Goal: Use online tool/utility: Utilize a website feature to perform a specific function

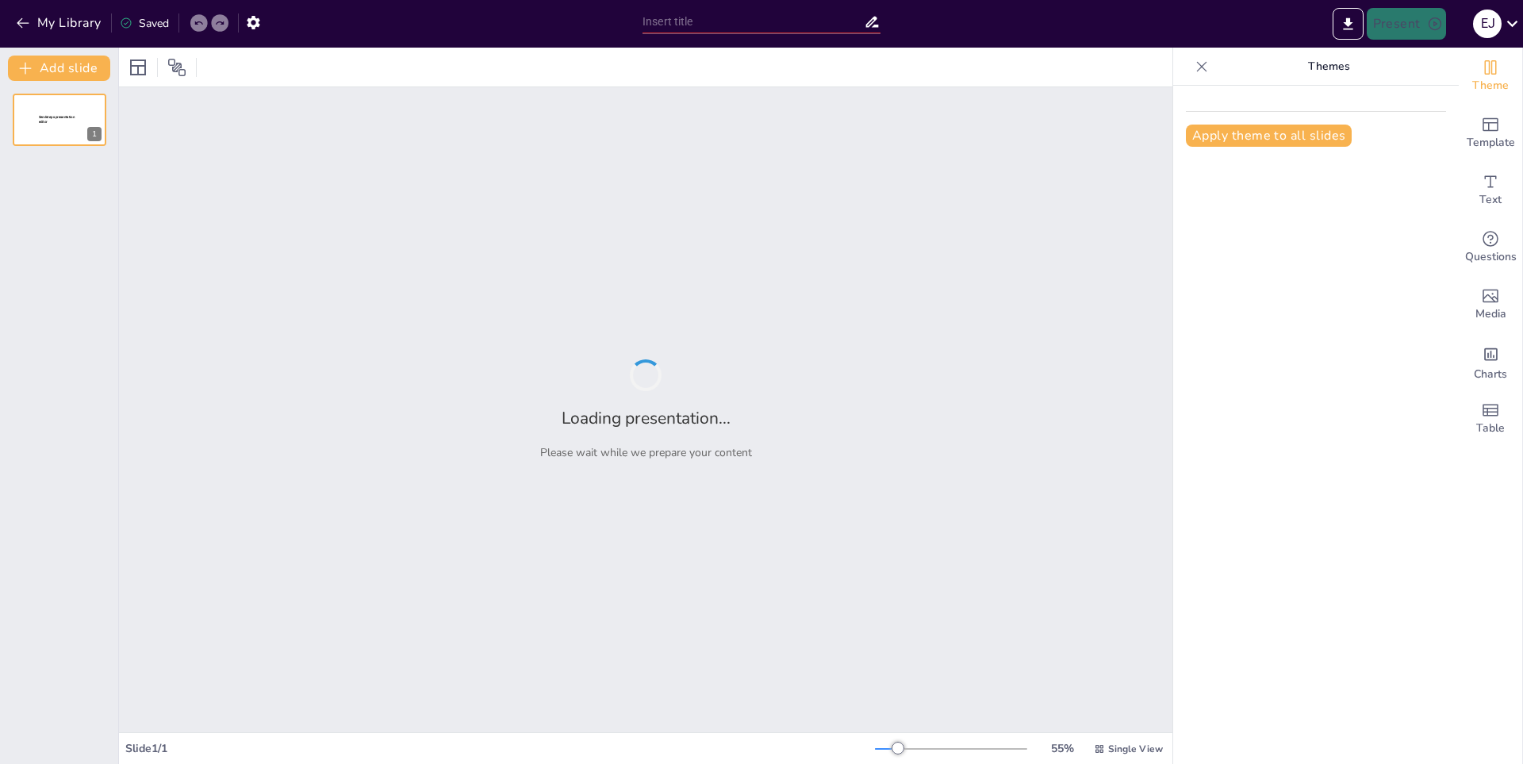
type input "Estrategias para Combatir la Deforestación"
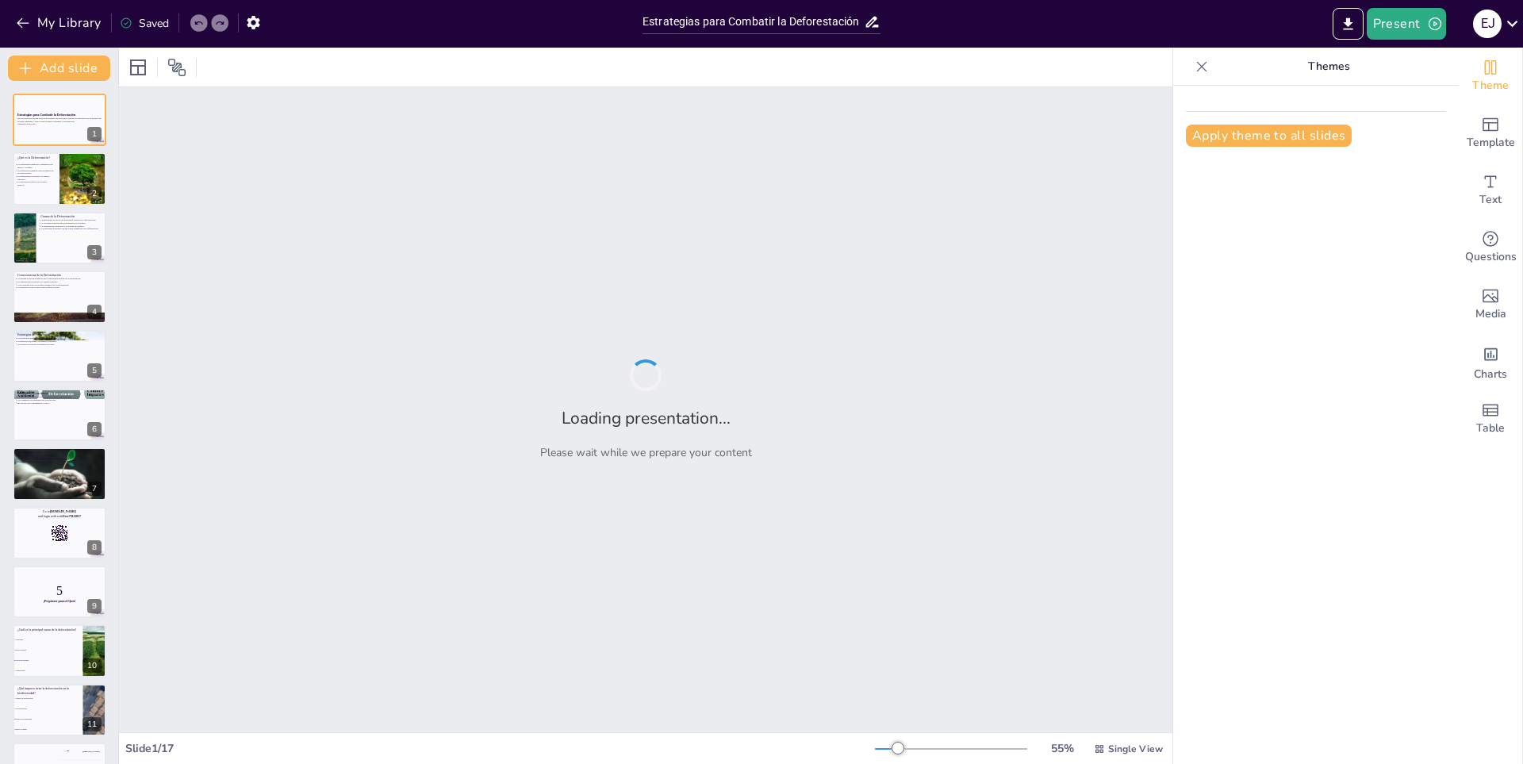
checkbox input "true"
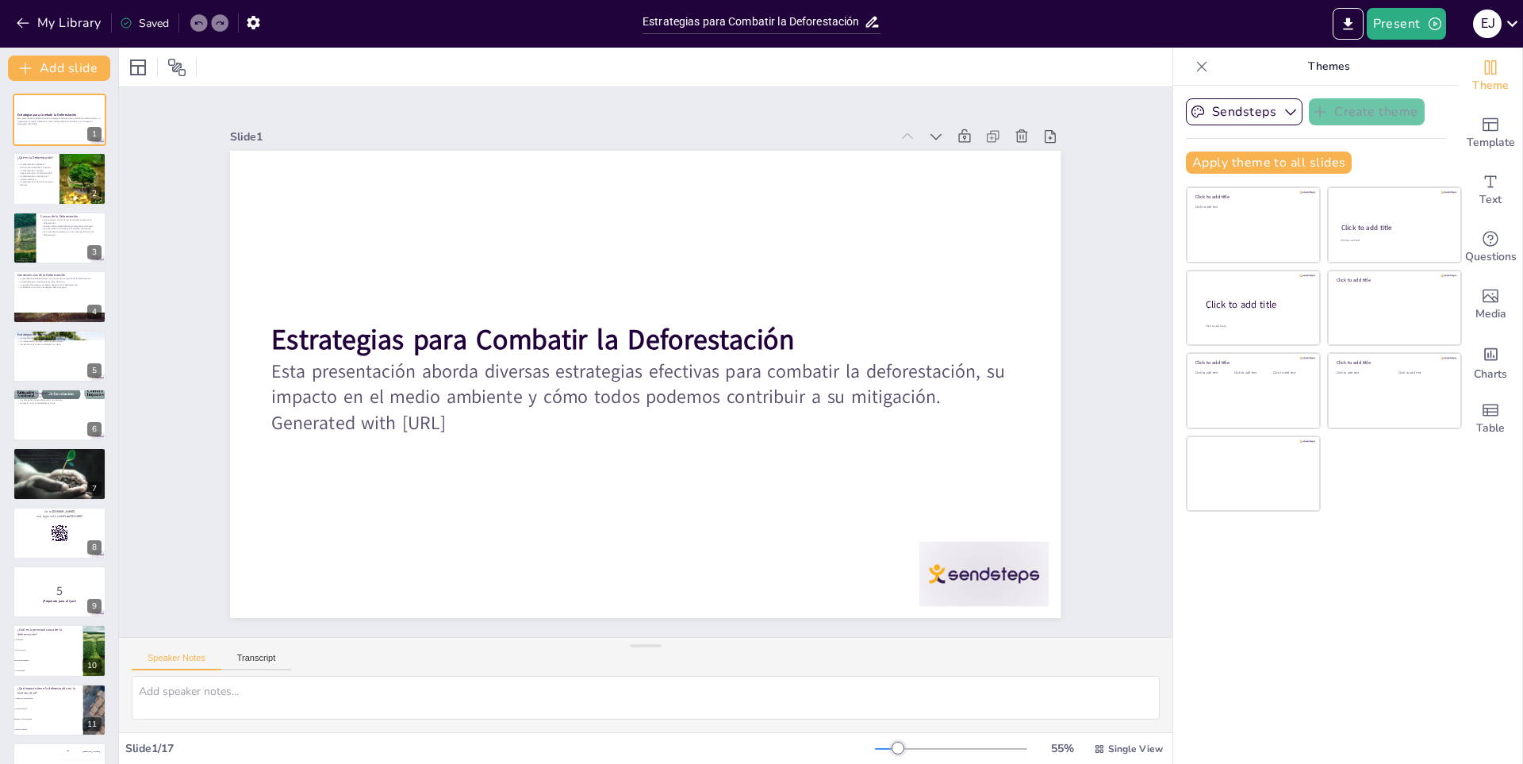
checkbox input "true"
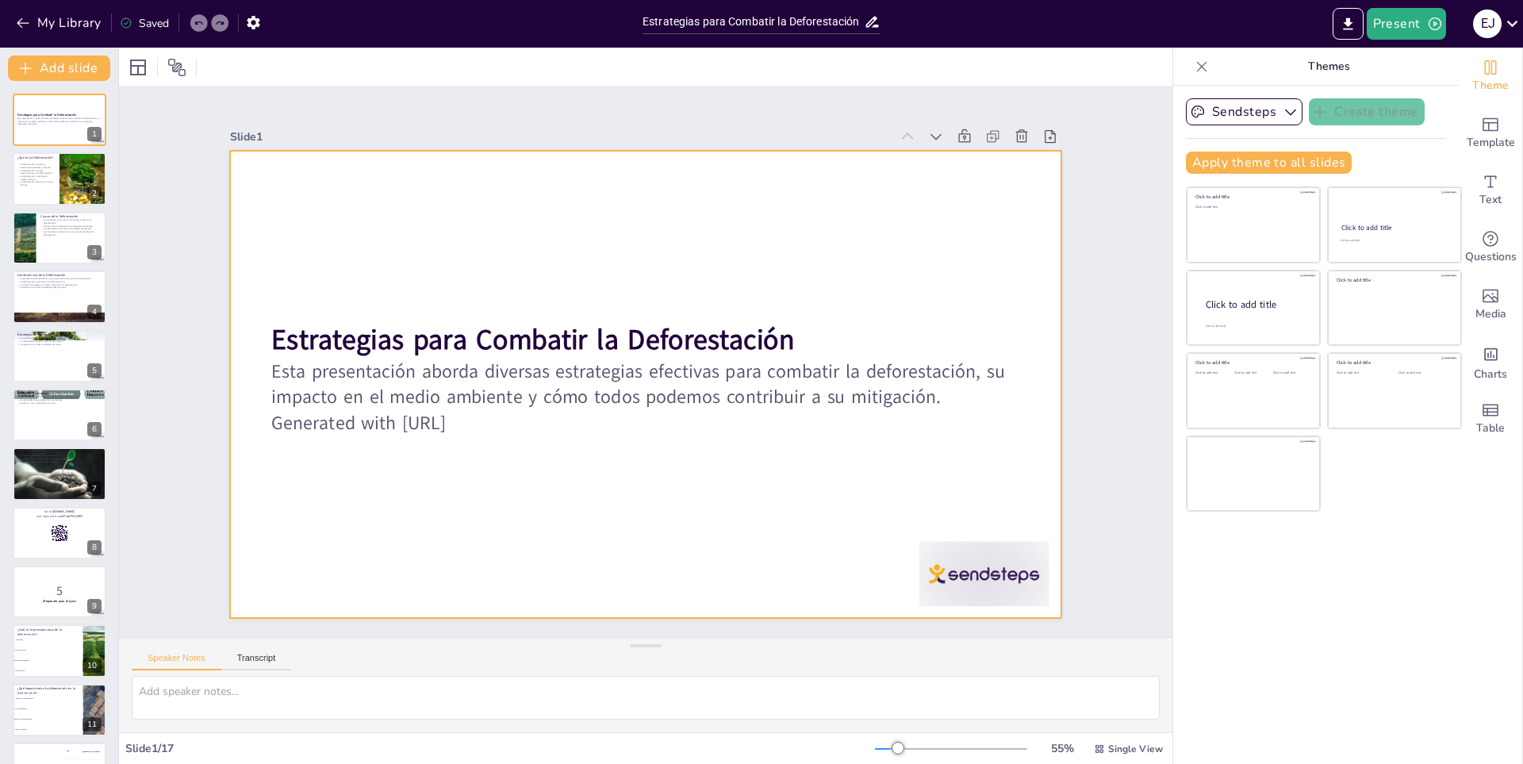
checkbox input "true"
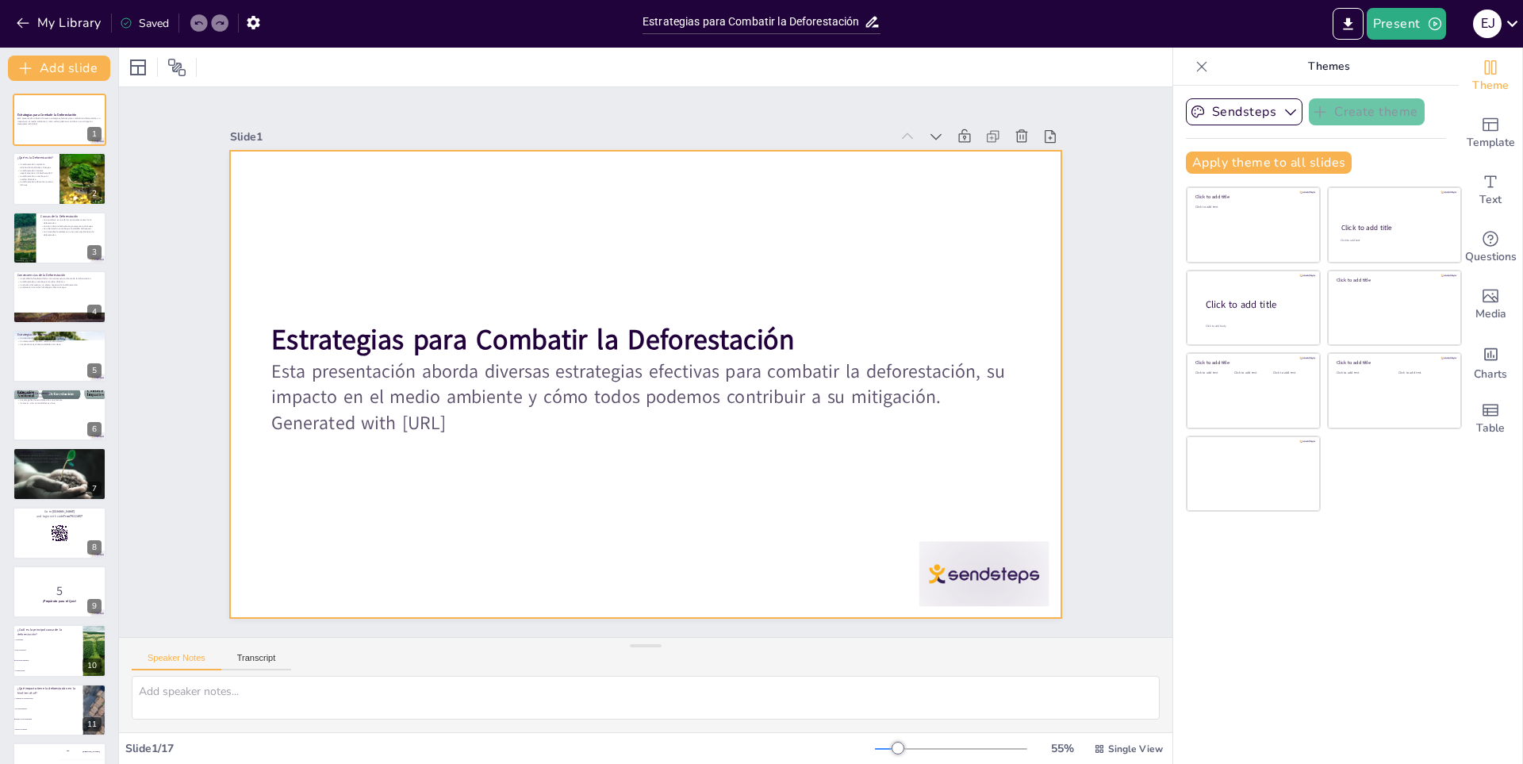
checkbox input "true"
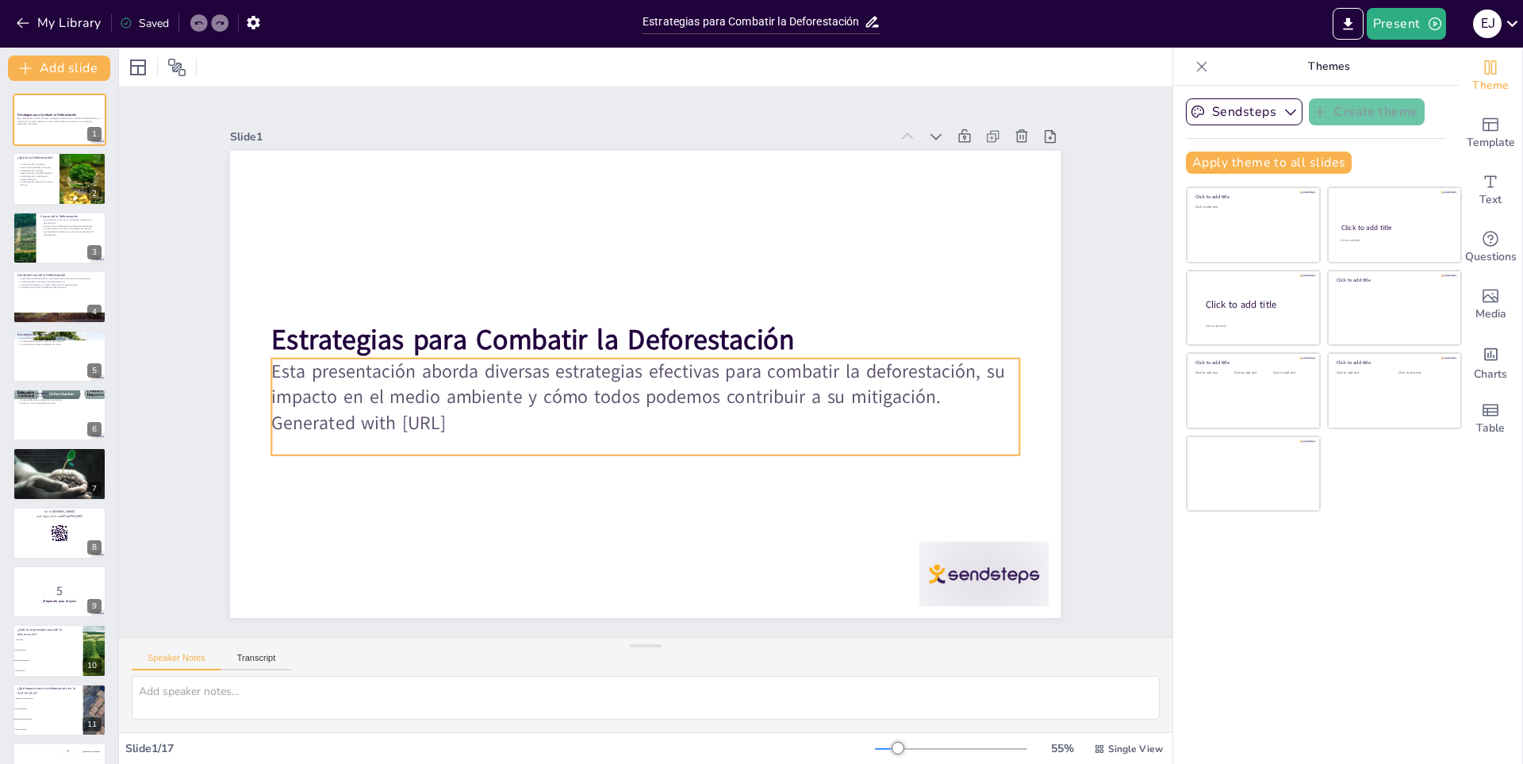
checkbox input "true"
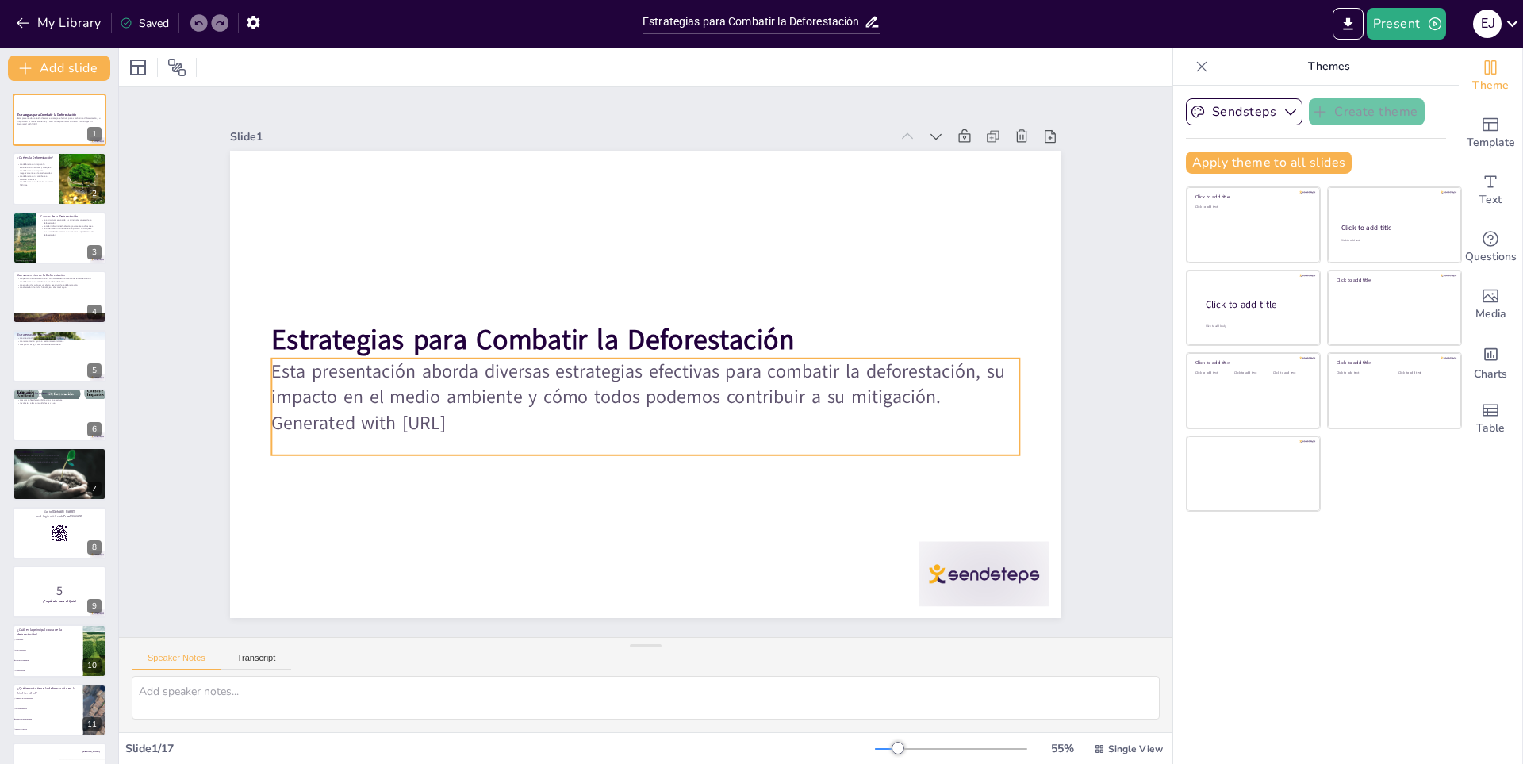
checkbox input "true"
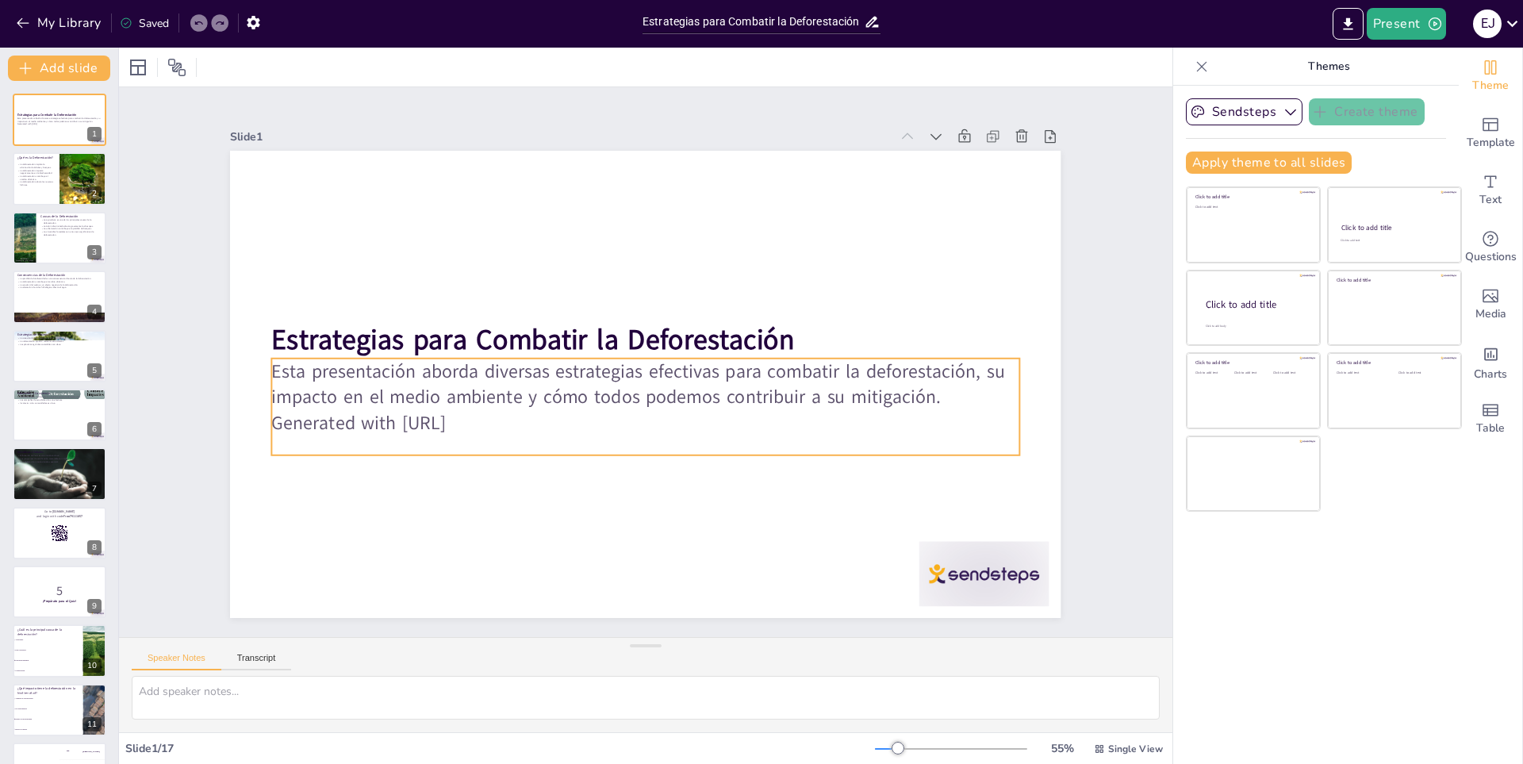
checkbox input "true"
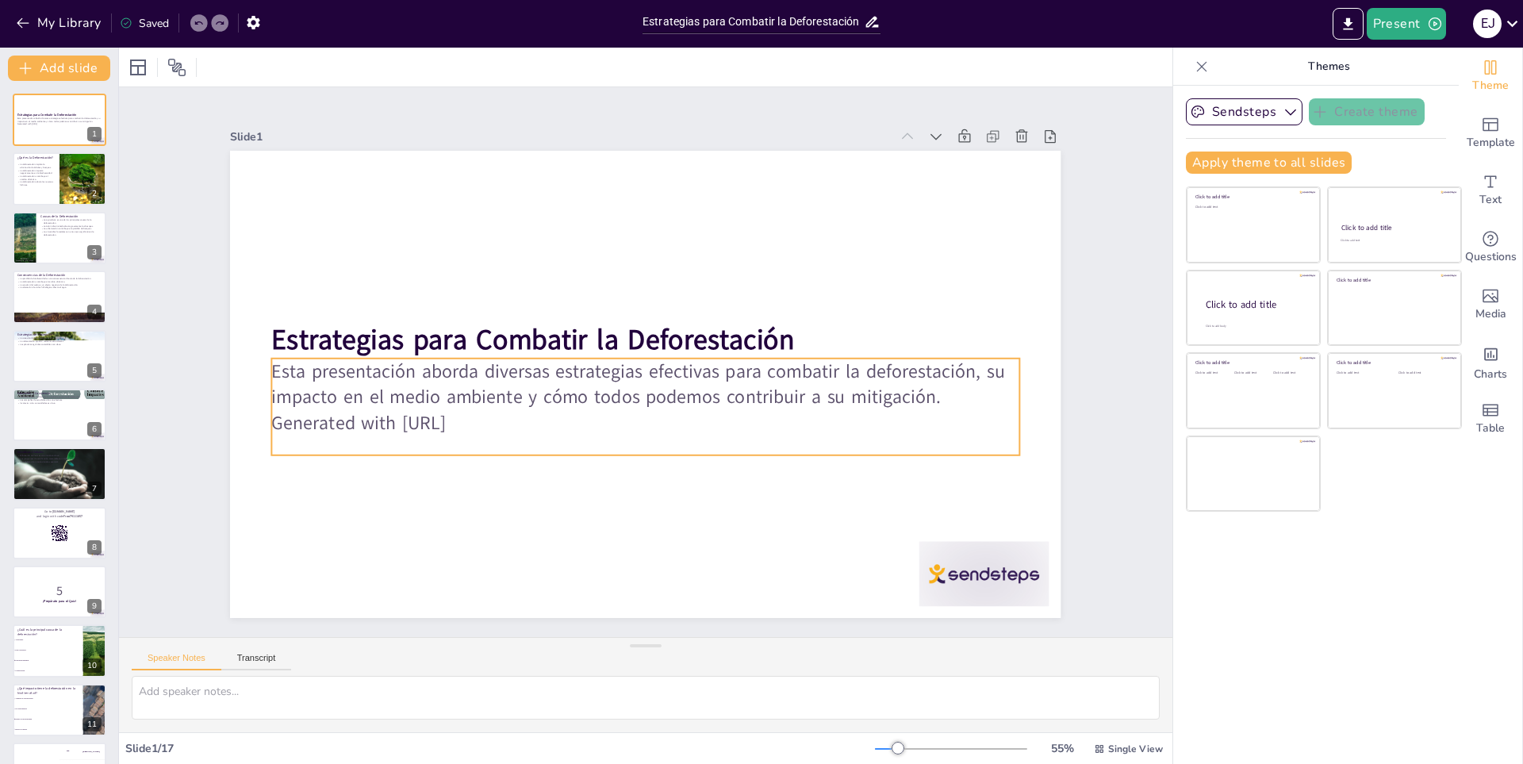
checkbox input "true"
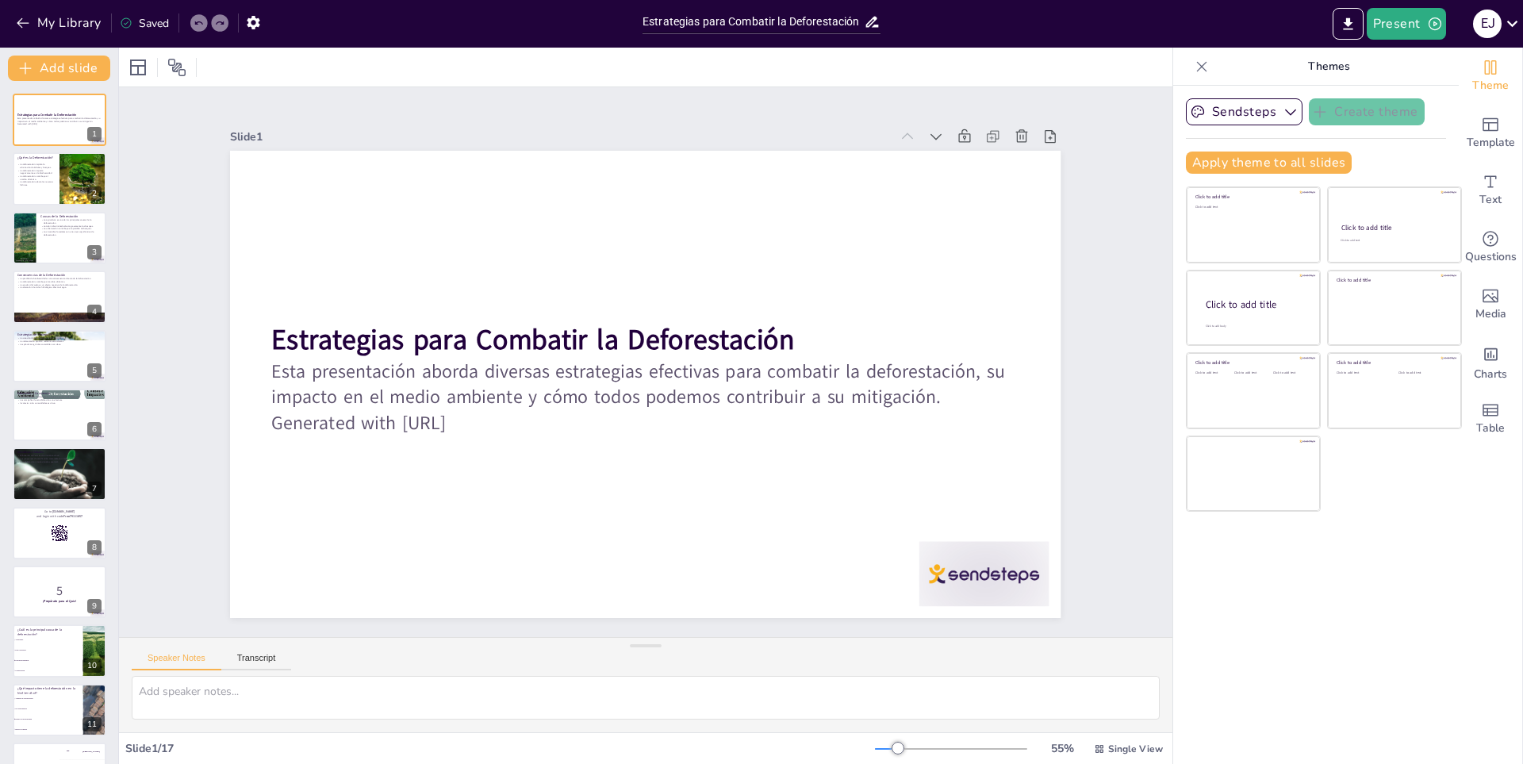
checkbox input "true"
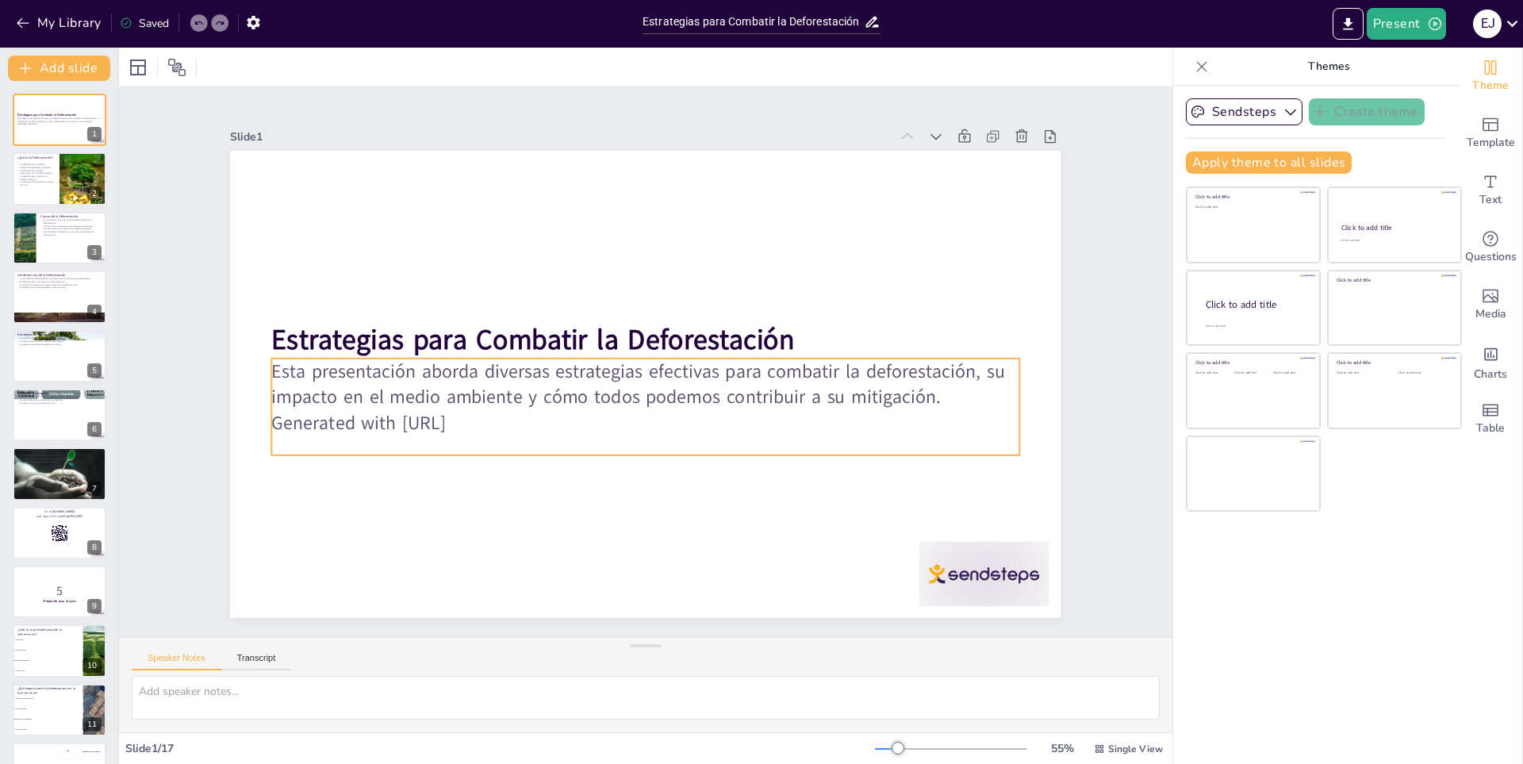
checkbox input "true"
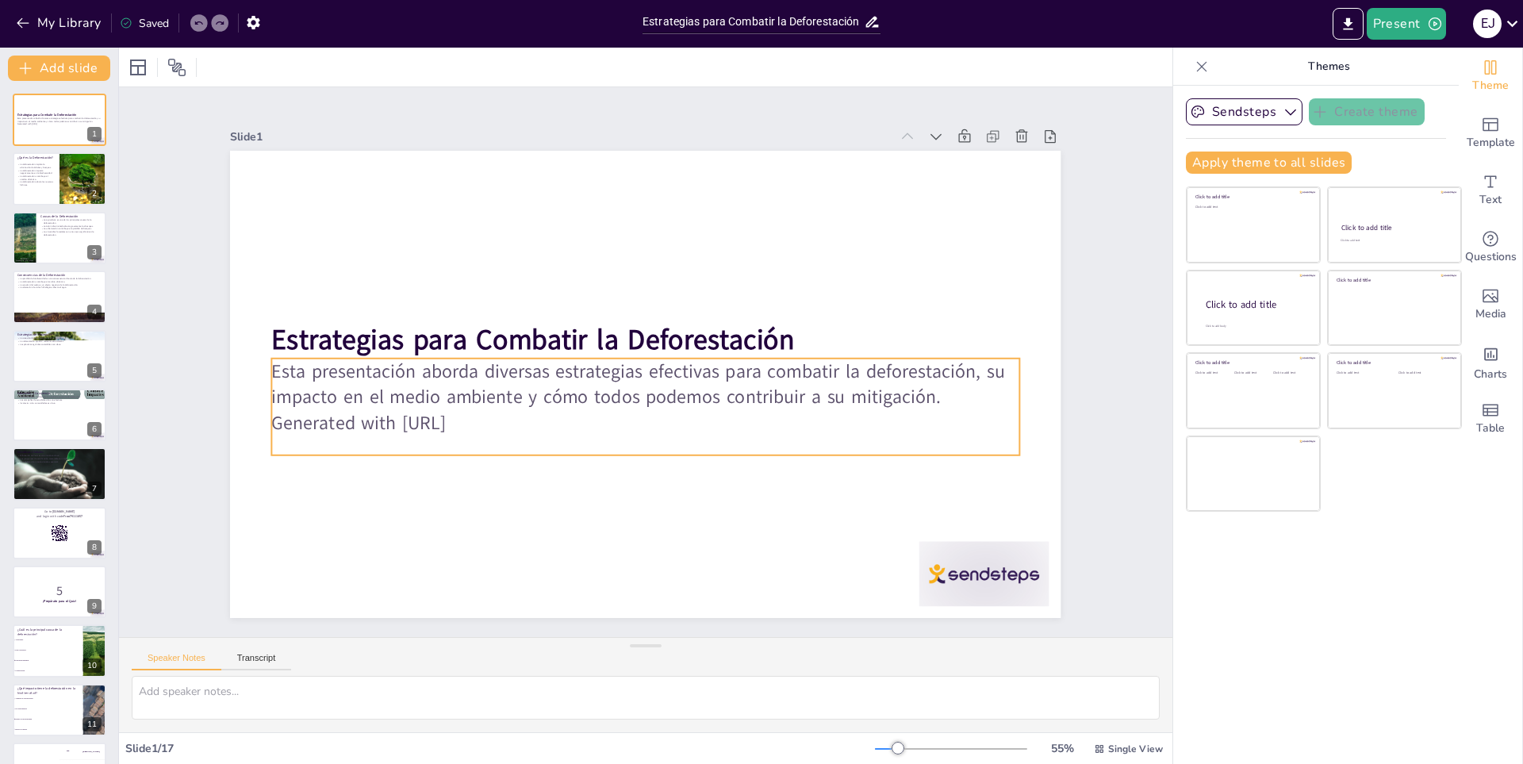
checkbox input "true"
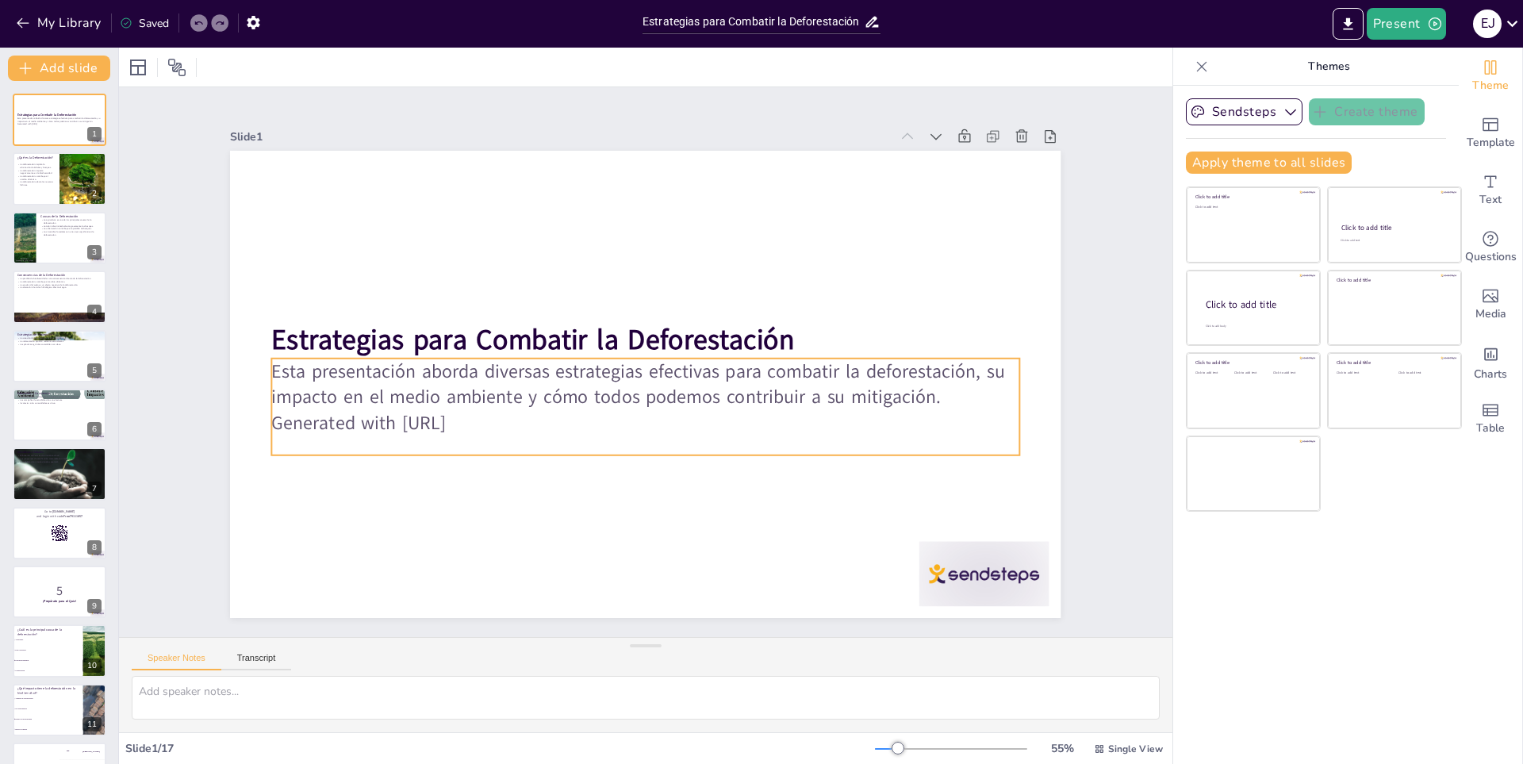
checkbox input "true"
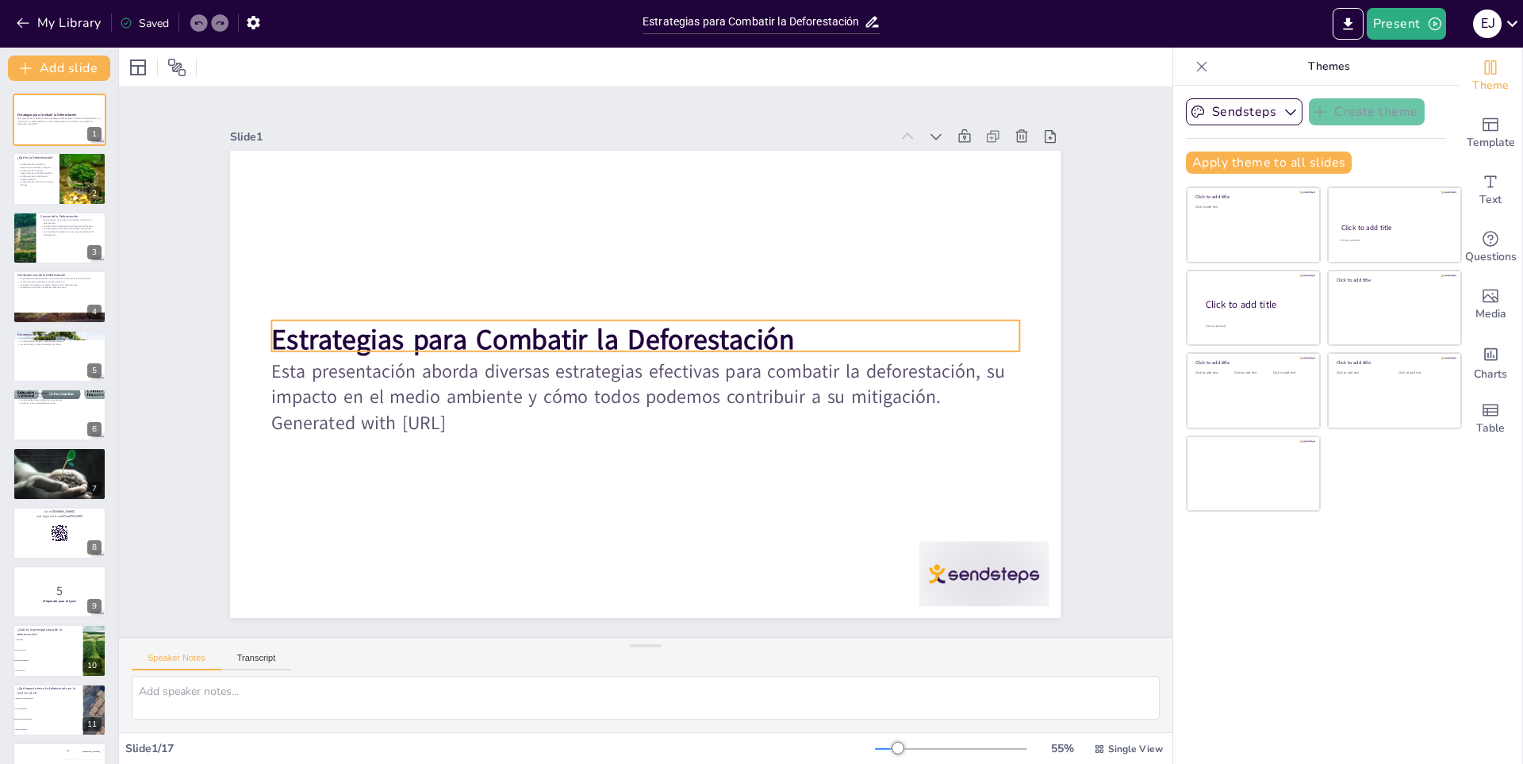
checkbox input "true"
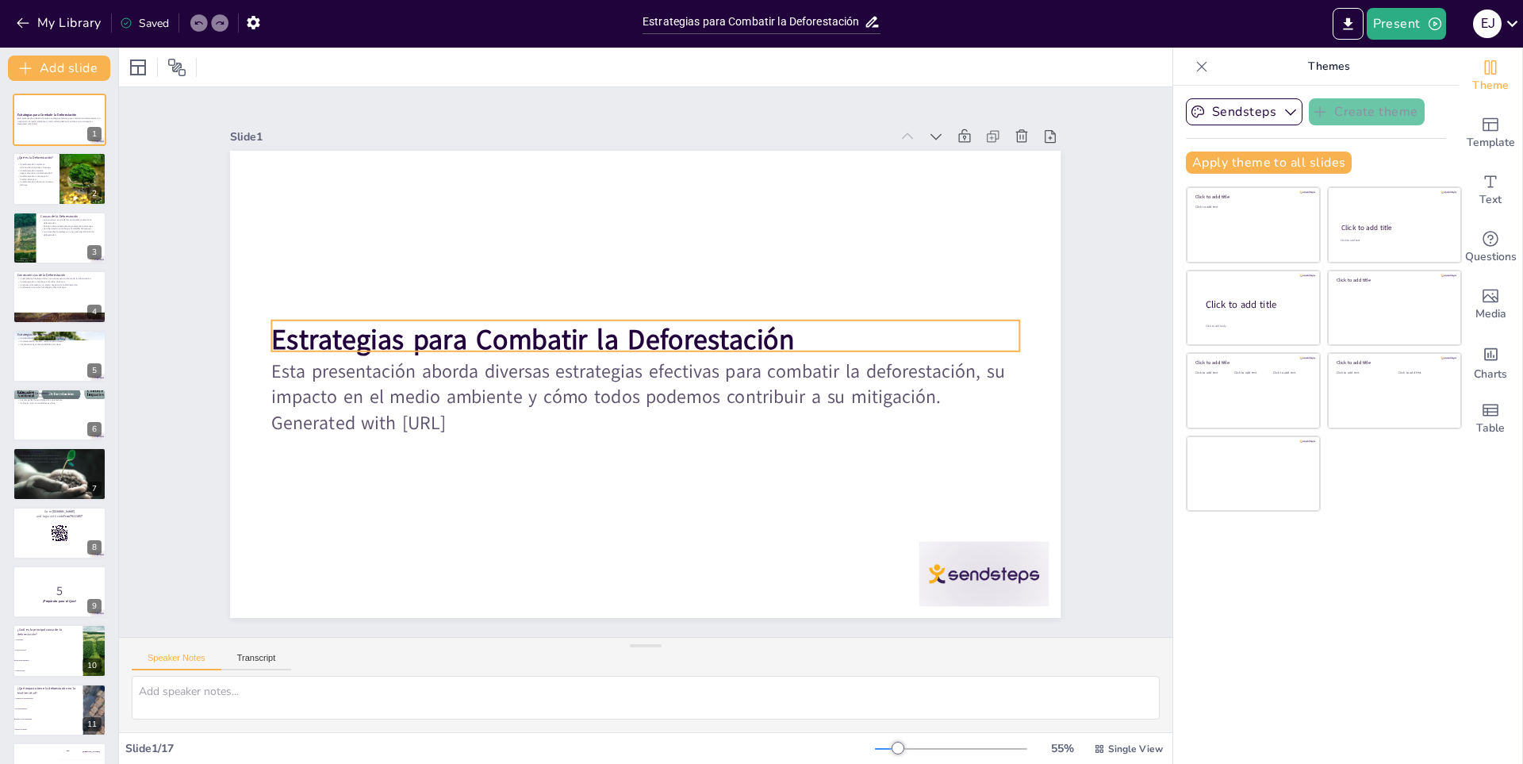
checkbox input "true"
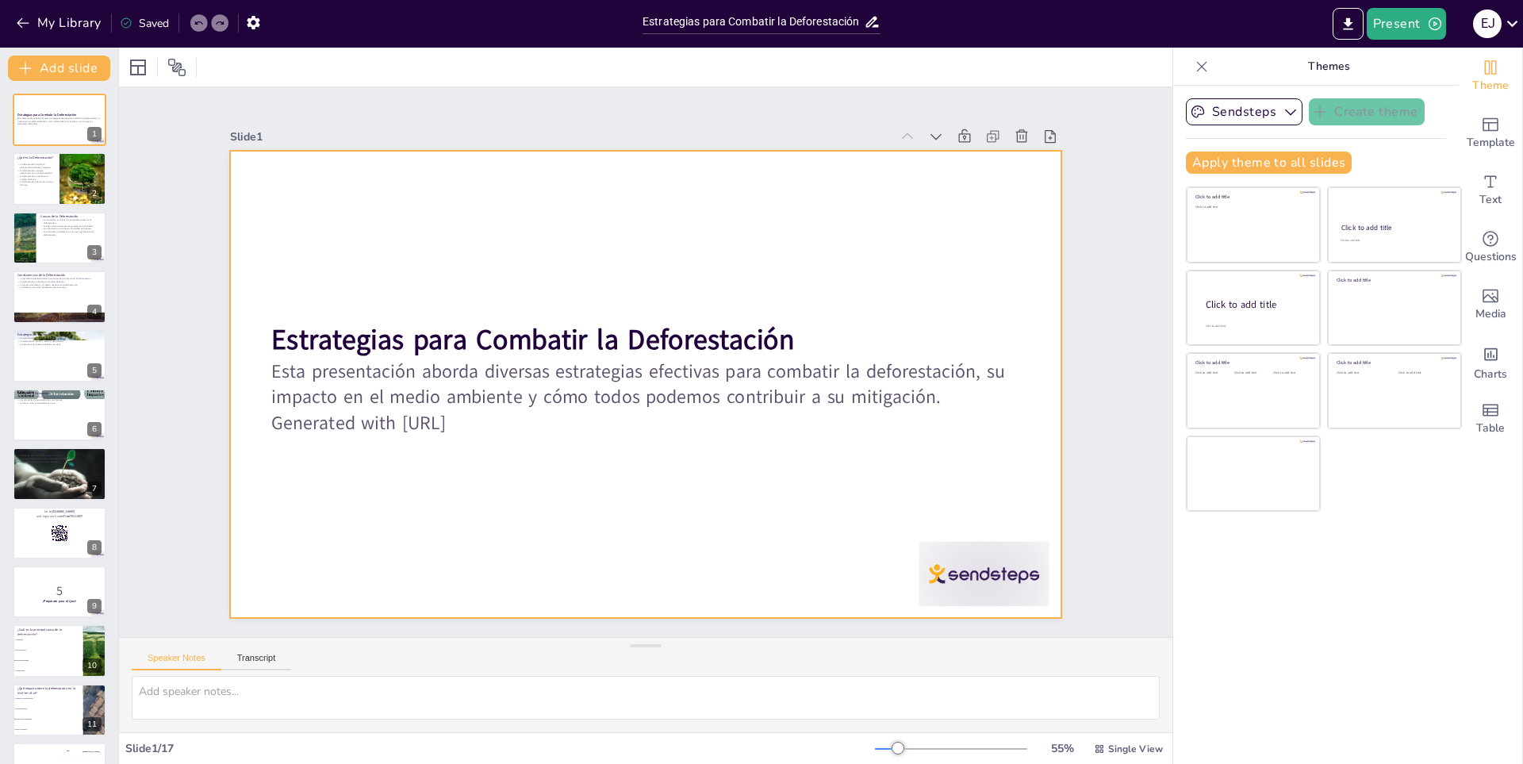
checkbox input "true"
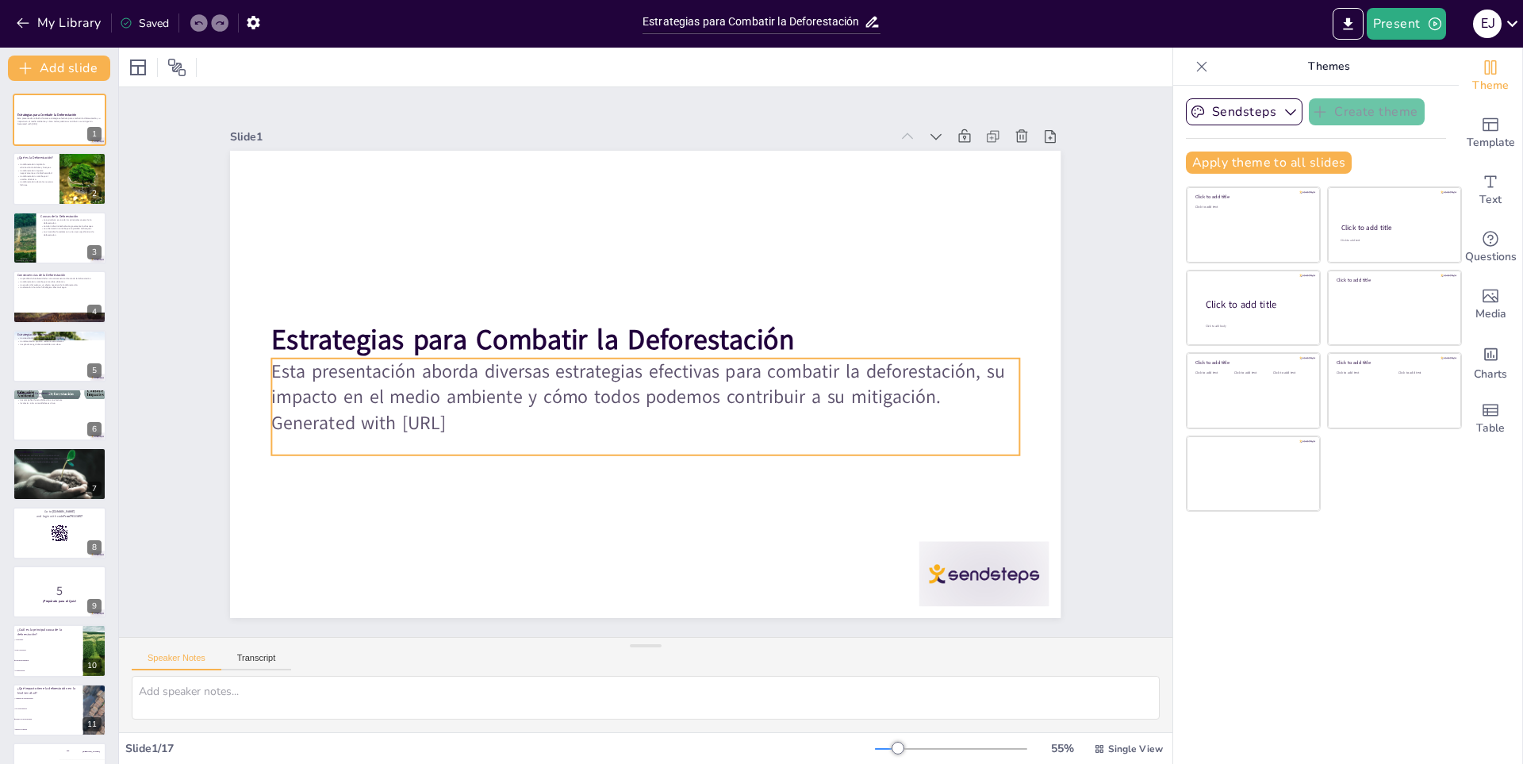
checkbox input "true"
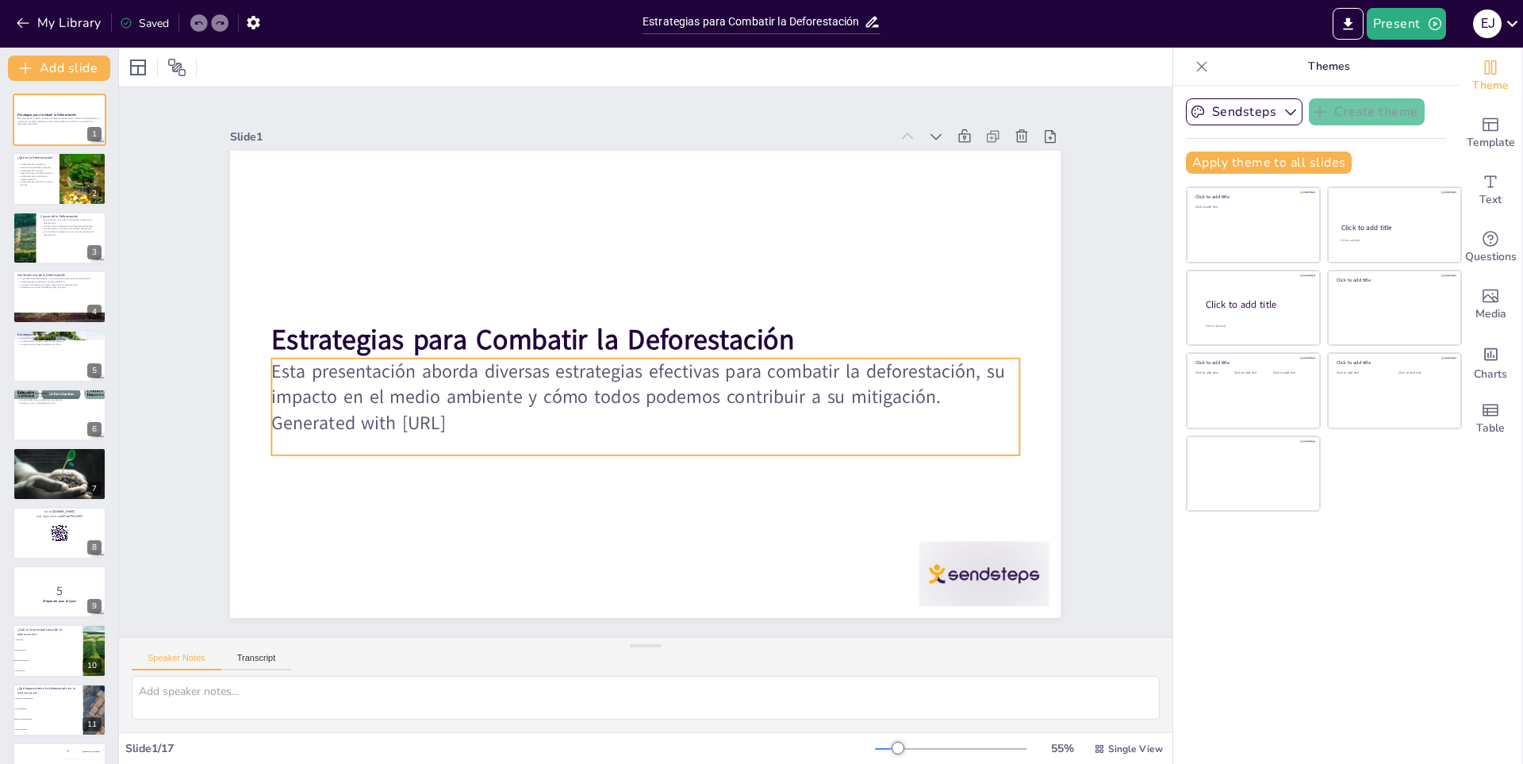
checkbox input "true"
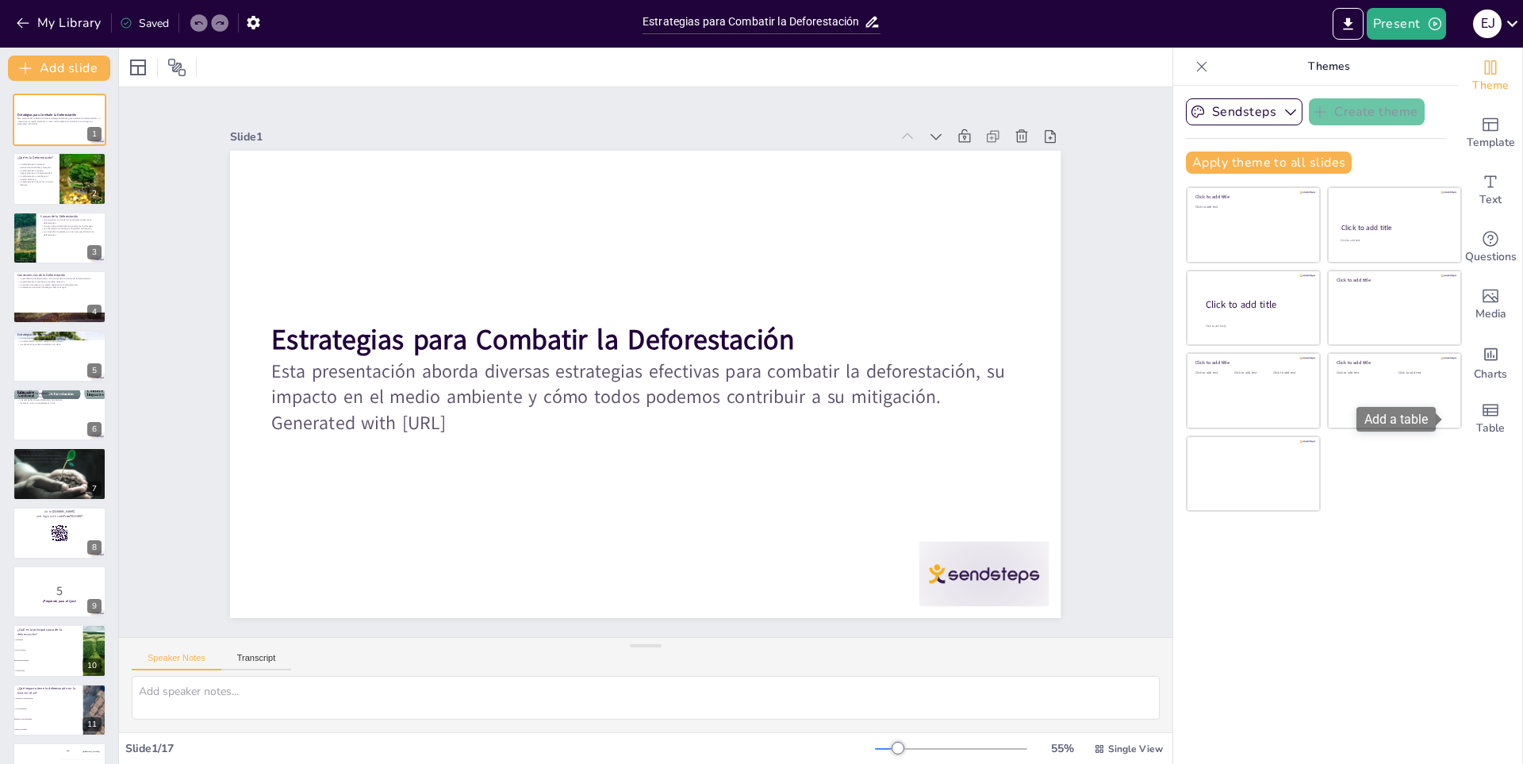
drag, startPoint x: 1480, startPoint y: 184, endPoint x: 1433, endPoint y: 419, distance: 239.5
click at [1433, 419] on body "My Library Saved Estrategias para Combatir la Deforestación Present E J Documen…" at bounding box center [761, 382] width 1523 height 764
checkbox input "true"
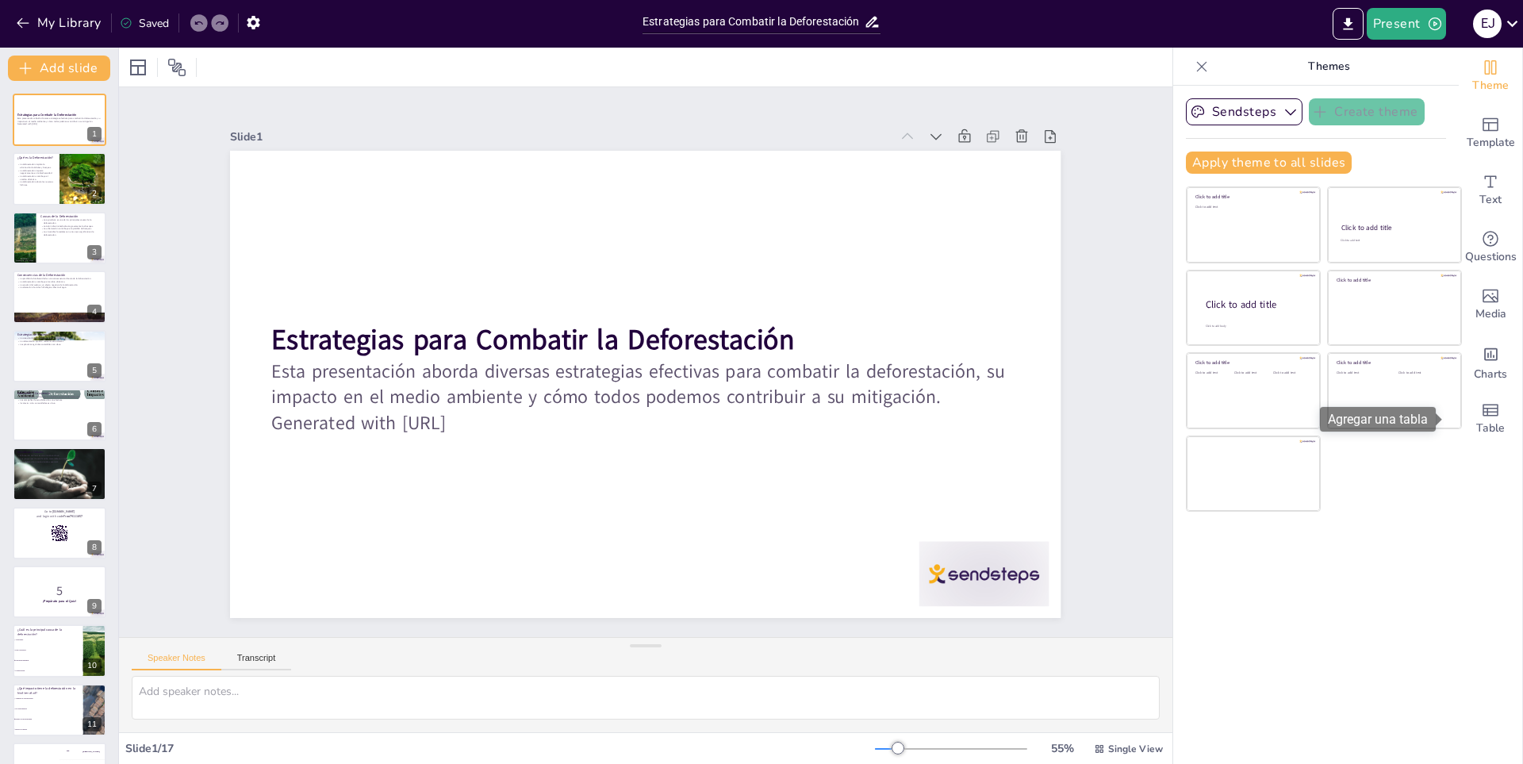
checkbox input "true"
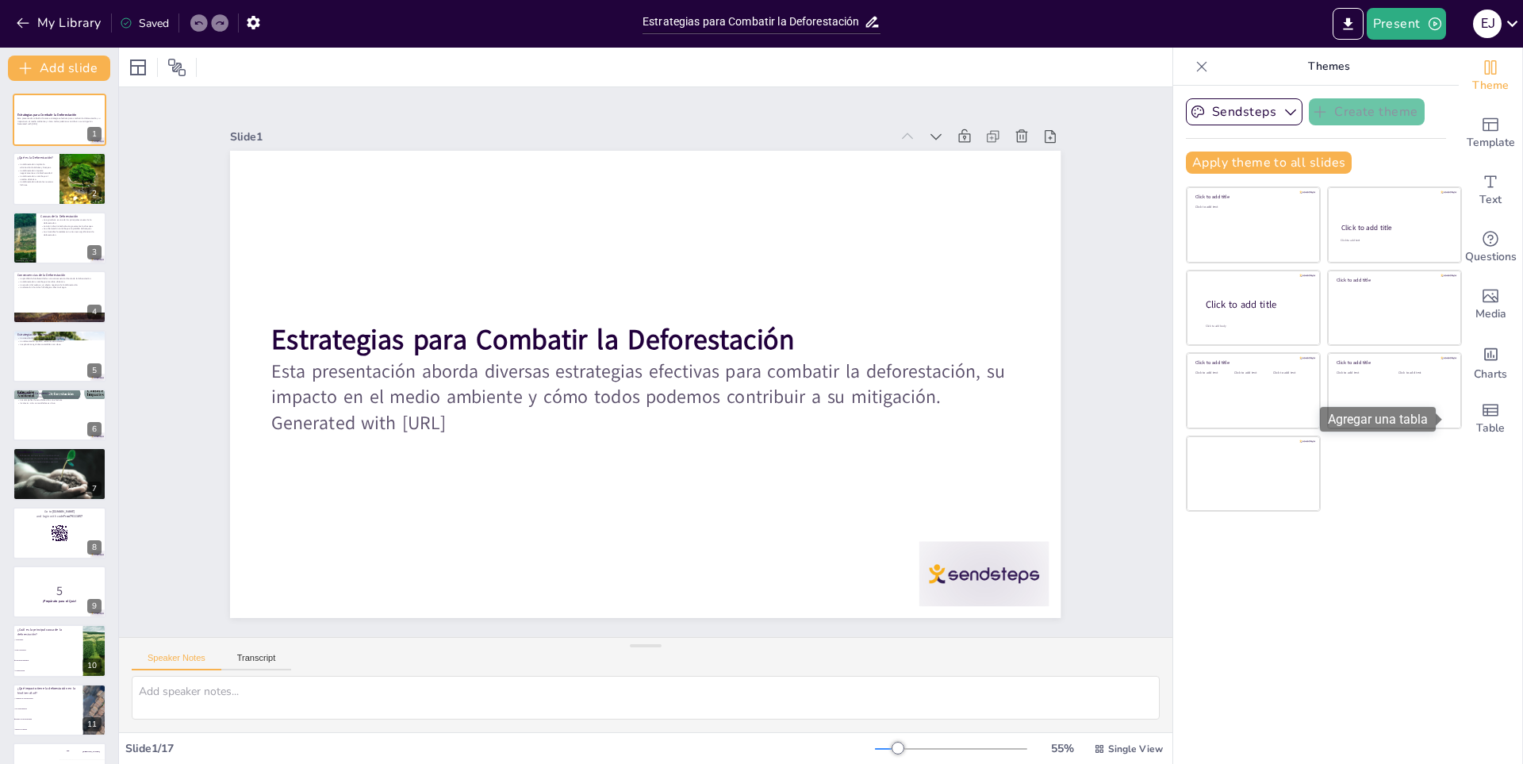
checkbox input "true"
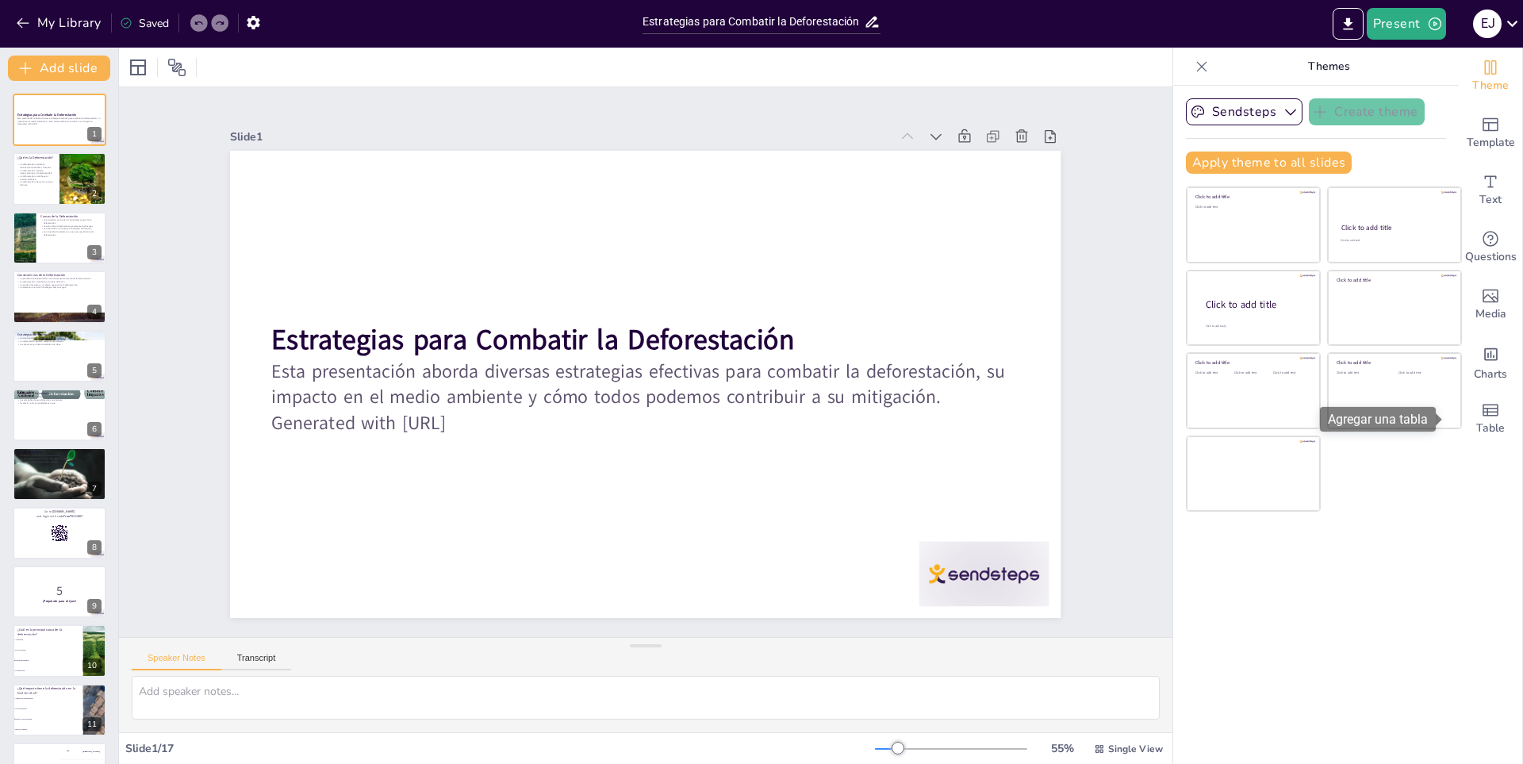
checkbox input "true"
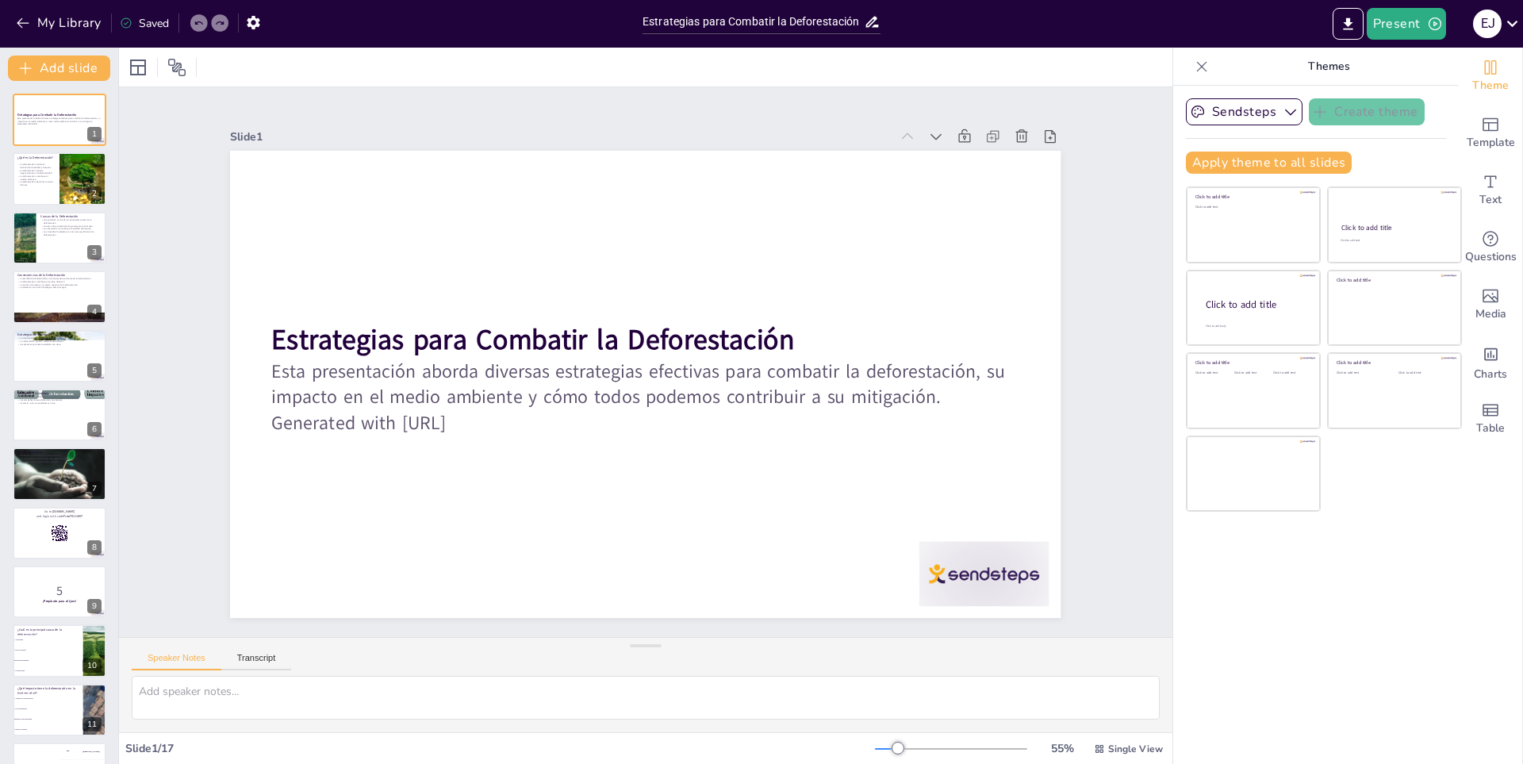
checkbox input "true"
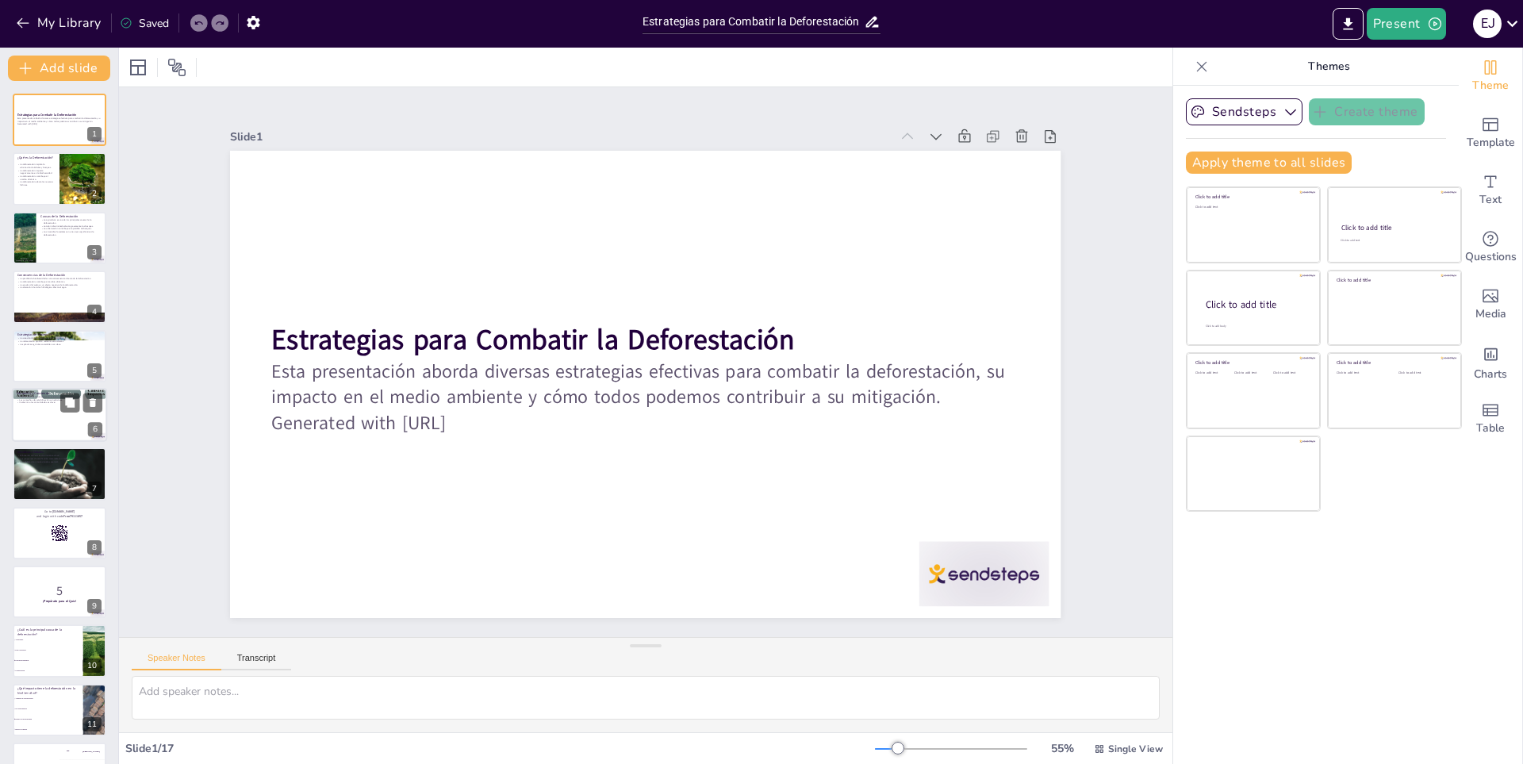
checkbox input "true"
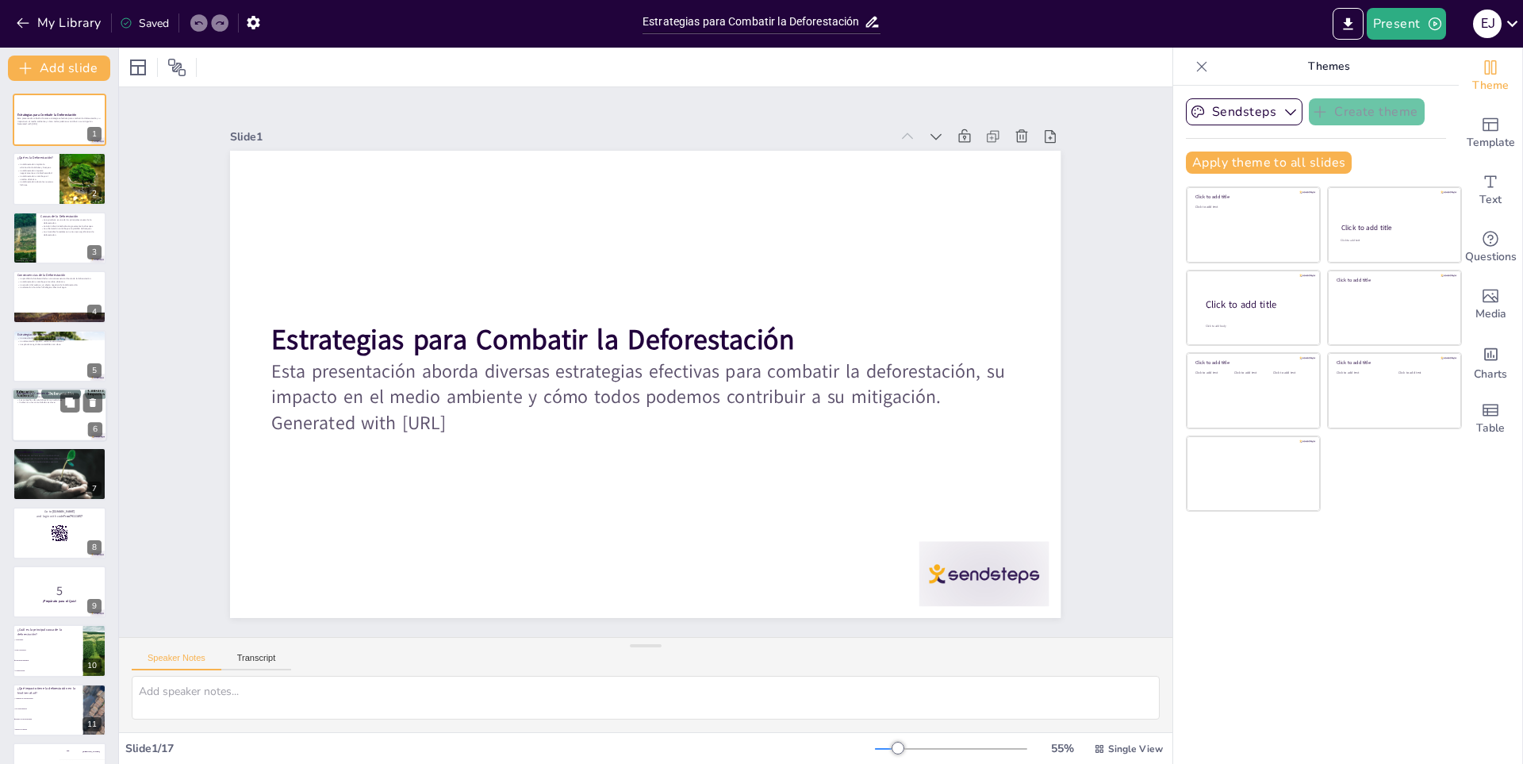
checkbox input "true"
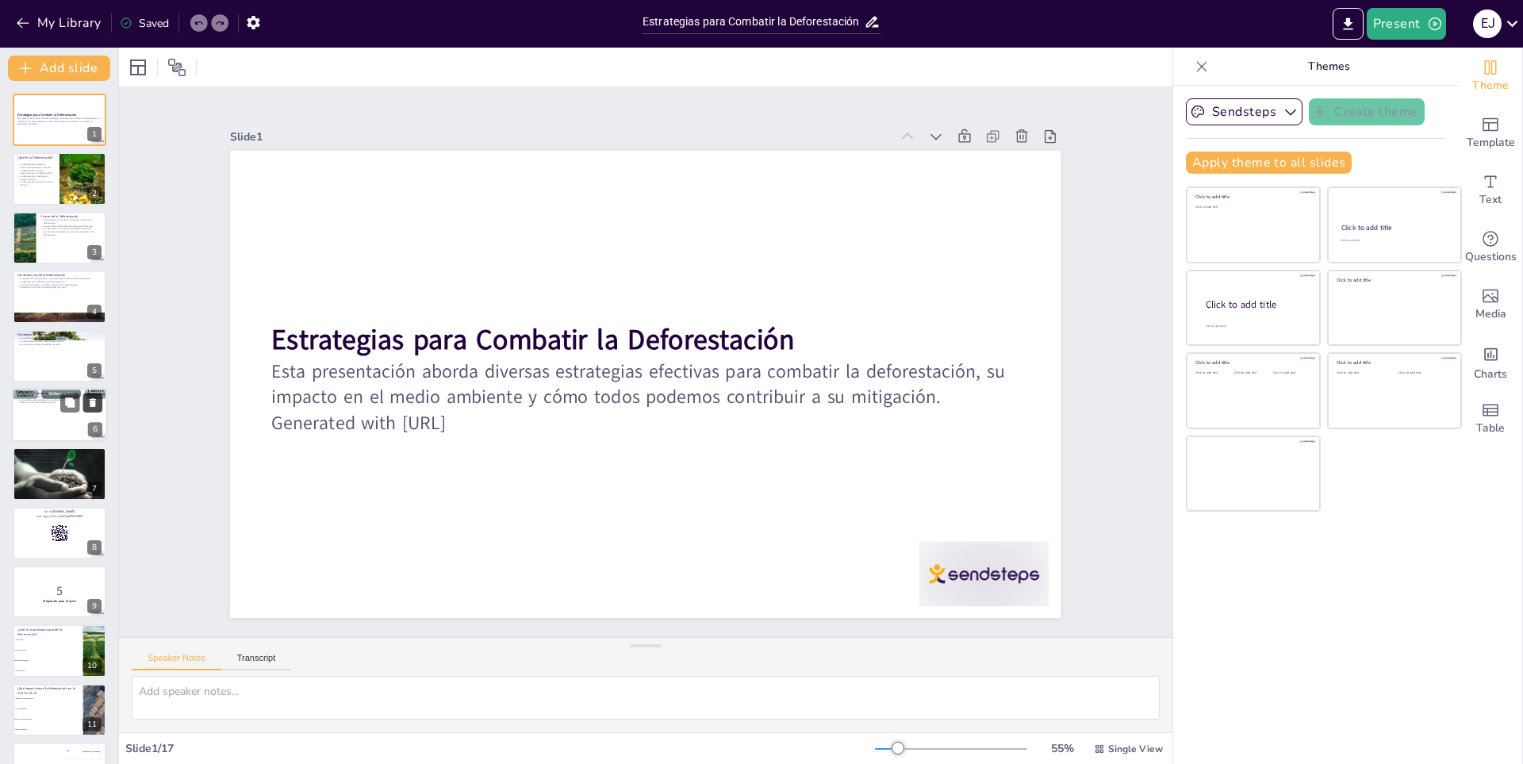
checkbox input "true"
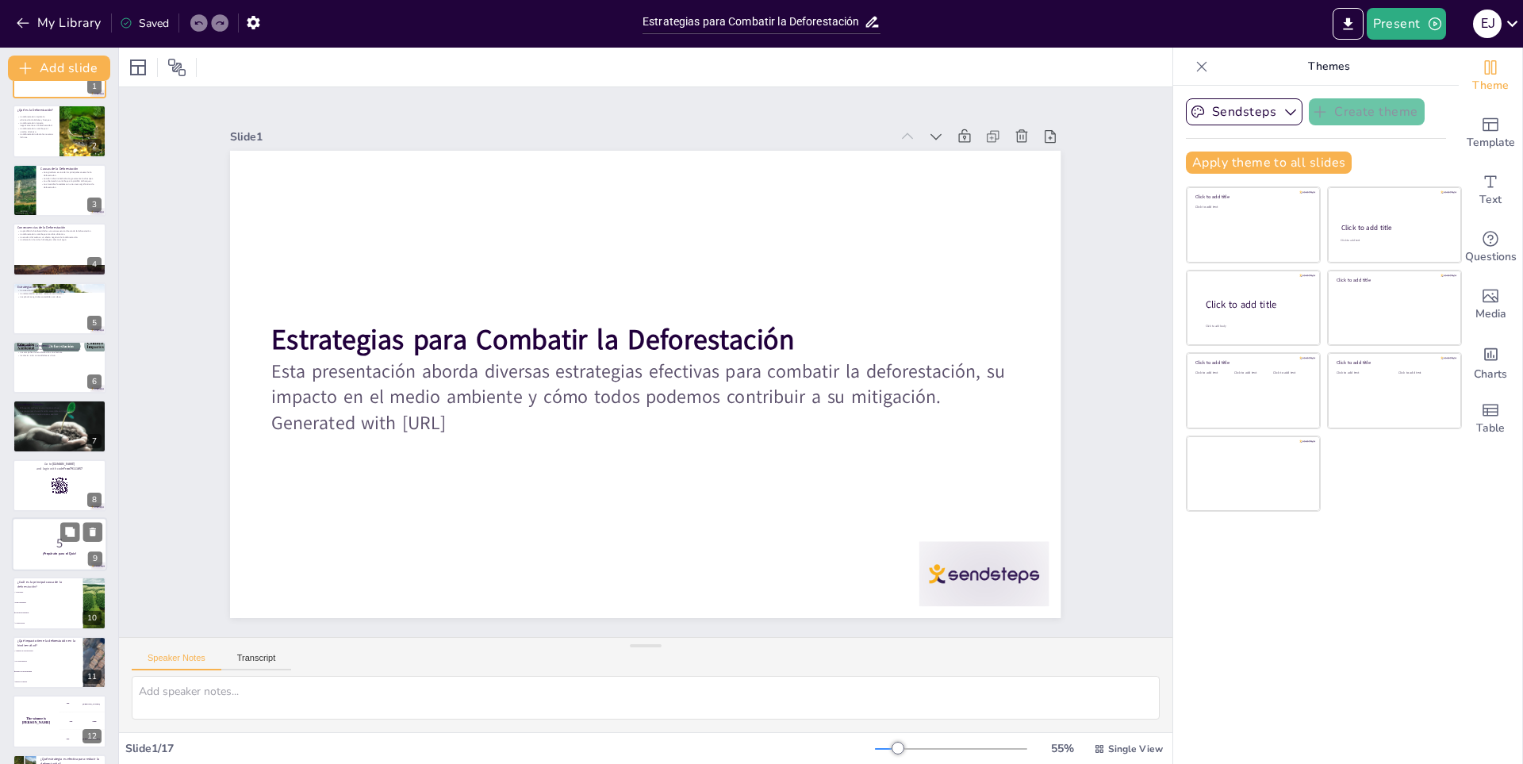
checkbox input "true"
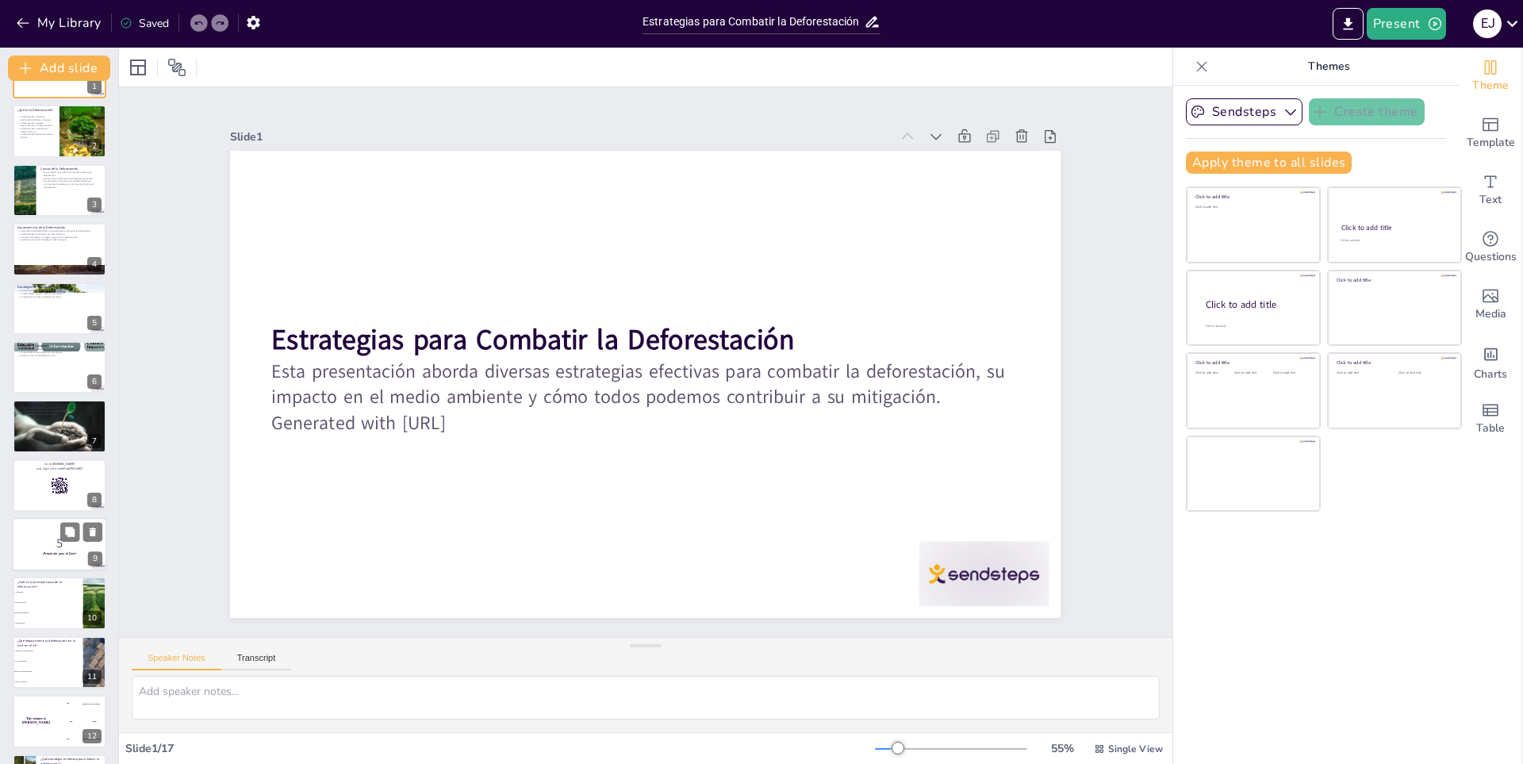
scroll to position [79, 0]
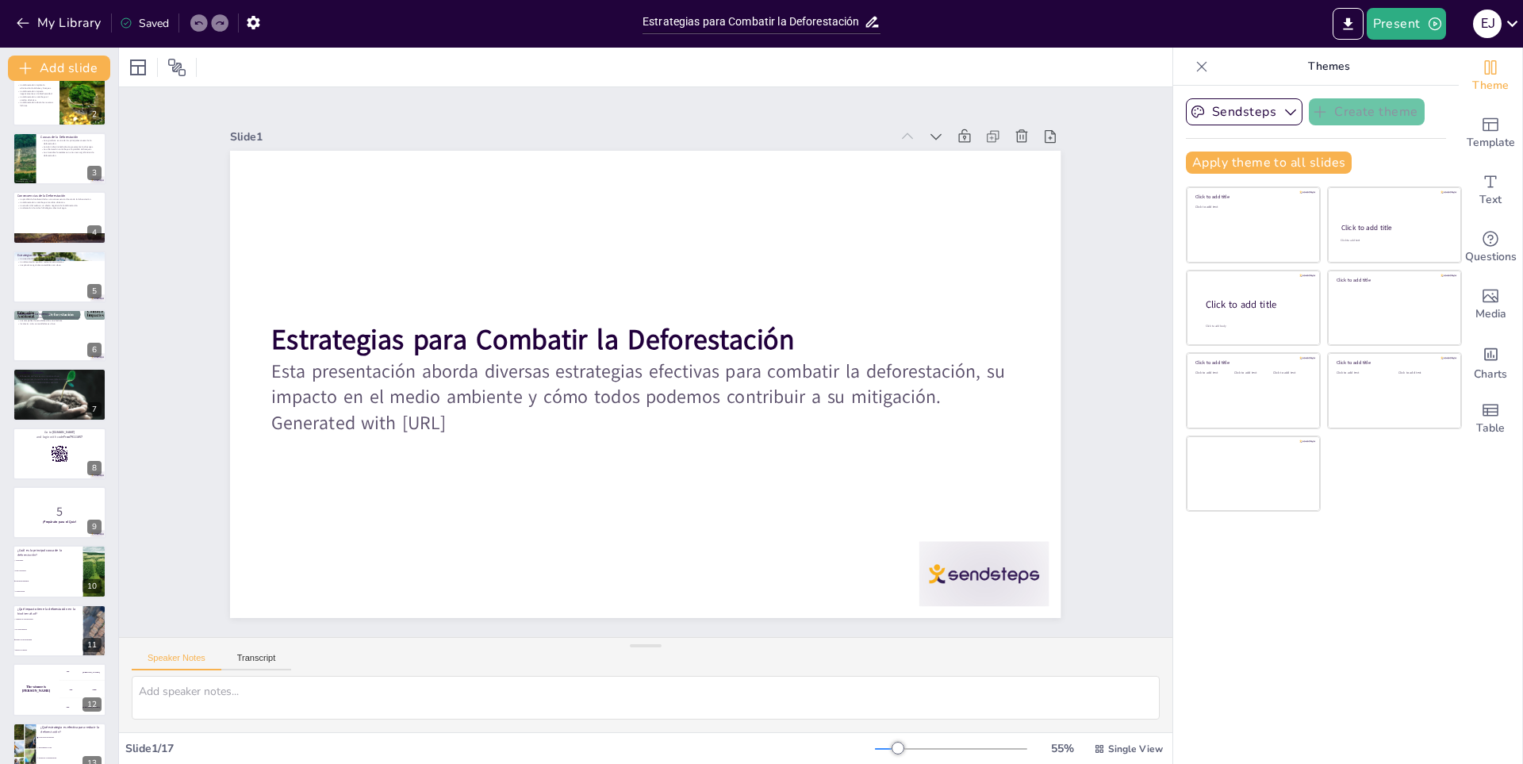
checkbox input "true"
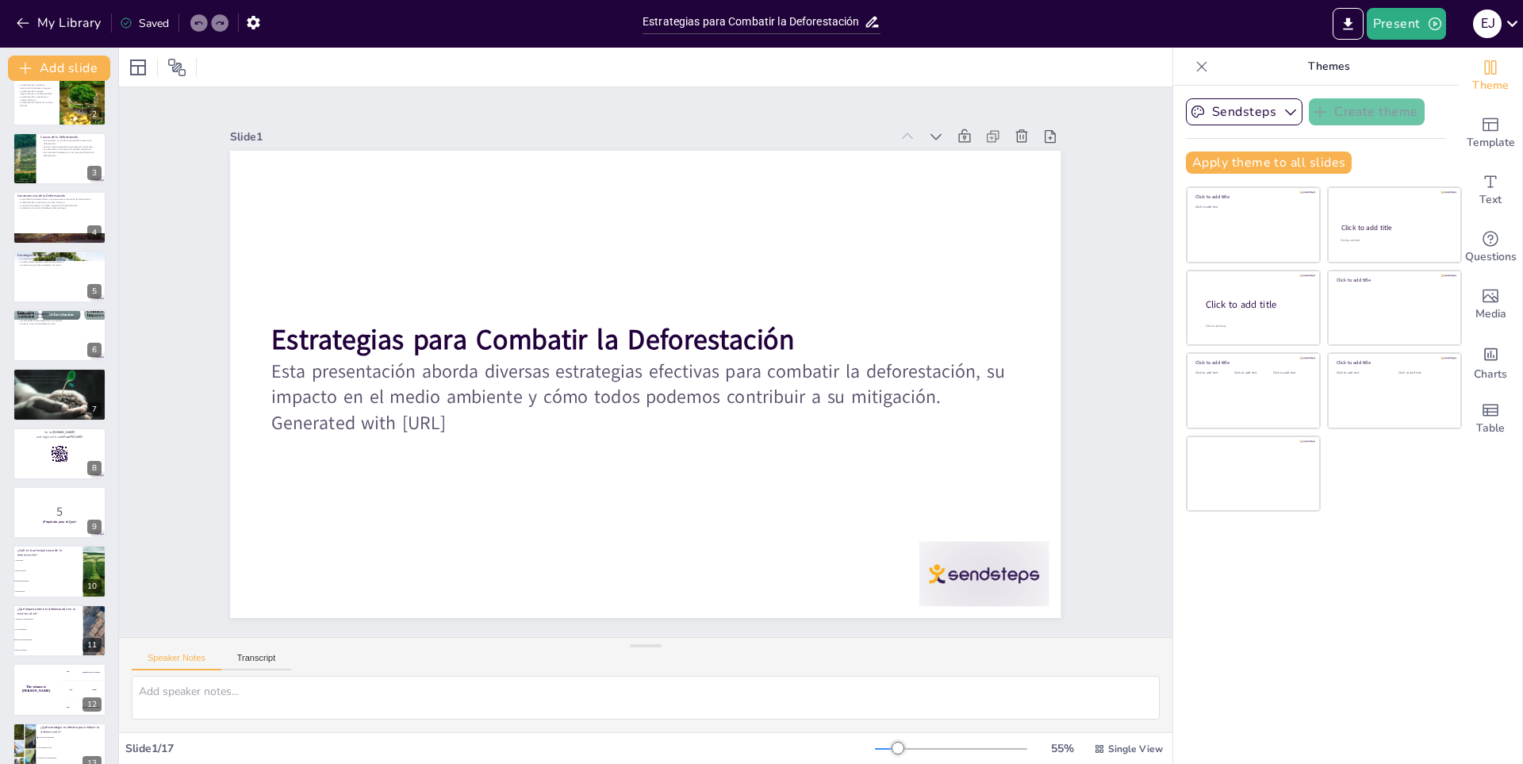
checkbox input "true"
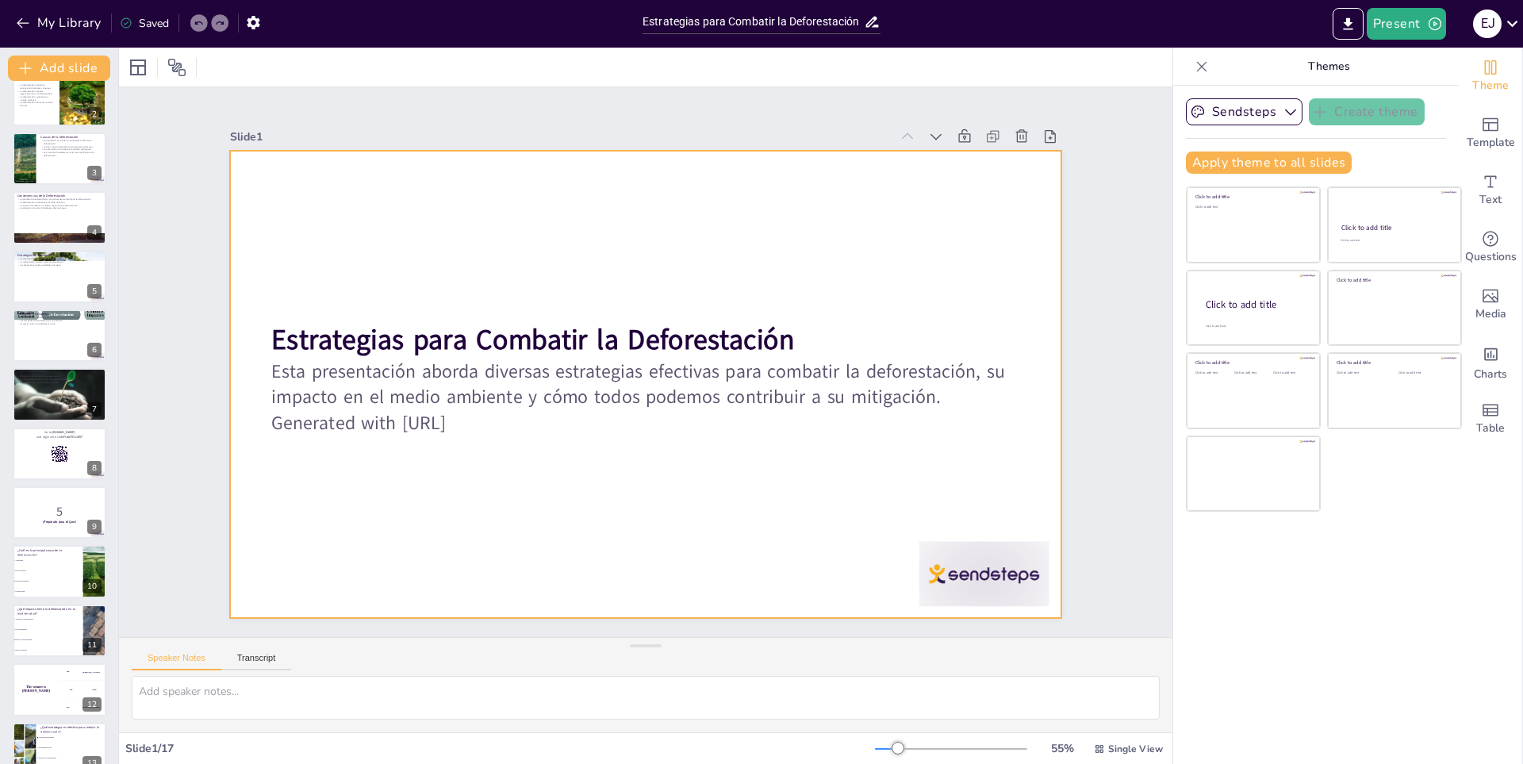
checkbox input "true"
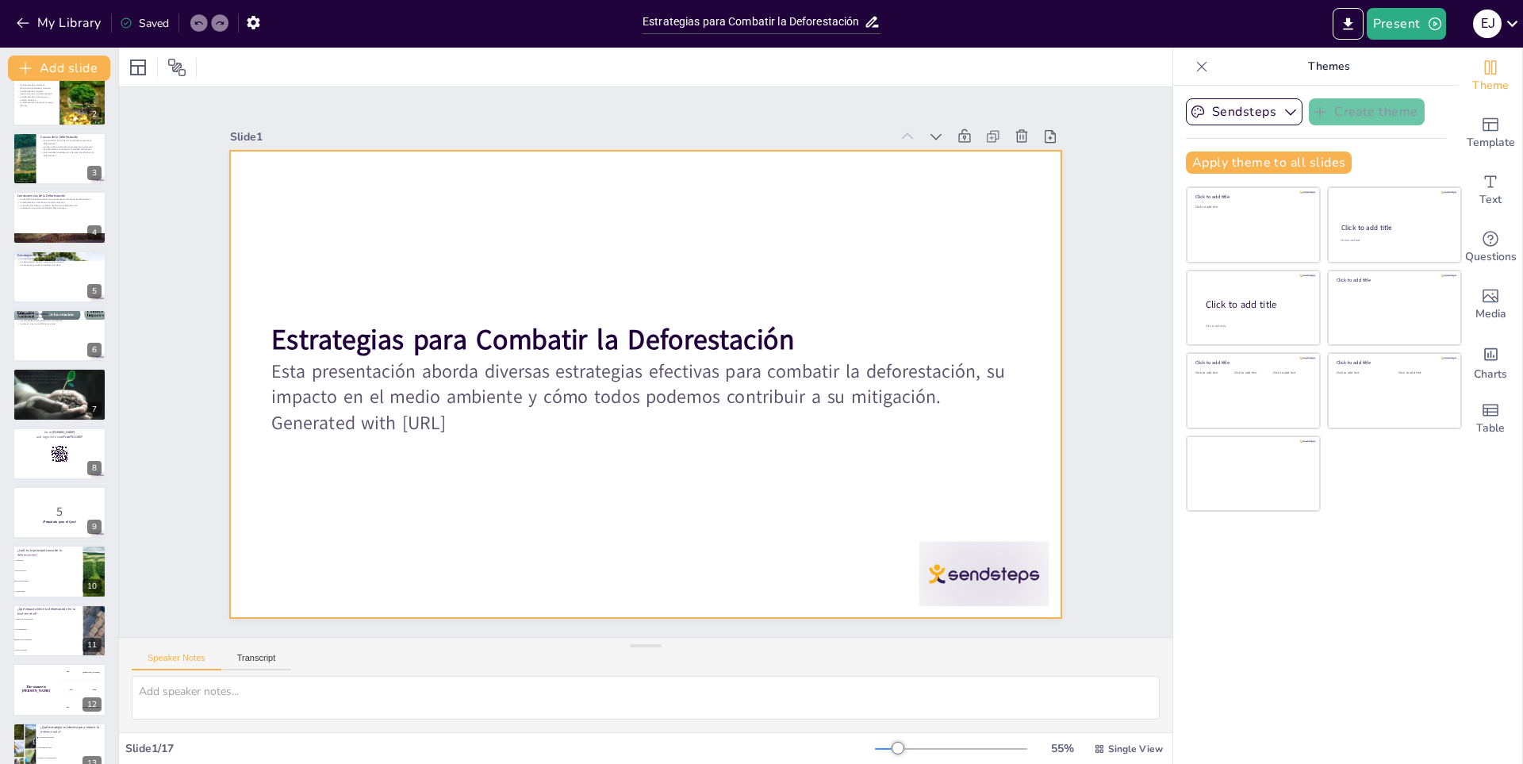
checkbox input "true"
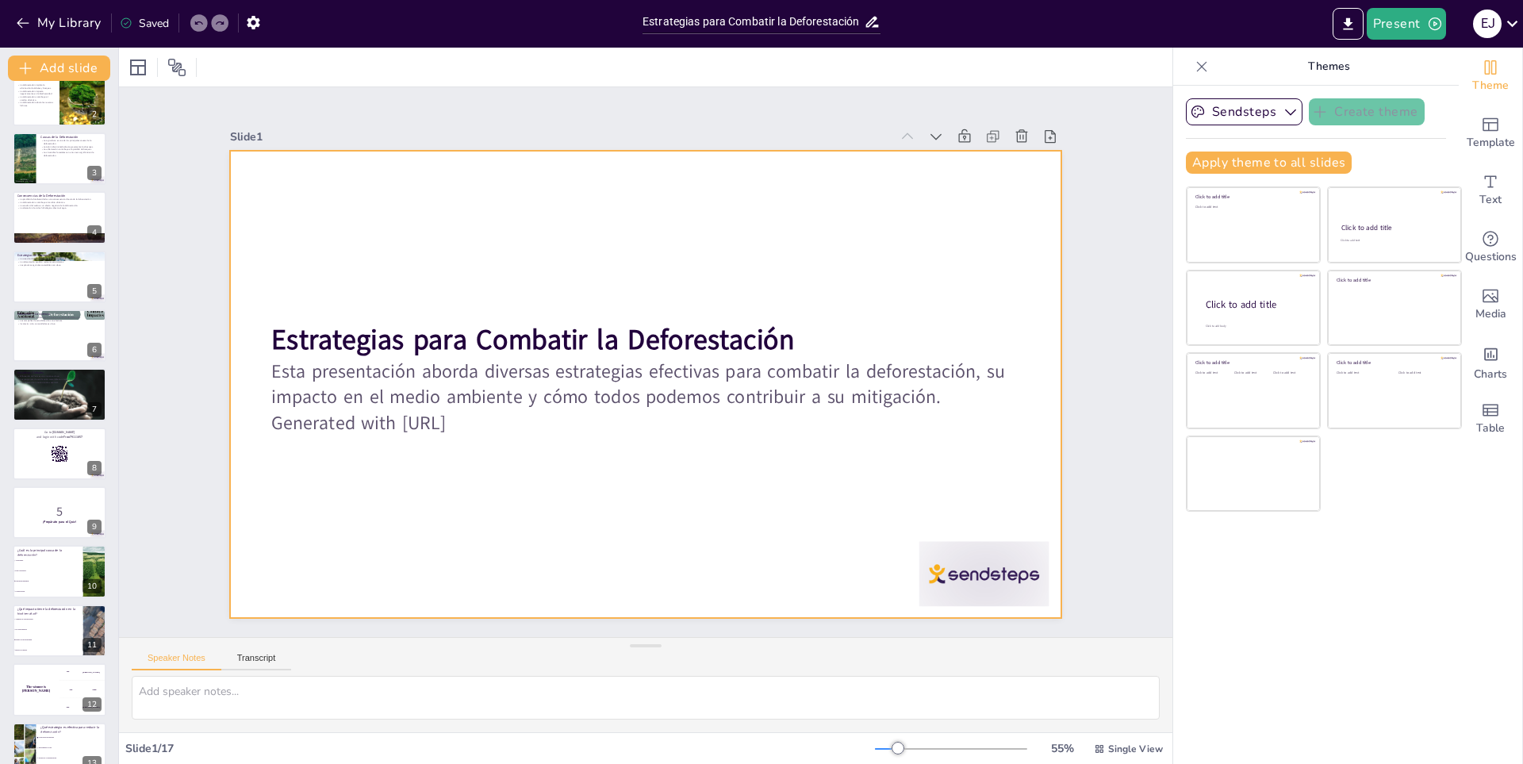
checkbox input "true"
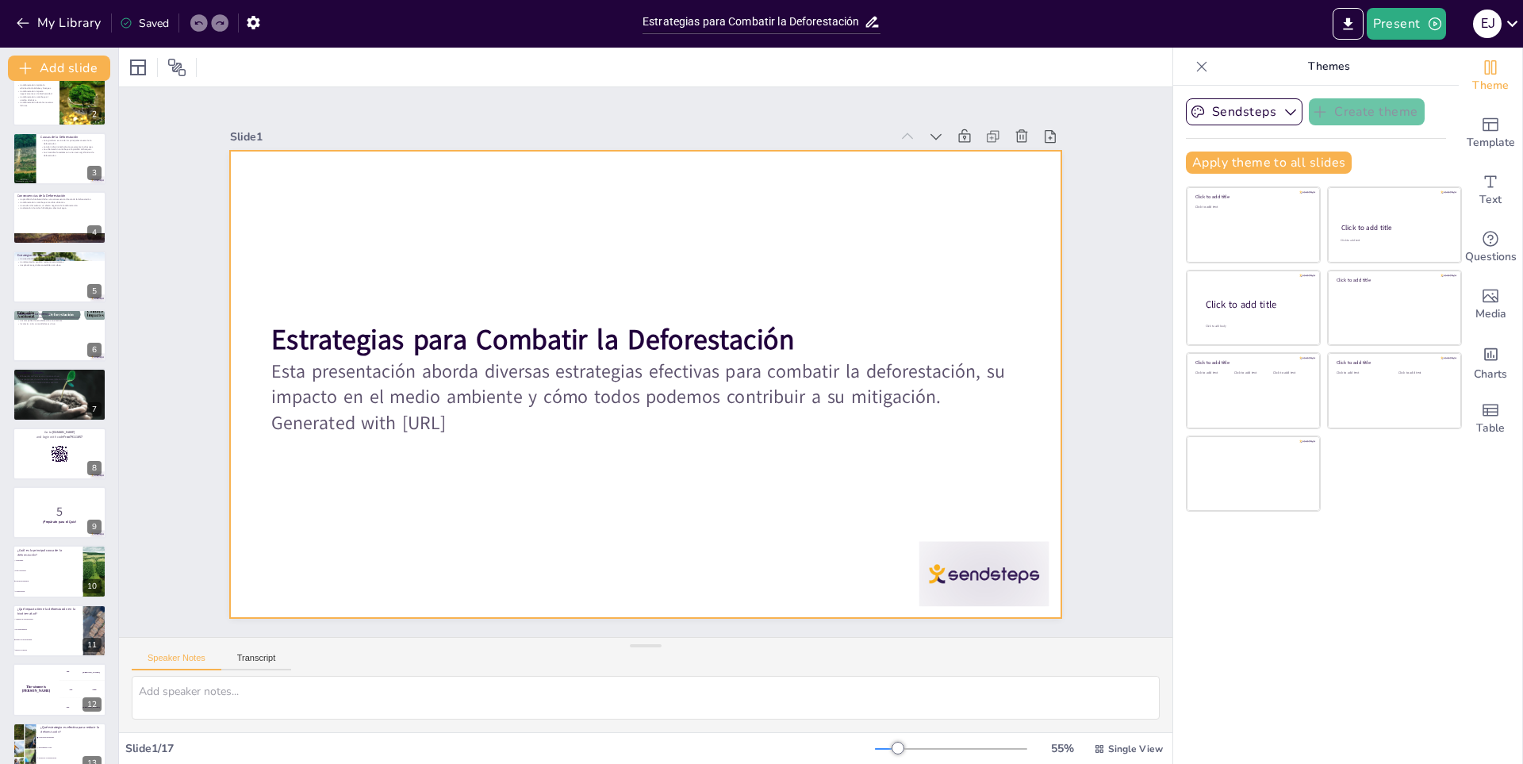
checkbox input "true"
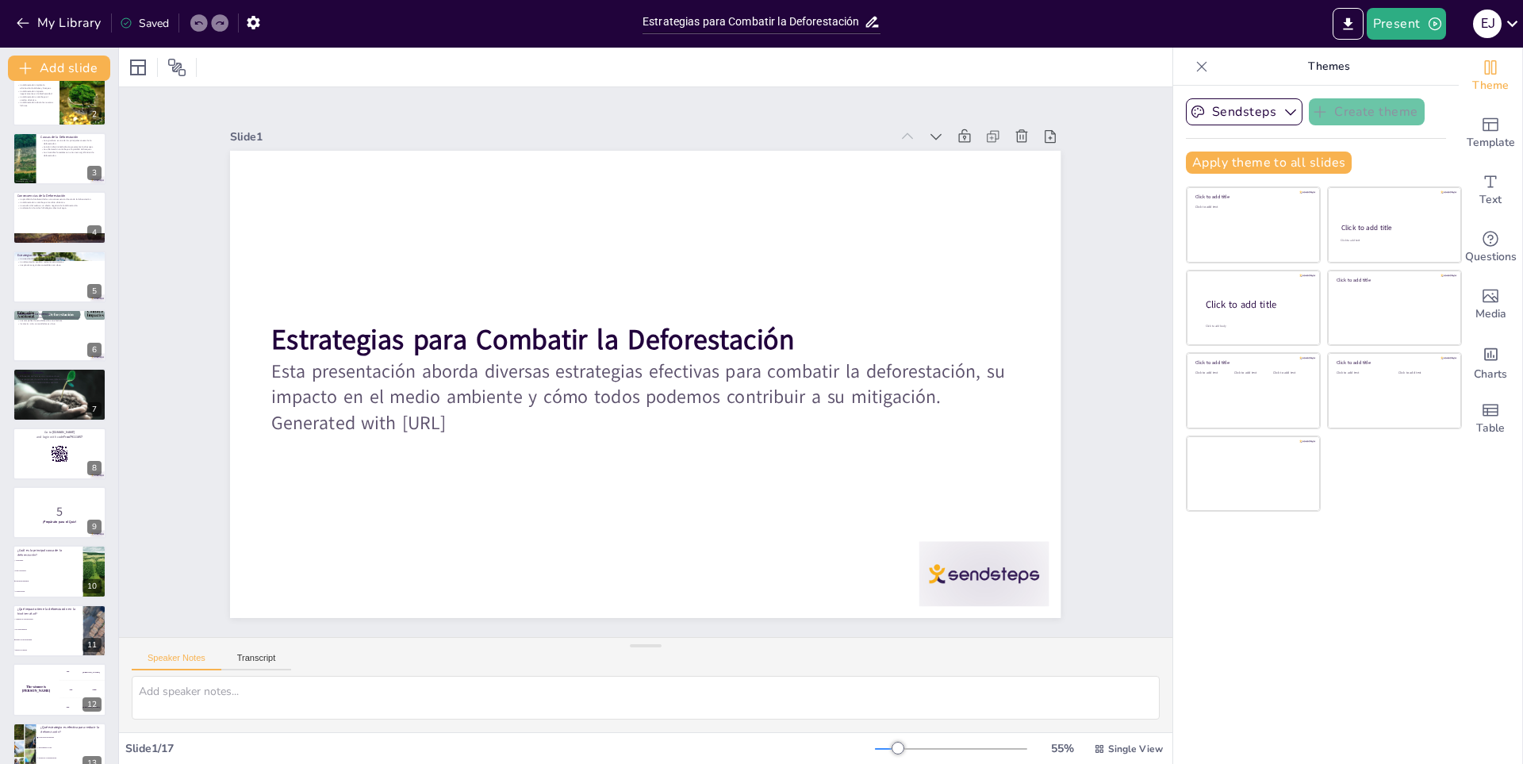
checkbox input "true"
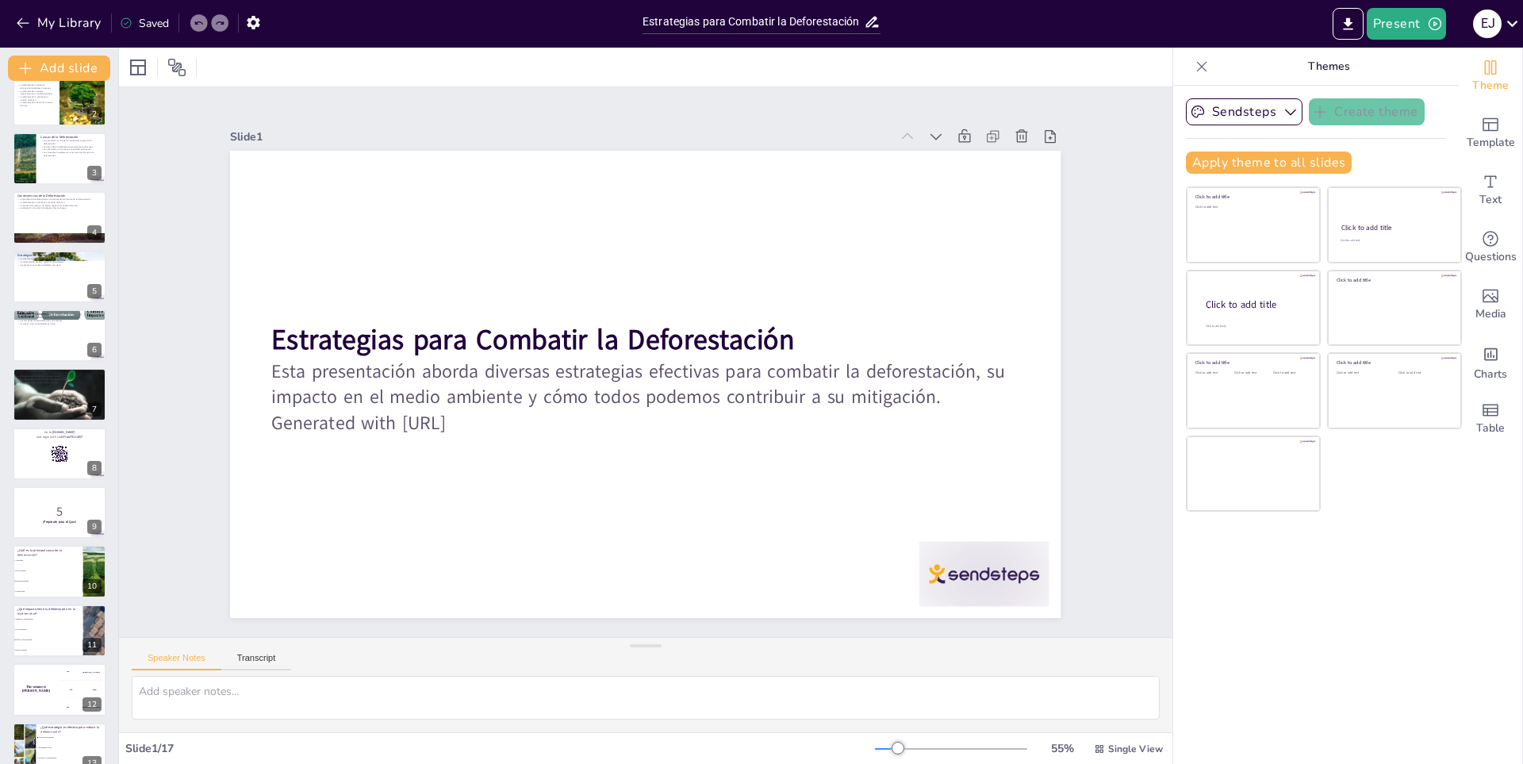
checkbox input "true"
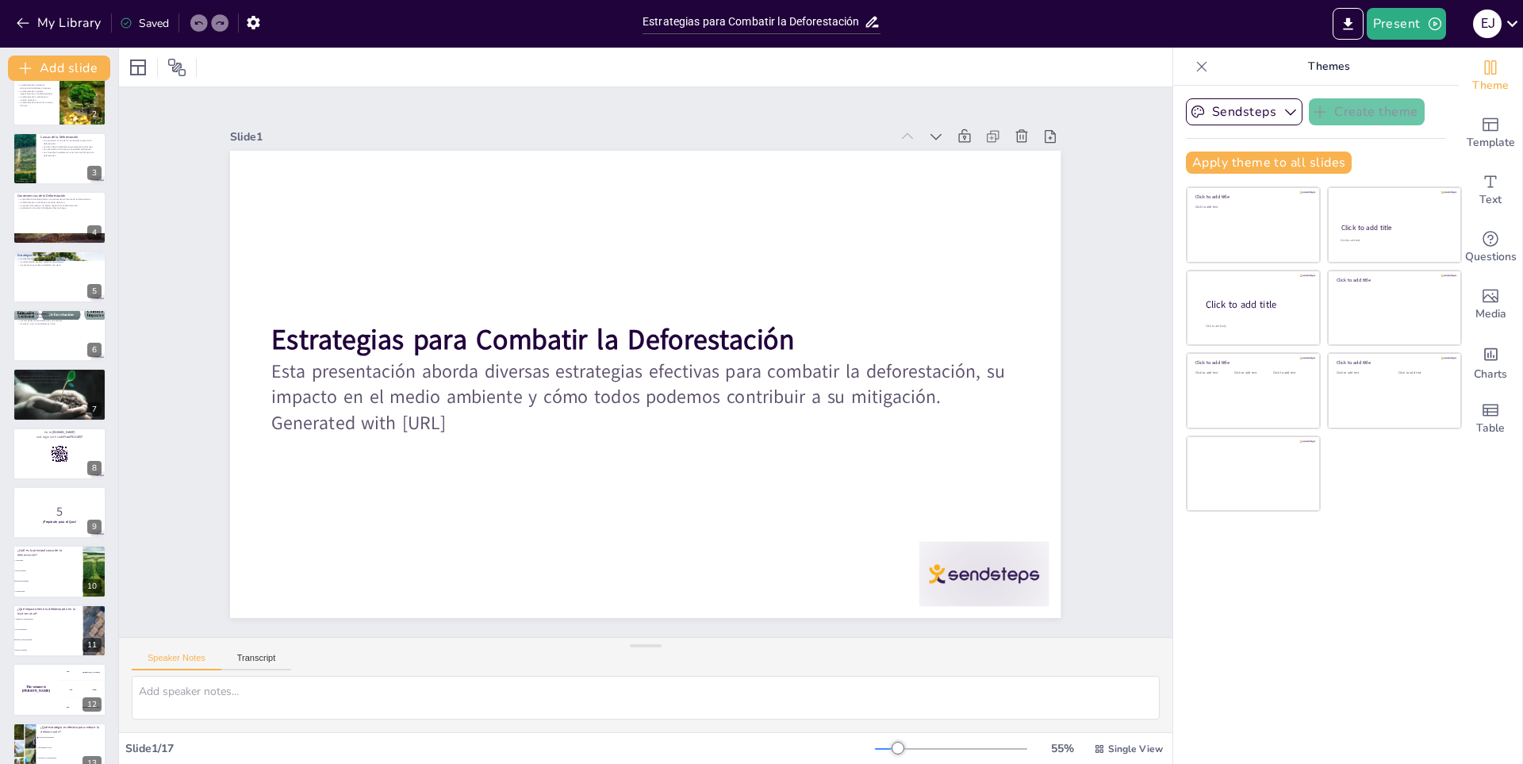
checkbox input "true"
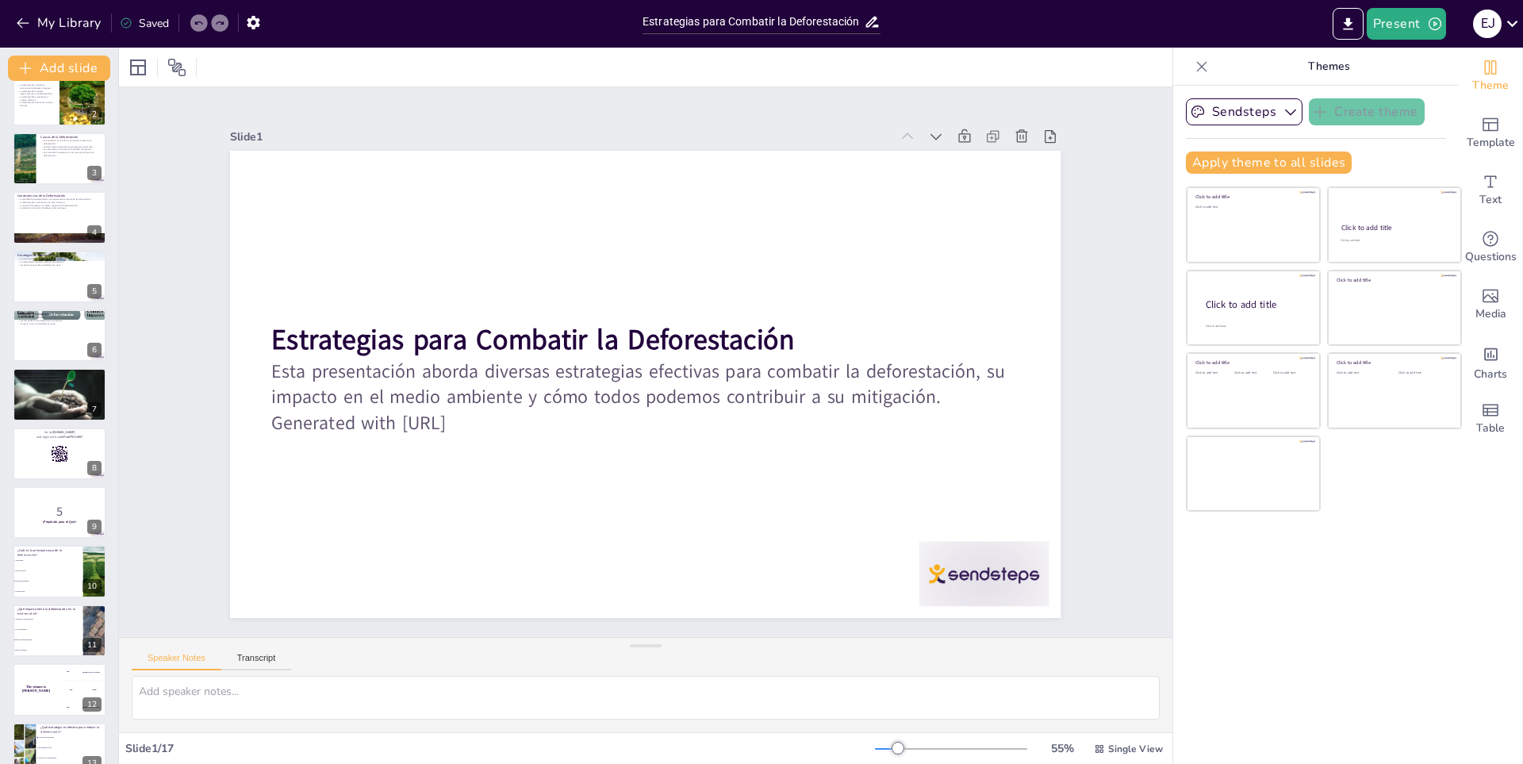
checkbox input "true"
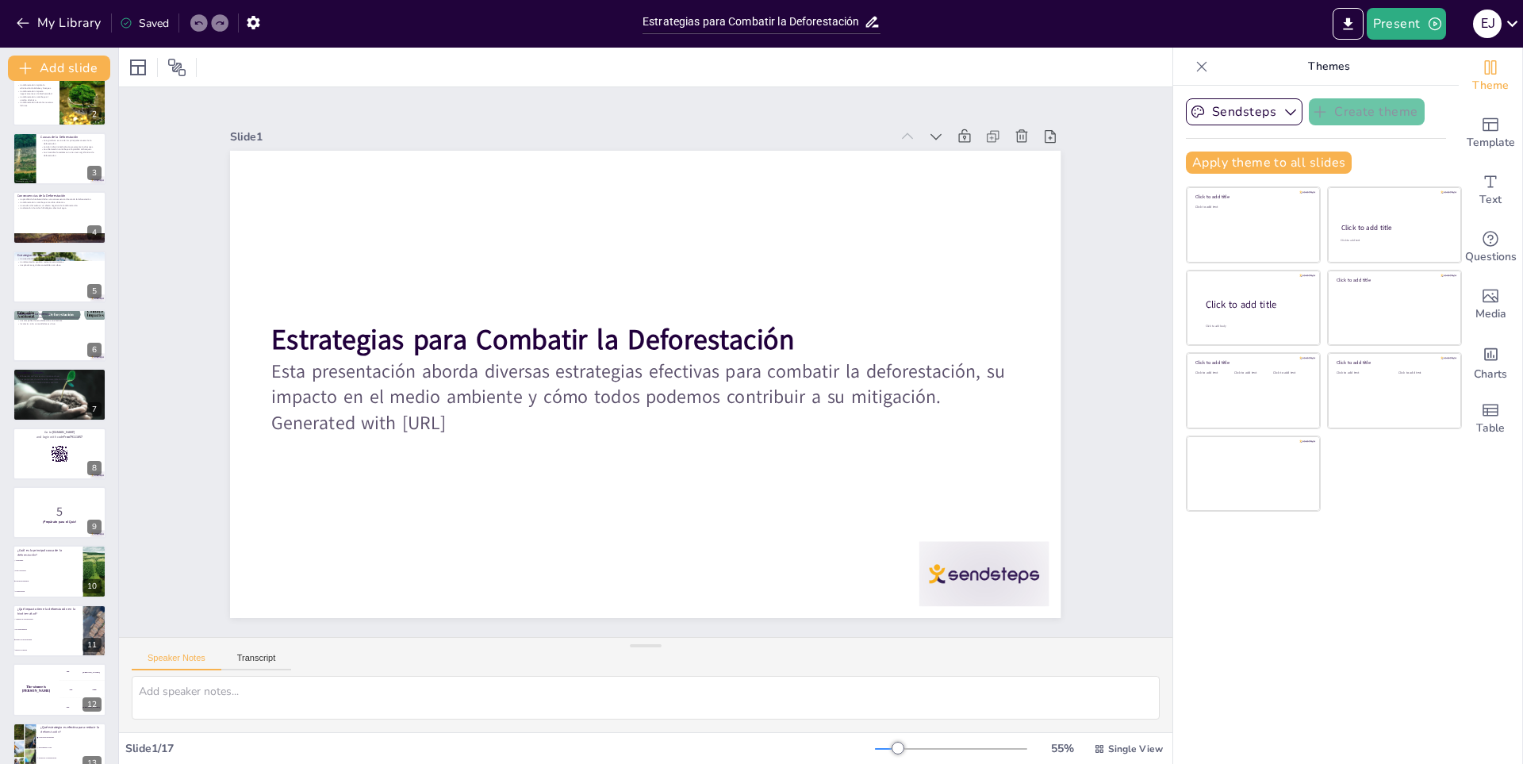
checkbox input "true"
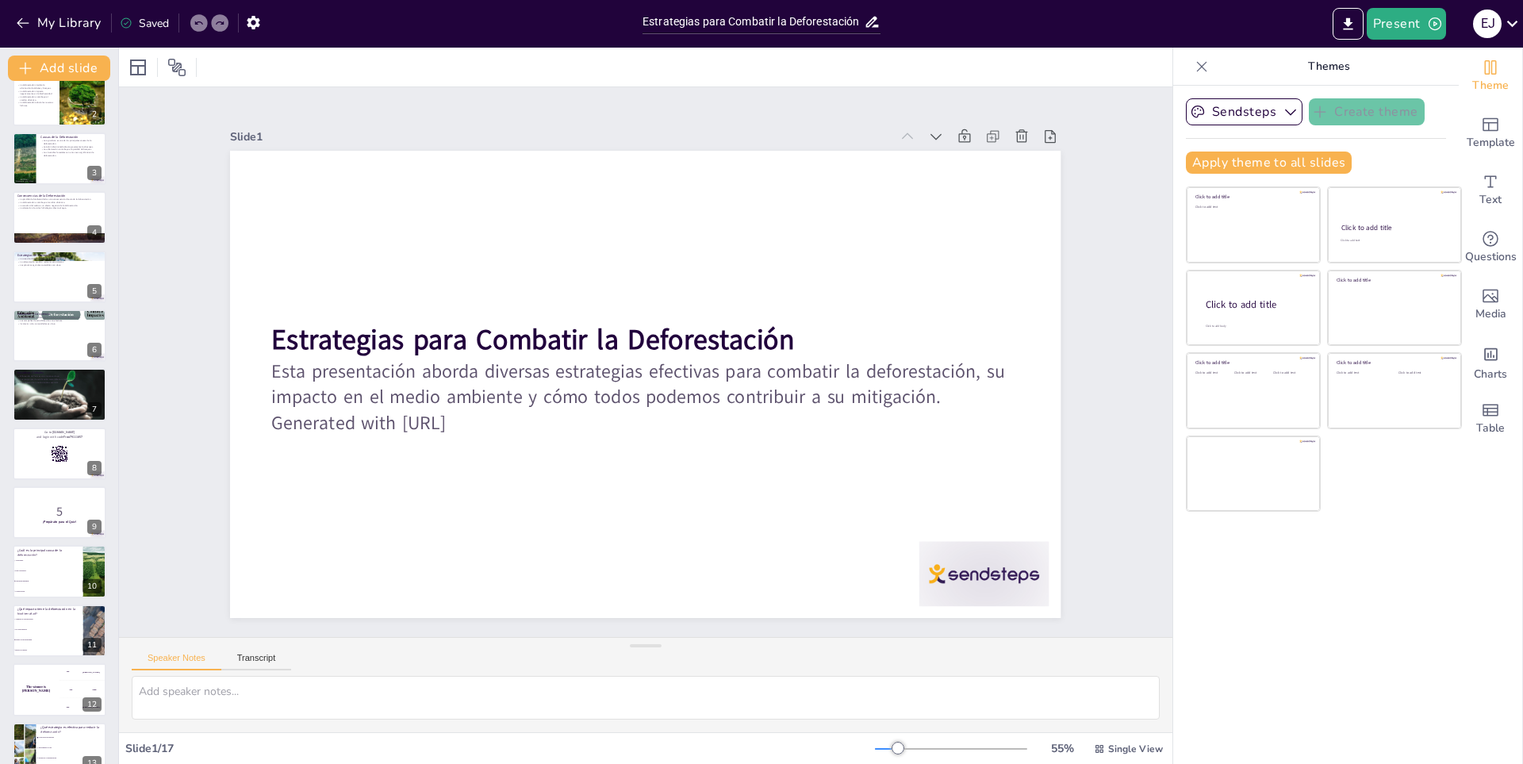
checkbox input "true"
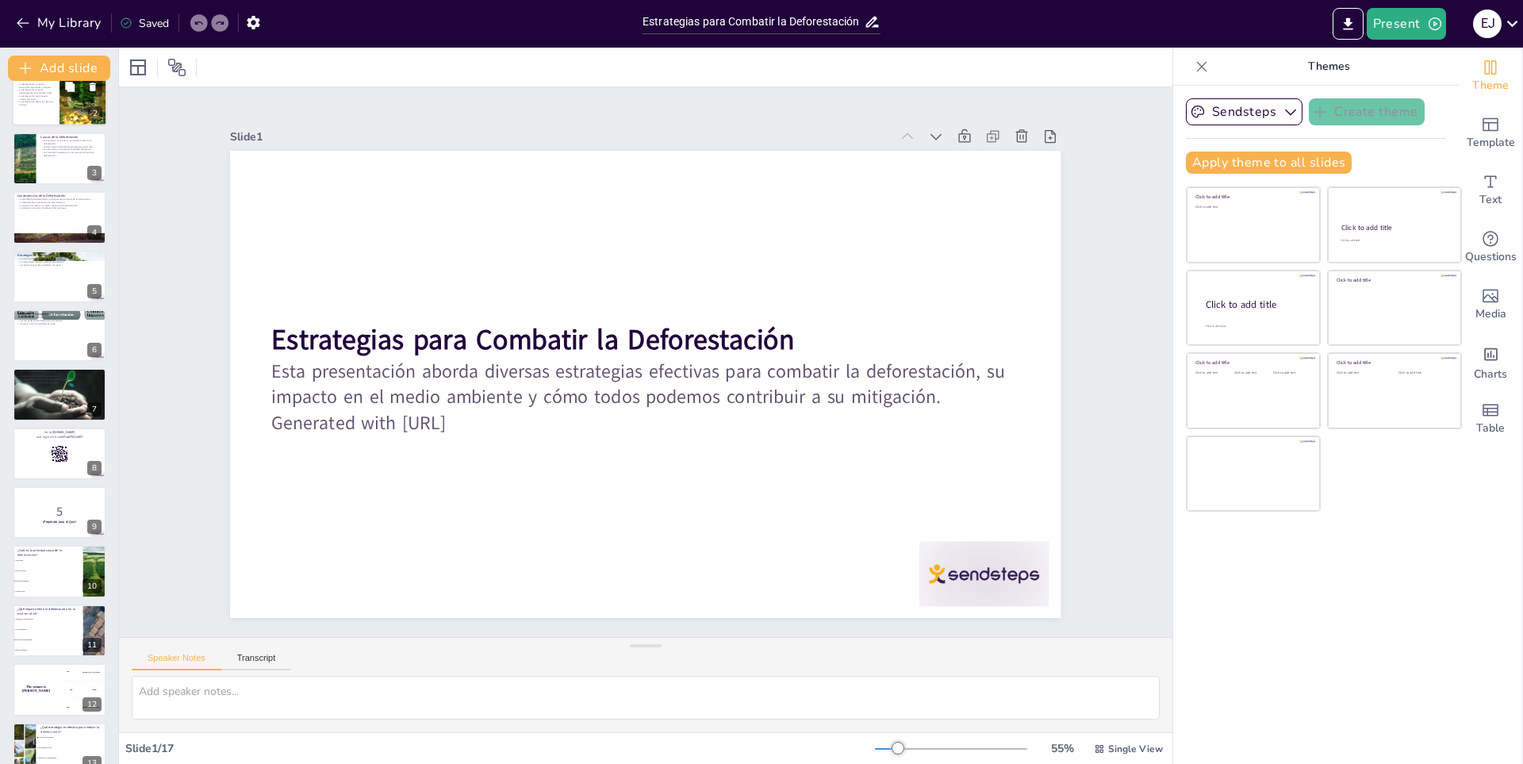
checkbox input "true"
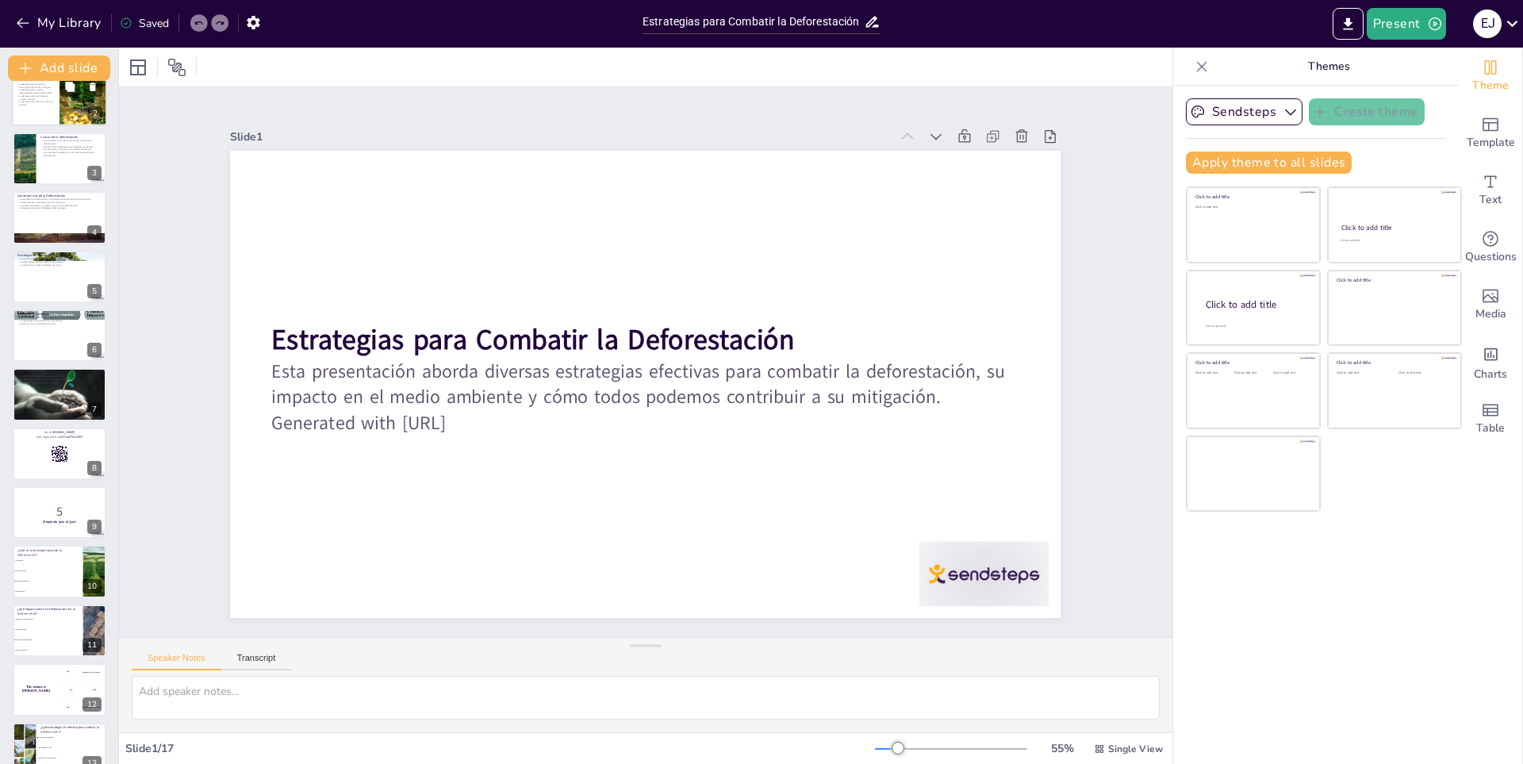
checkbox input "true"
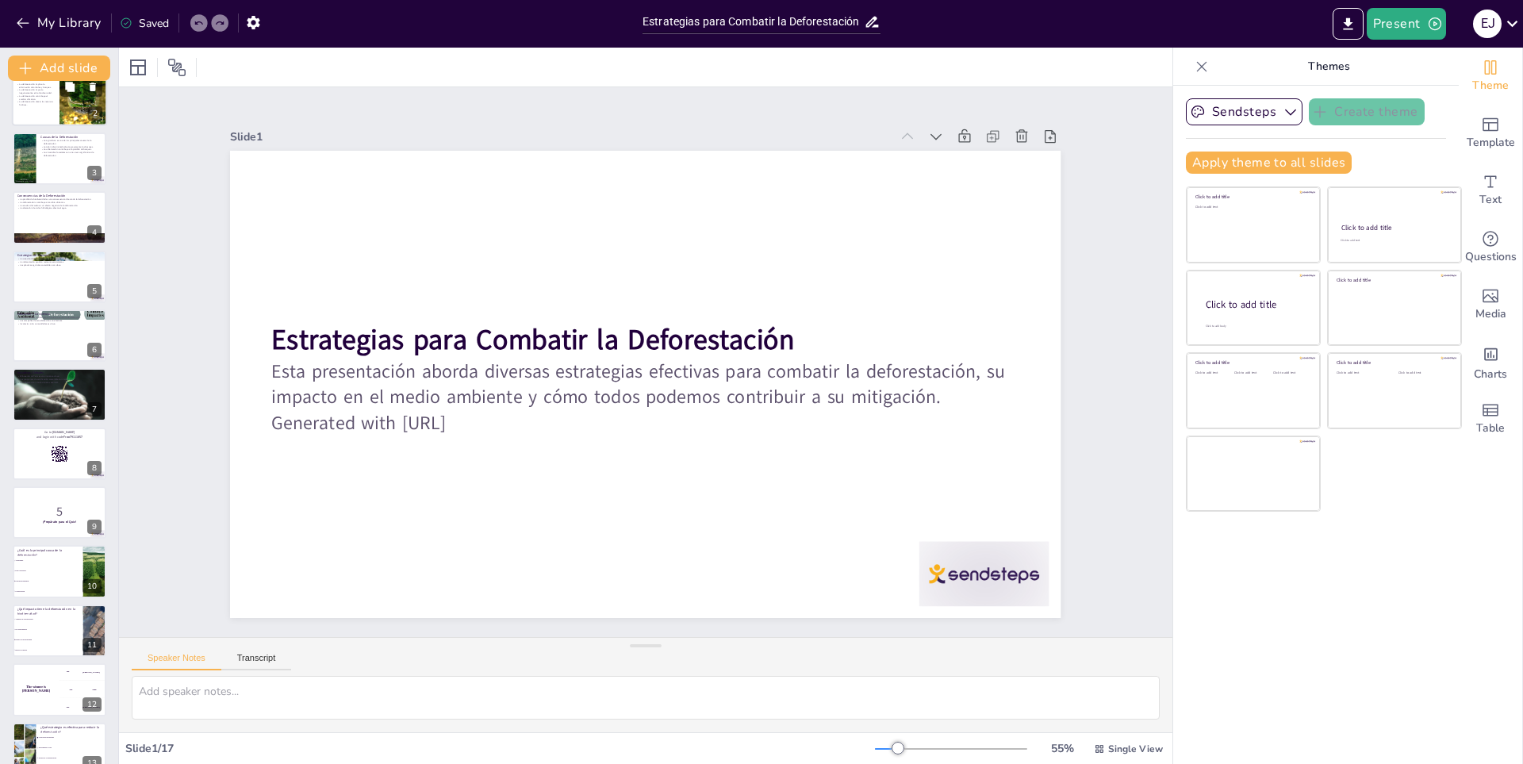
checkbox input "true"
click at [39, 25] on button "My Library" at bounding box center [60, 22] width 96 height 25
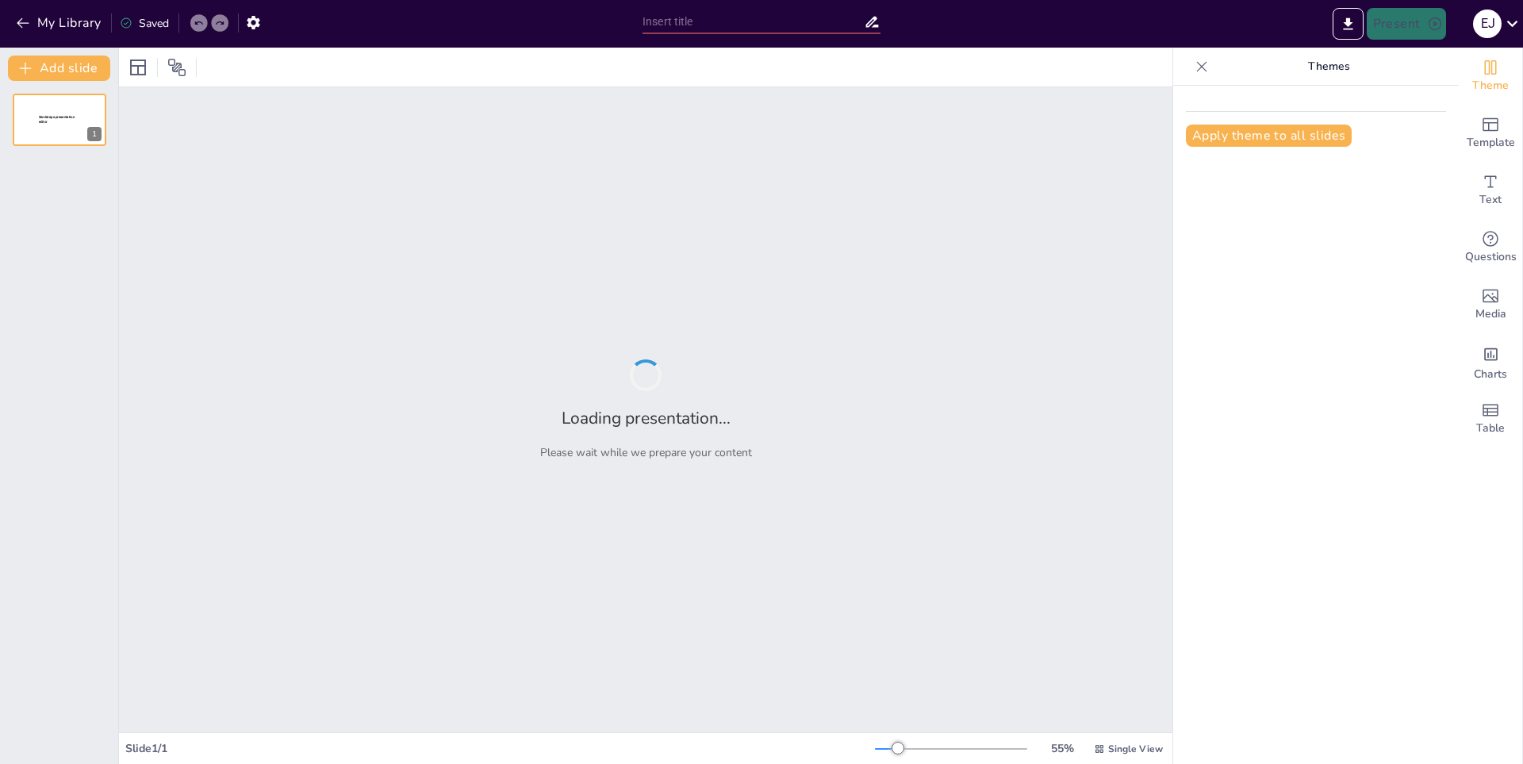
type input "Evolución Histórica de Colombia: Desde la Época Precolombina hasta la Actualidad"
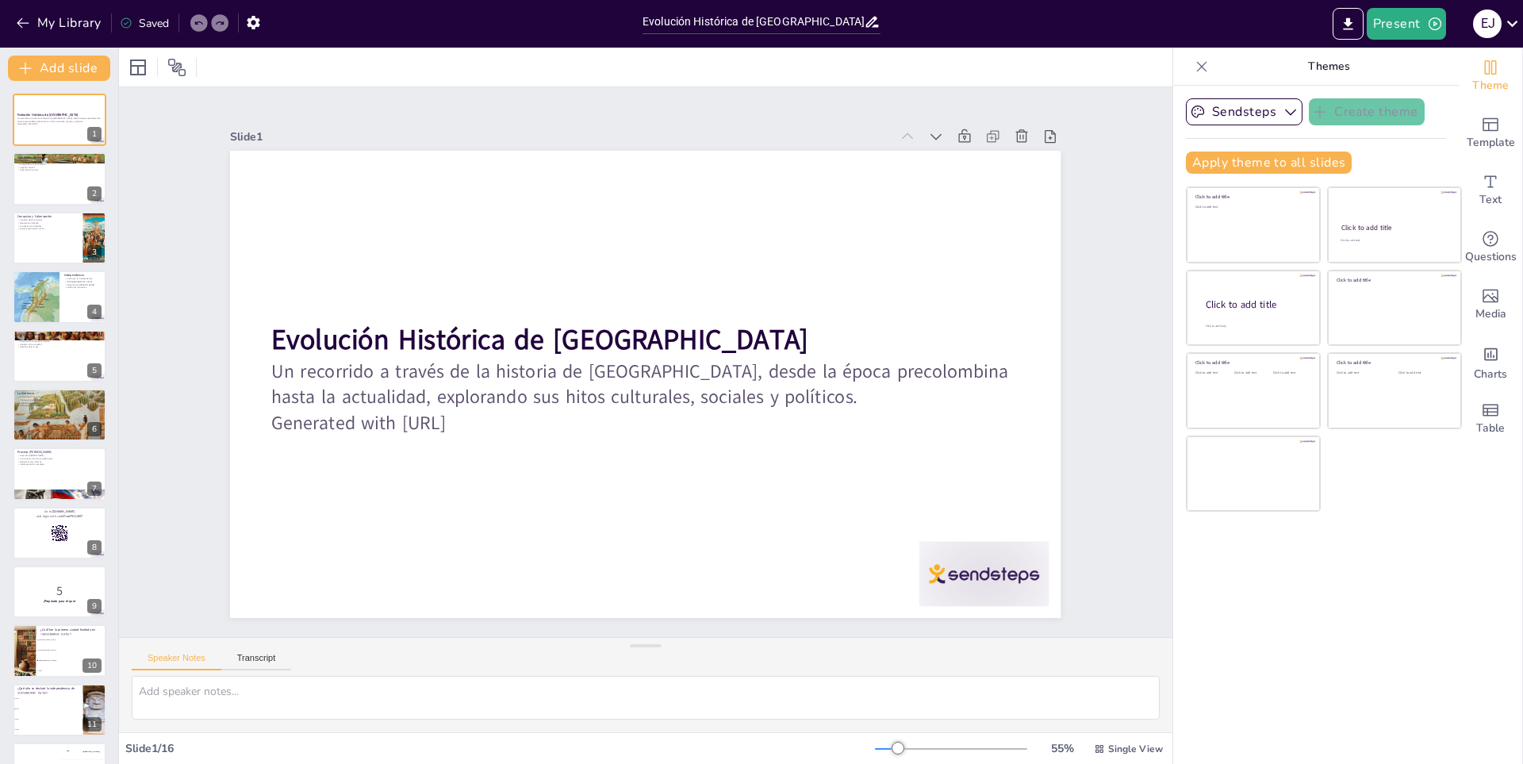
checkbox input "true"
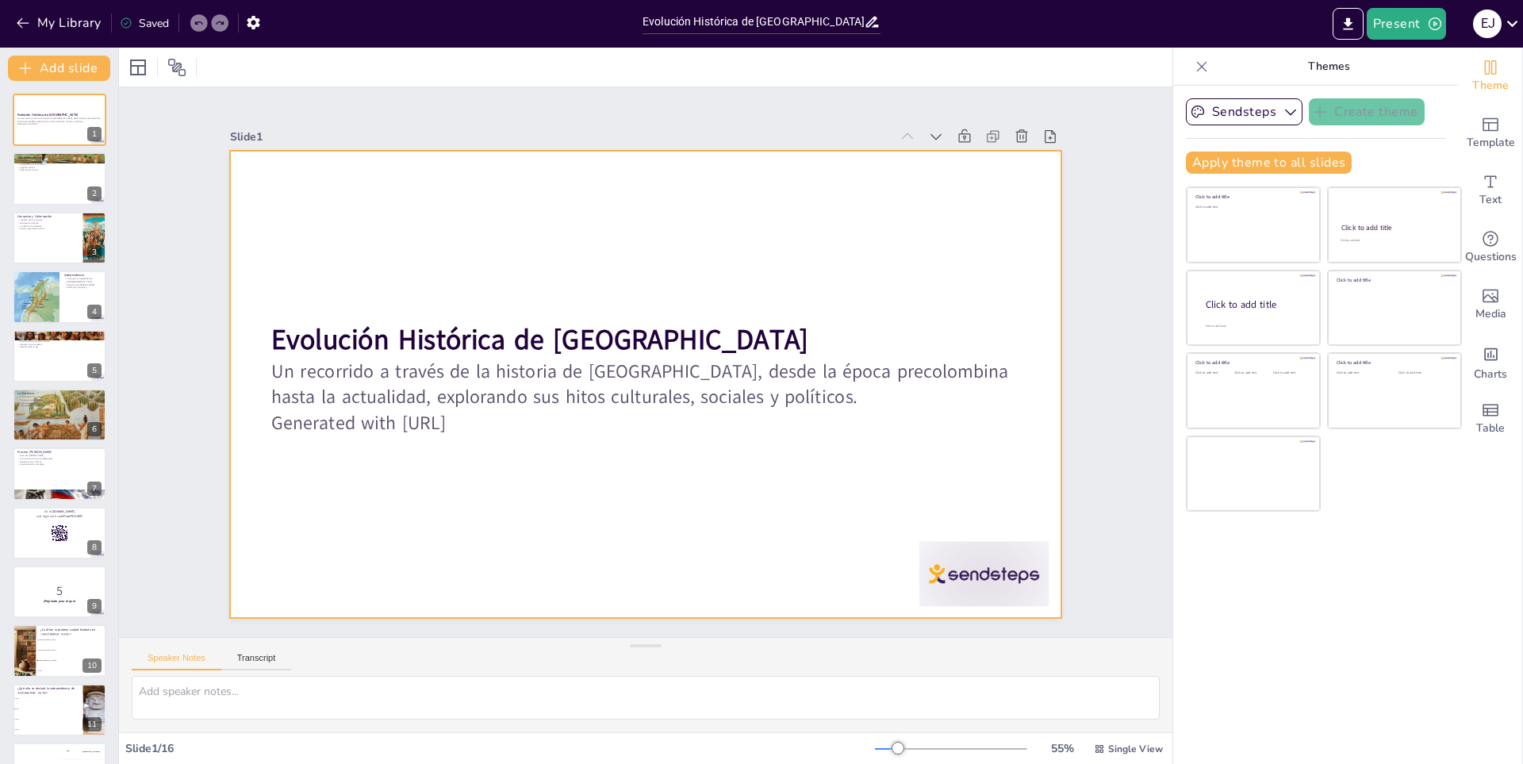
checkbox input "true"
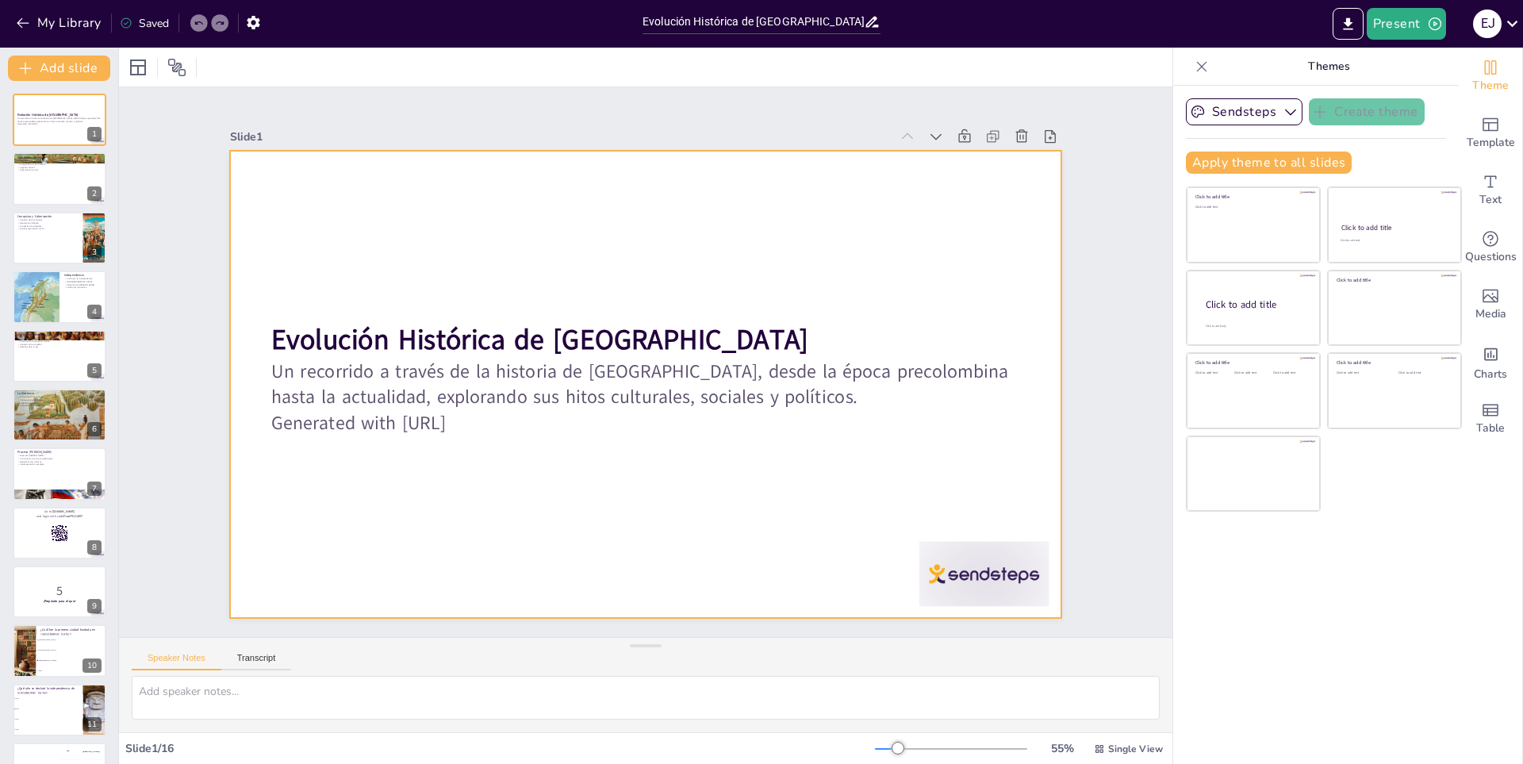
checkbox input "true"
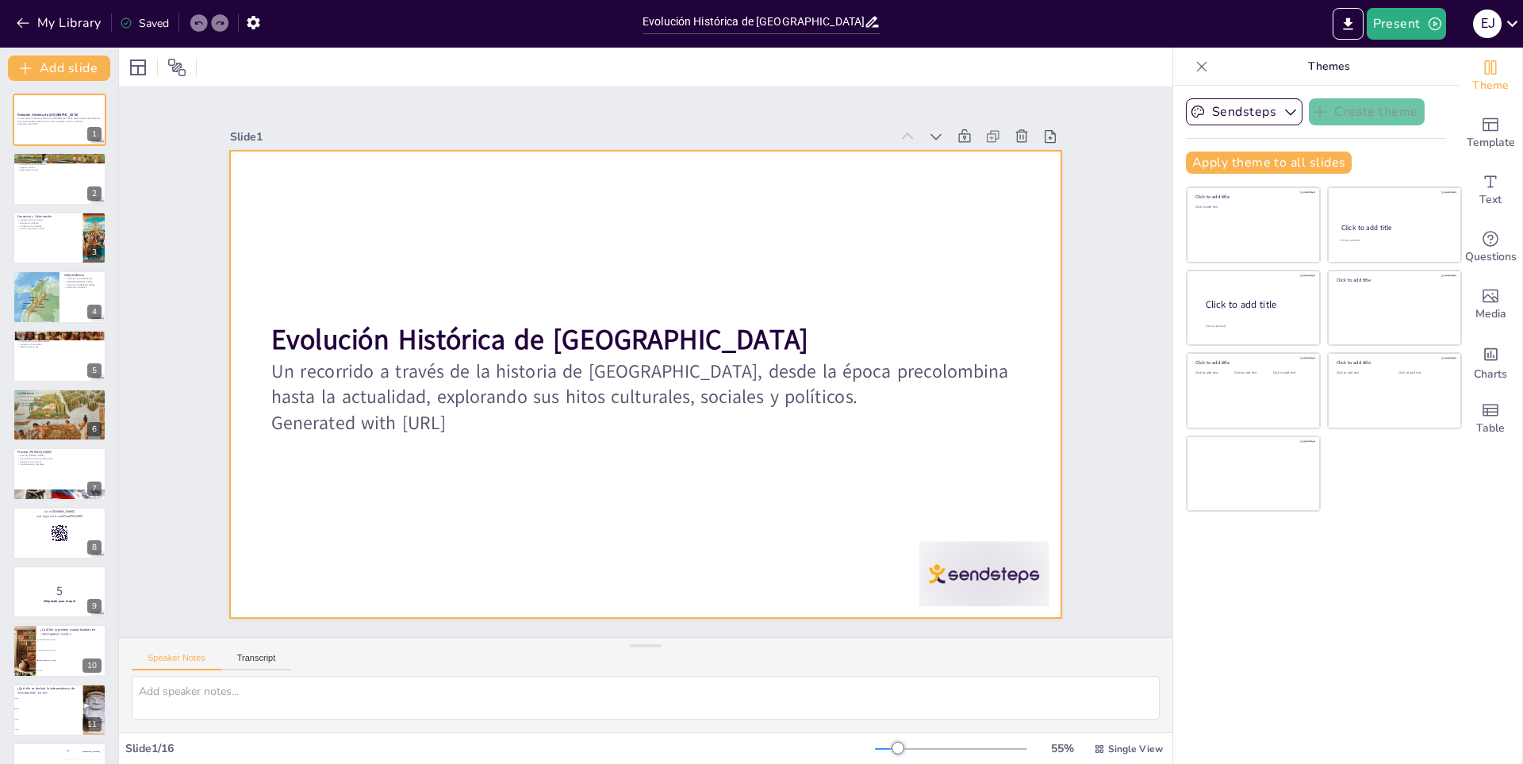
checkbox input "true"
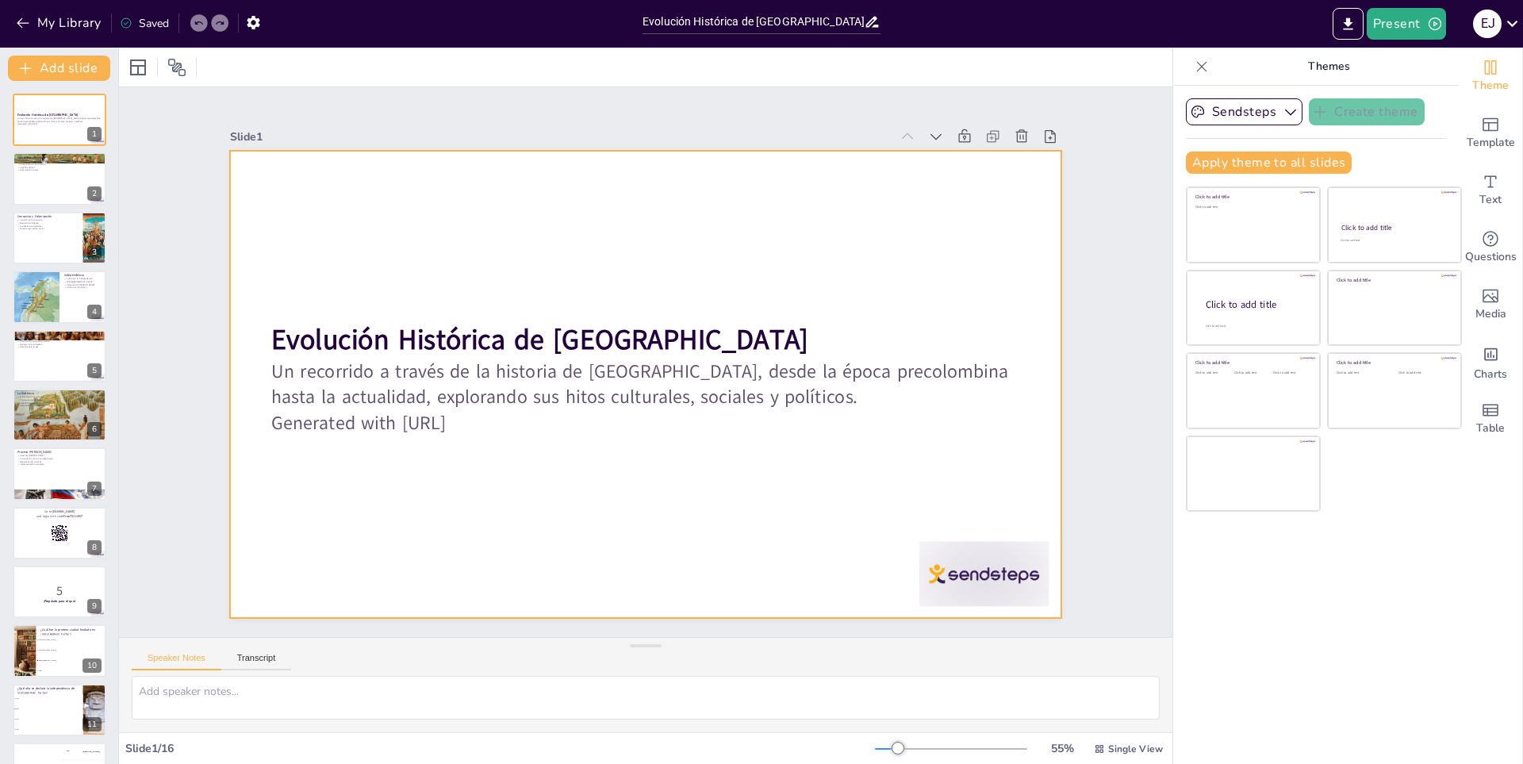
checkbox input "true"
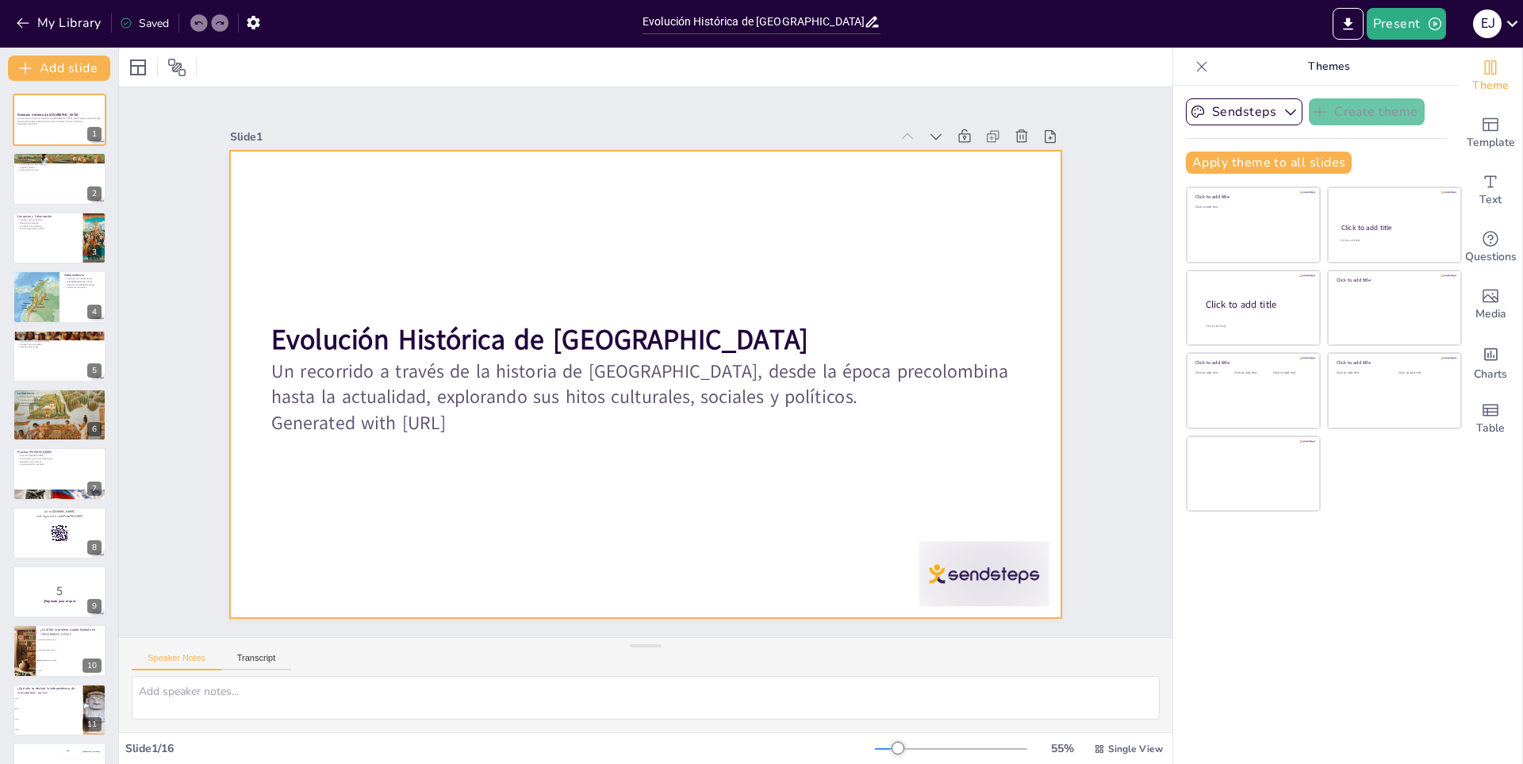
checkbox input "true"
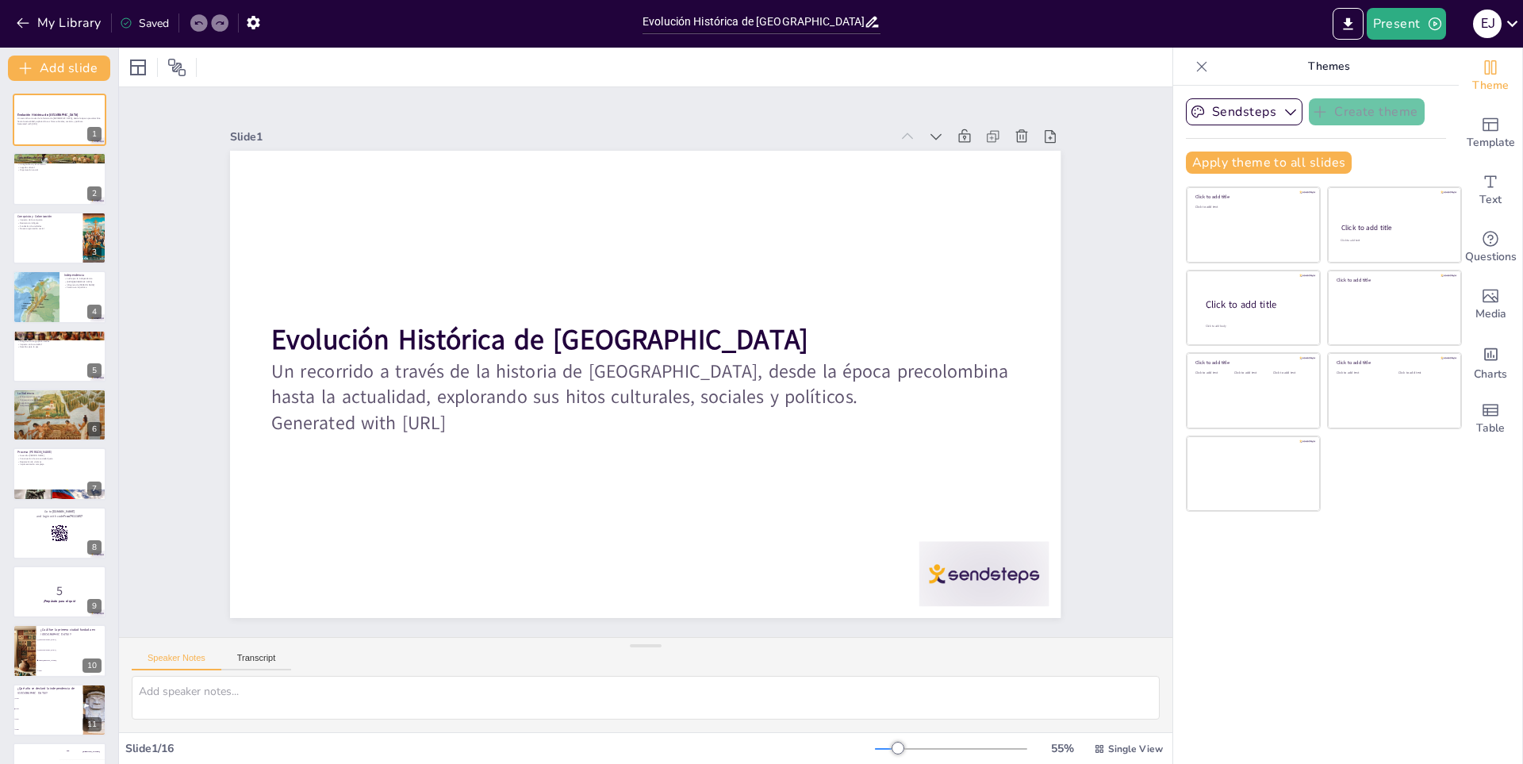
checkbox input "true"
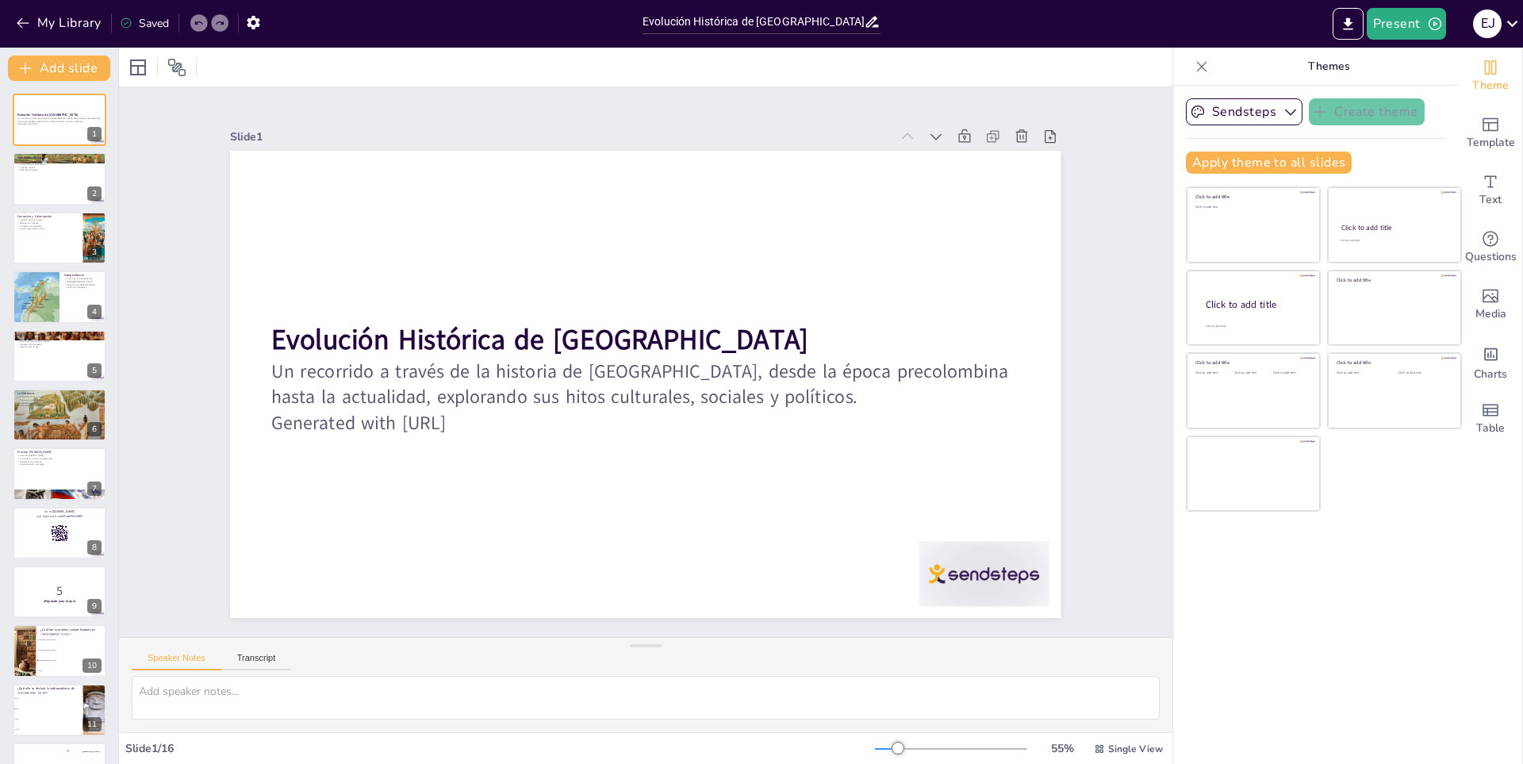
checkbox input "true"
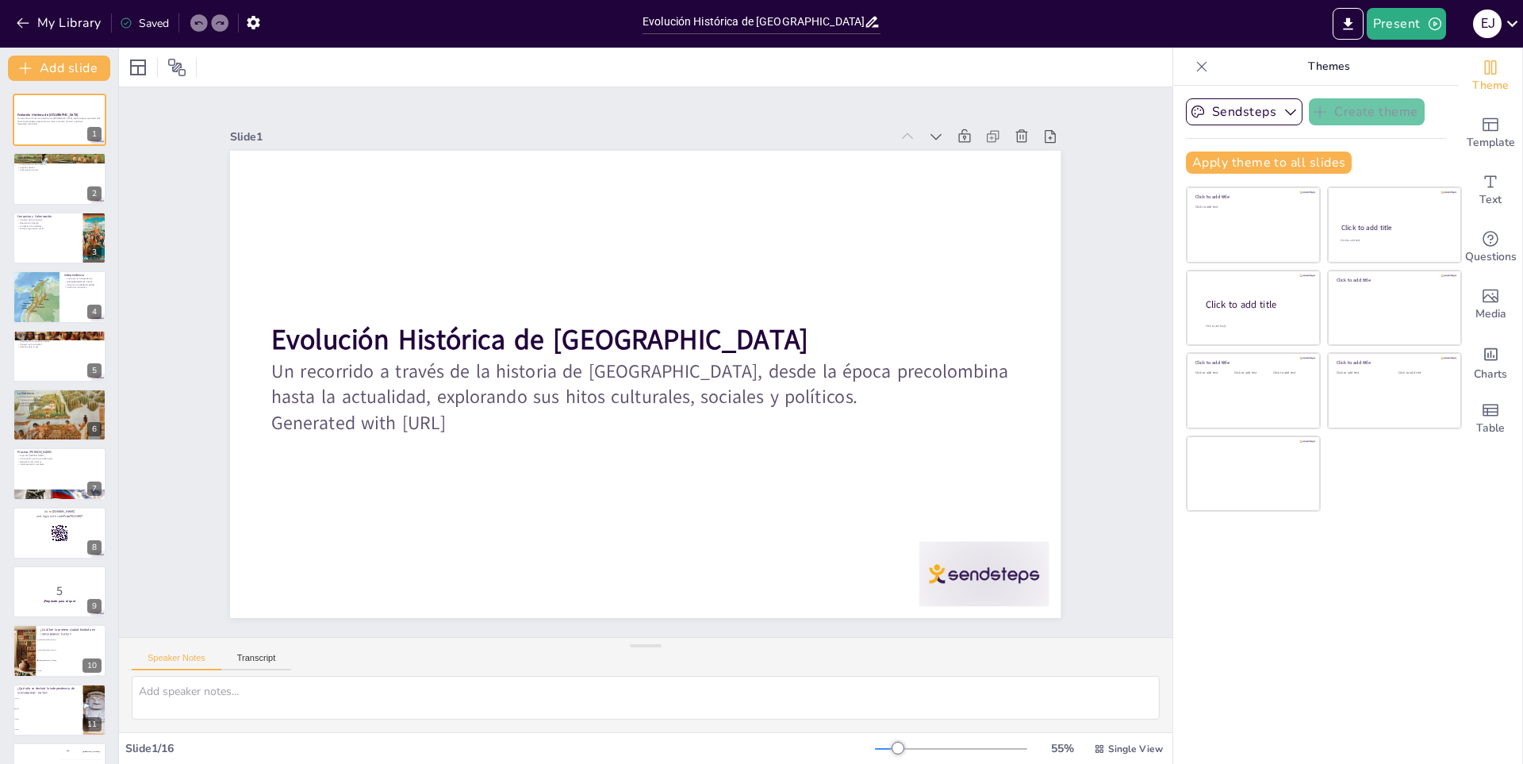
checkbox input "true"
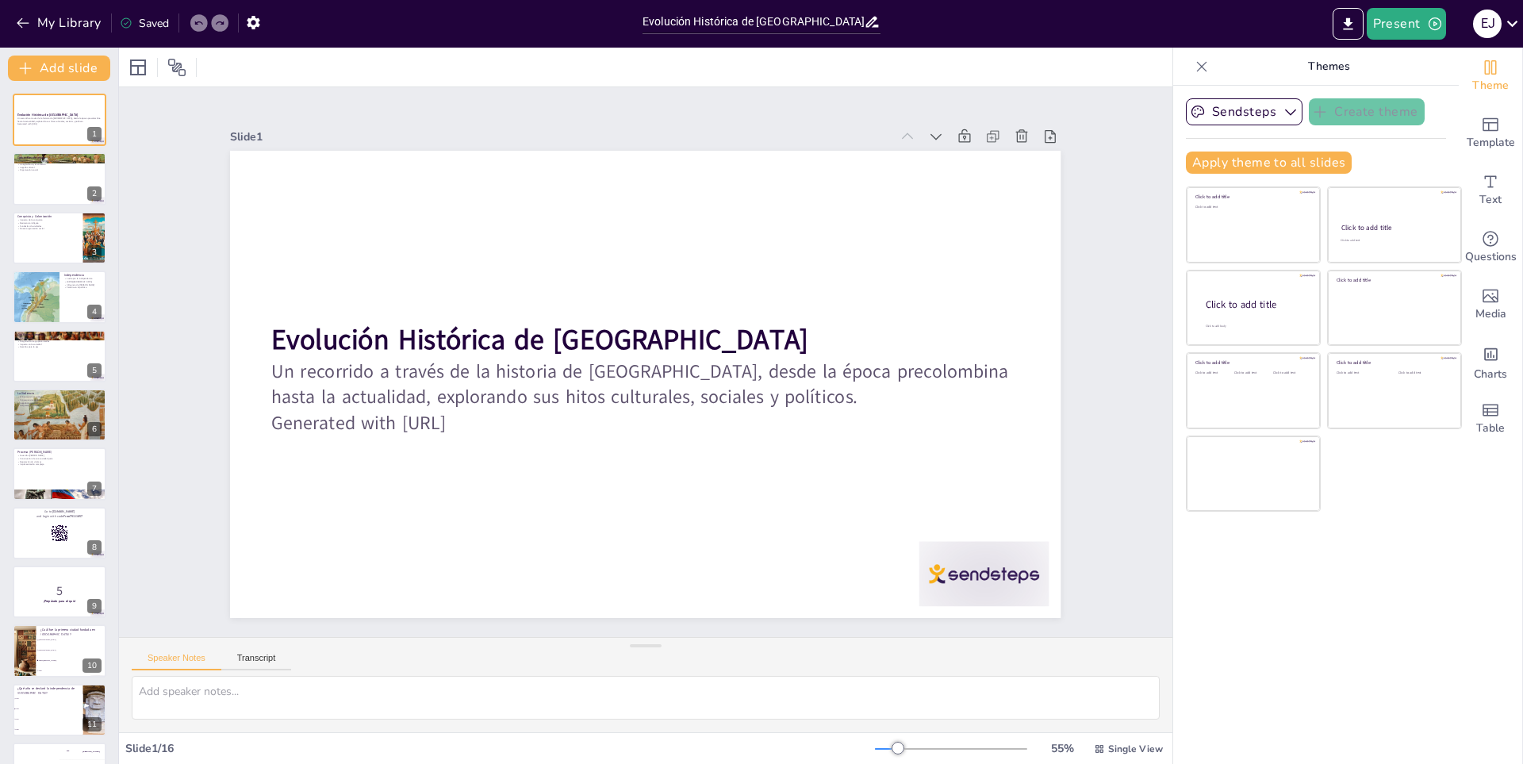
checkbox input "true"
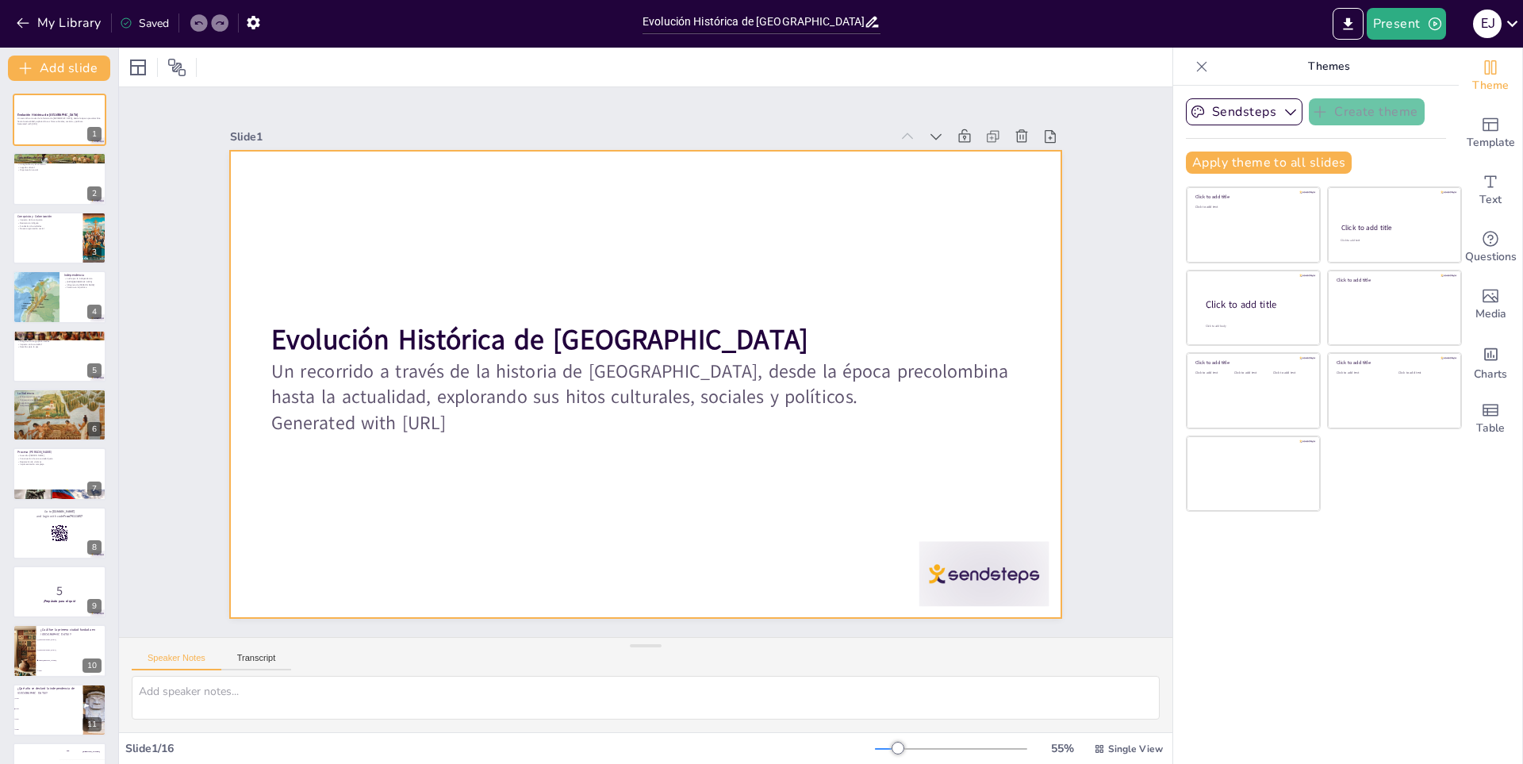
checkbox input "true"
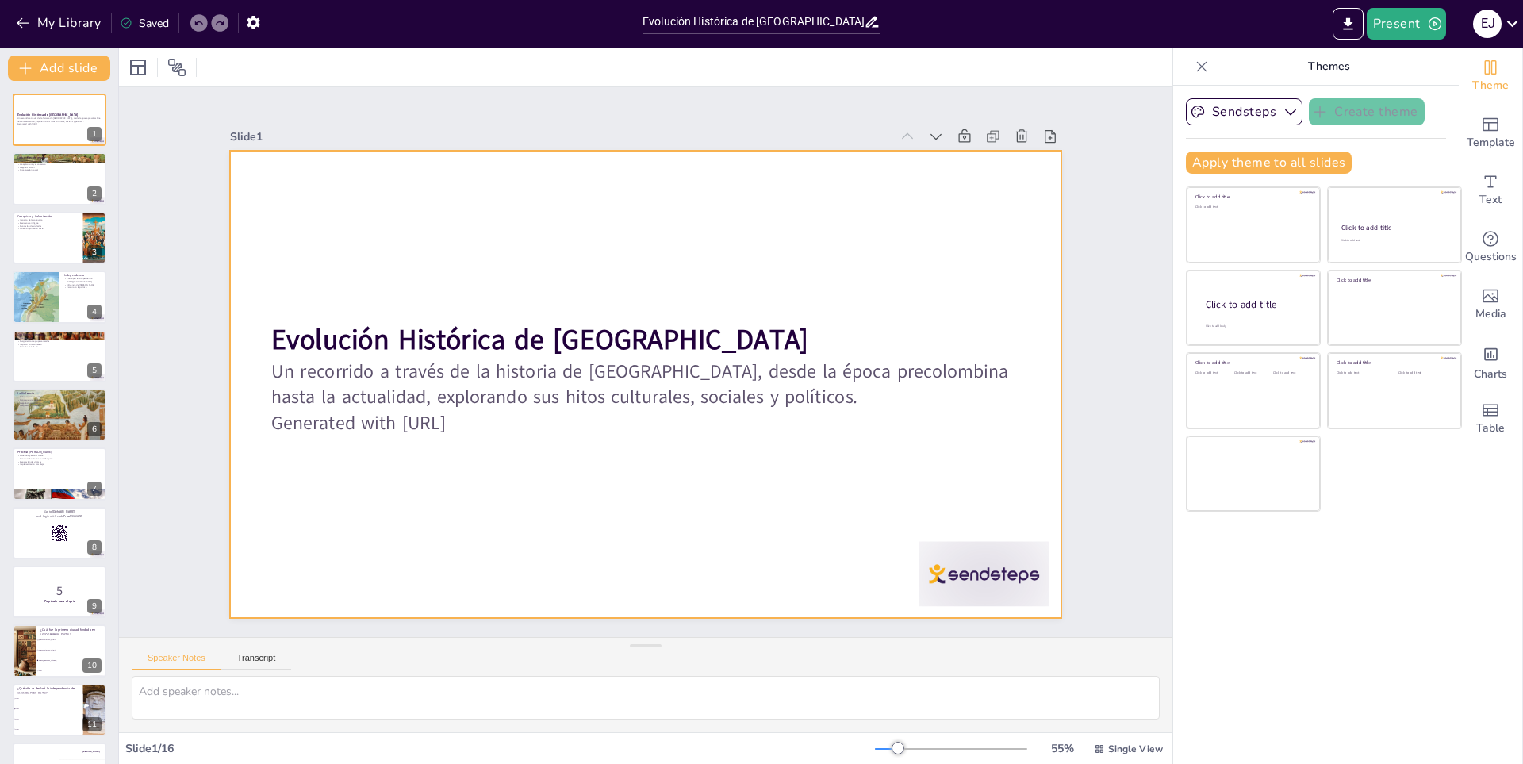
checkbox input "true"
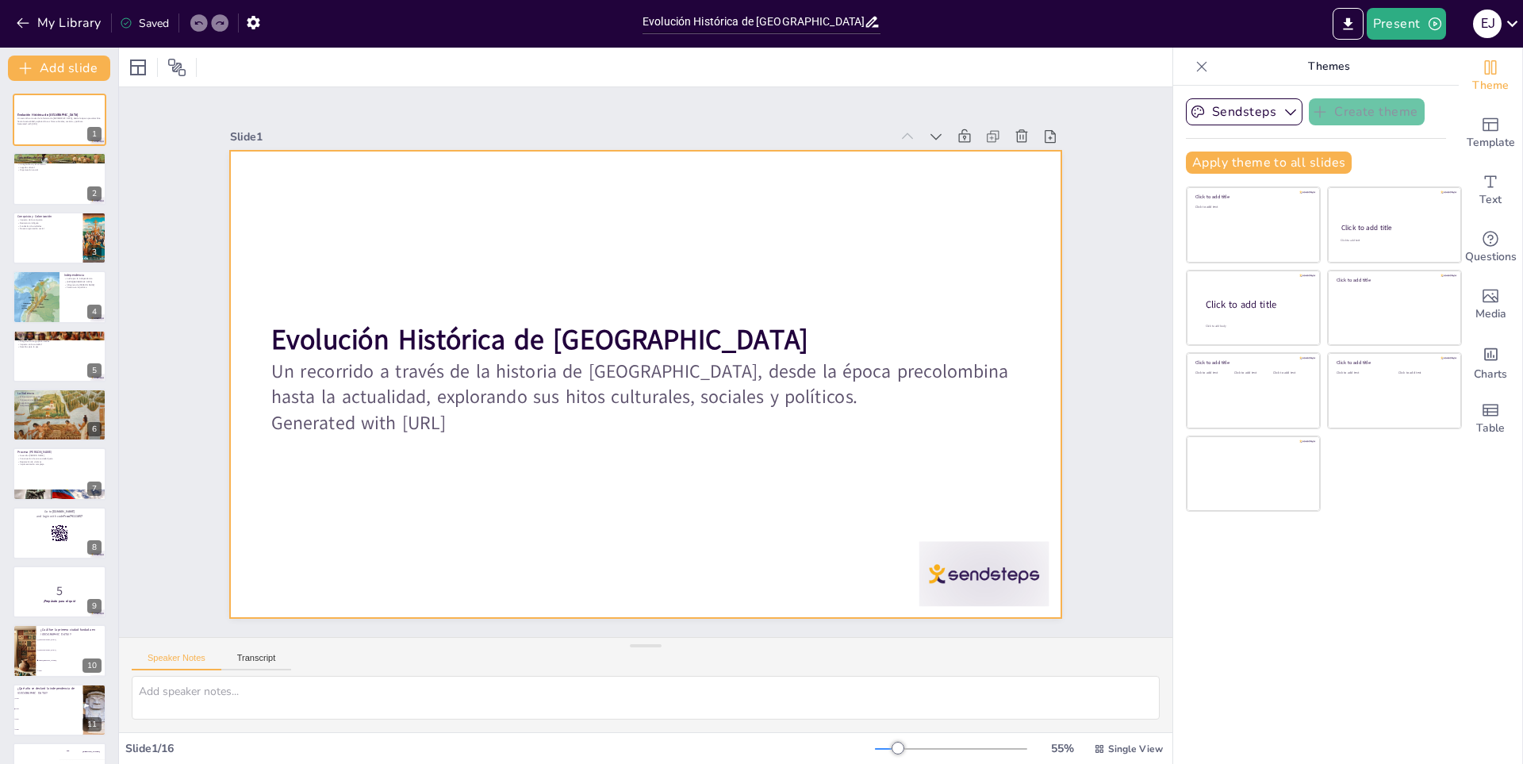
checkbox input "true"
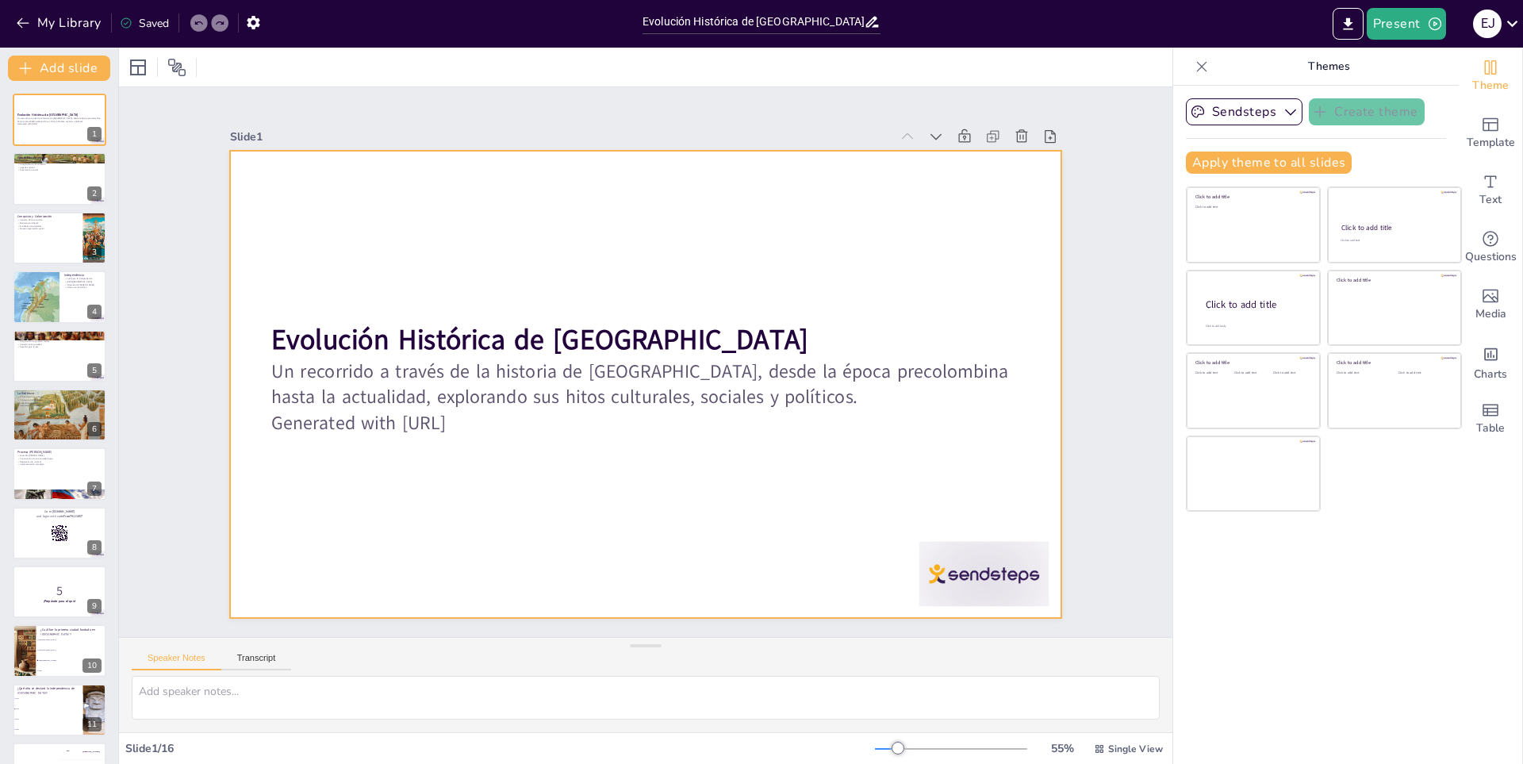
checkbox input "true"
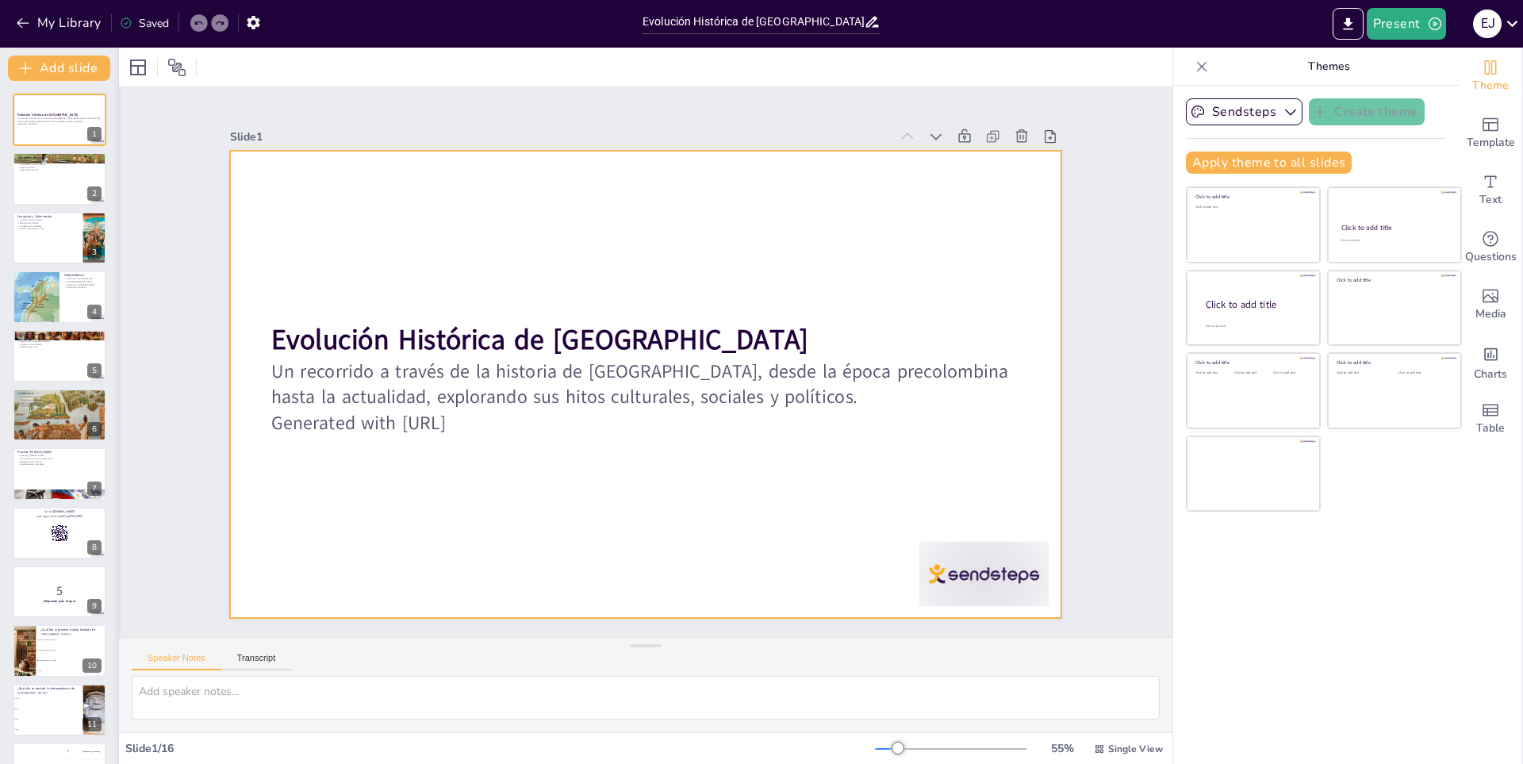
checkbox input "true"
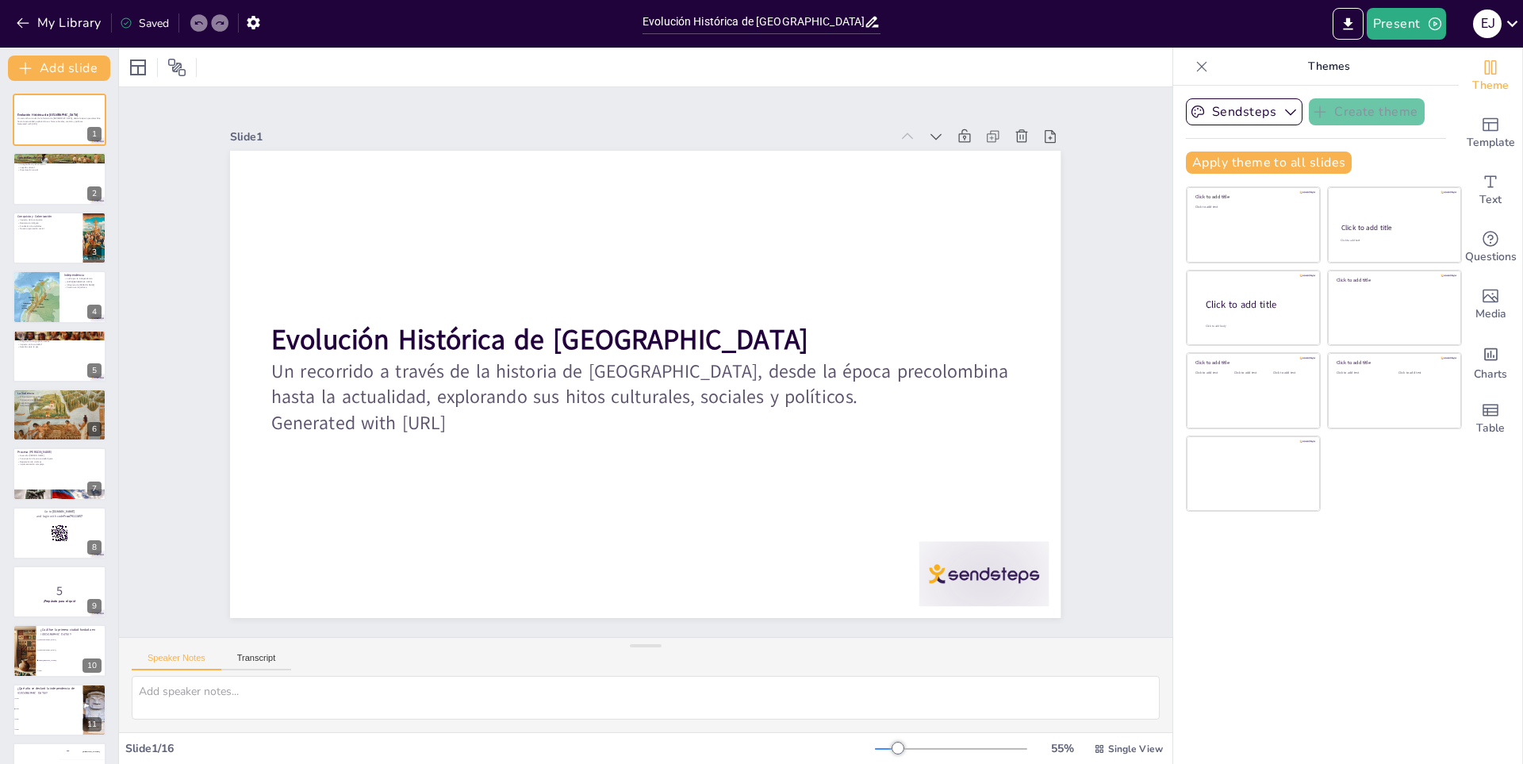
checkbox input "true"
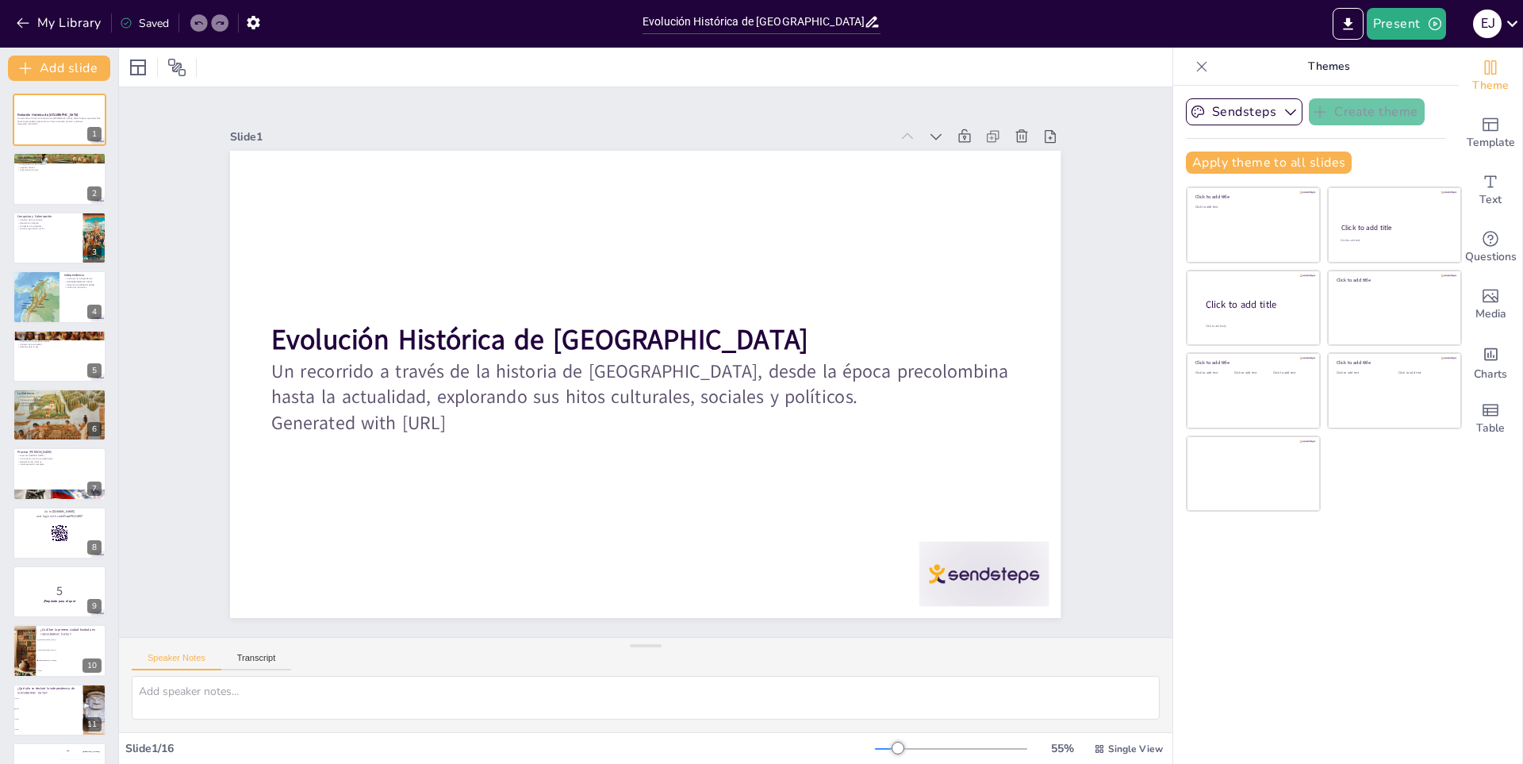
checkbox input "true"
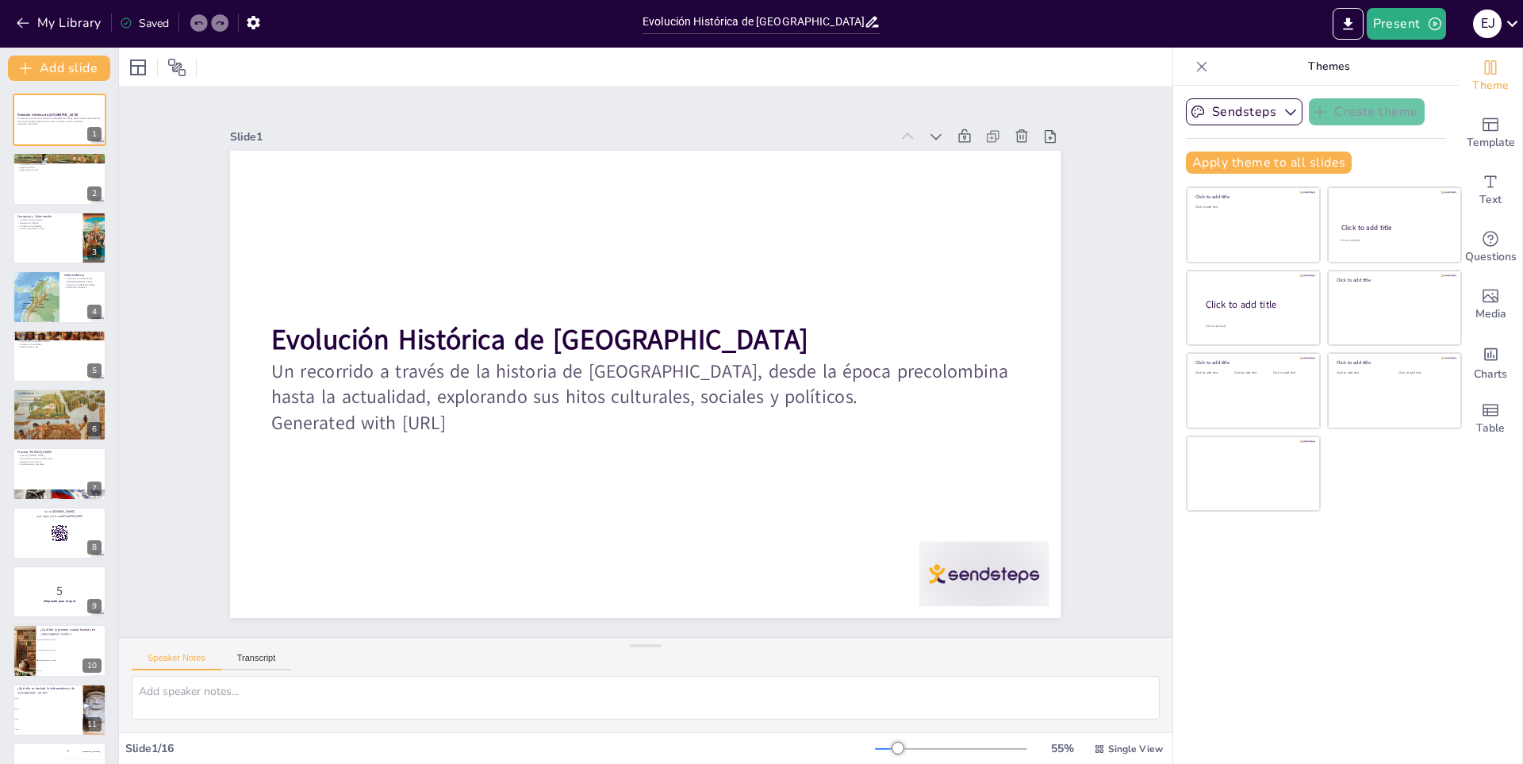
checkbox input "true"
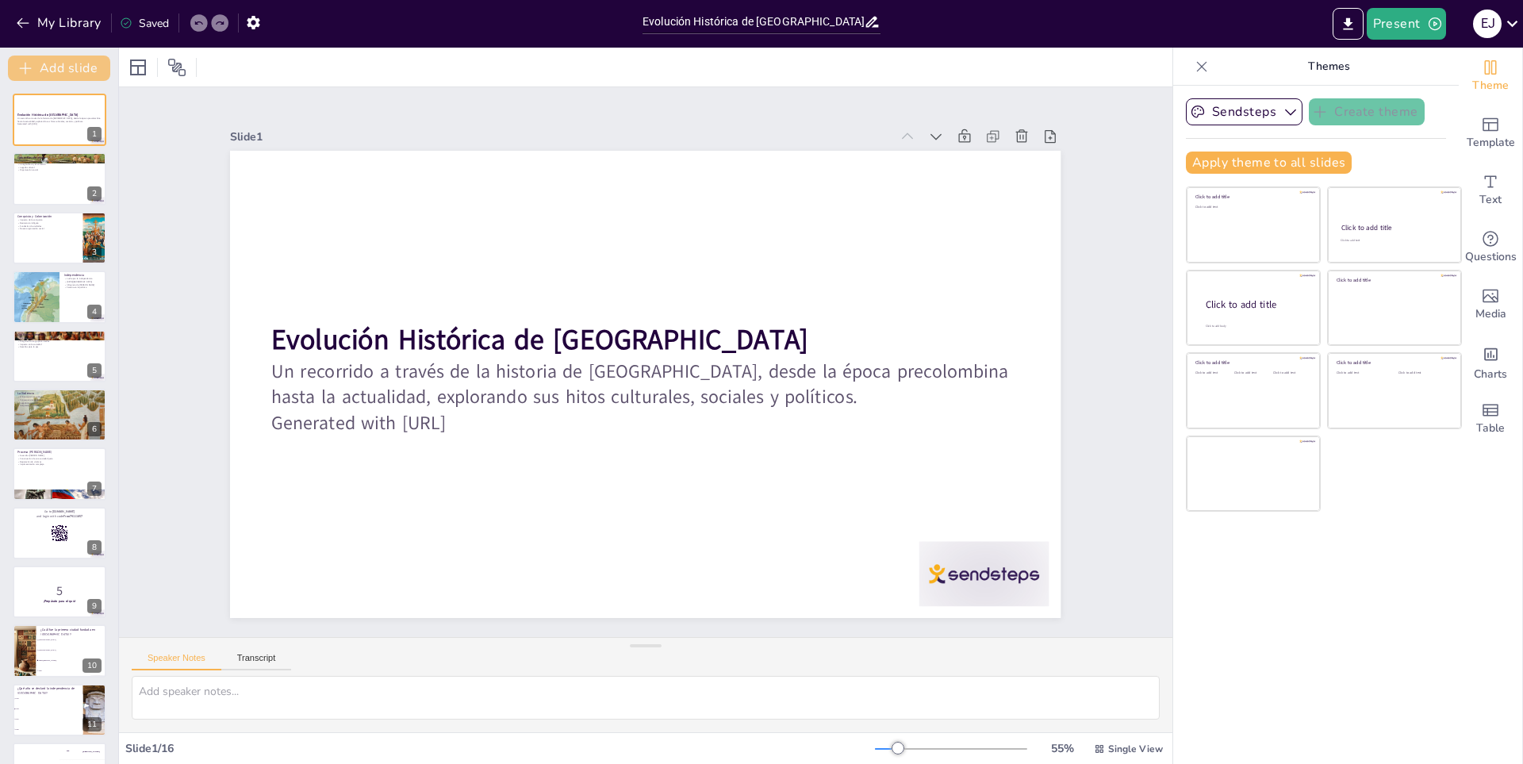
checkbox input "true"
click at [49, 27] on button "My Library" at bounding box center [60, 22] width 96 height 25
